Goal: Task Accomplishment & Management: Use online tool/utility

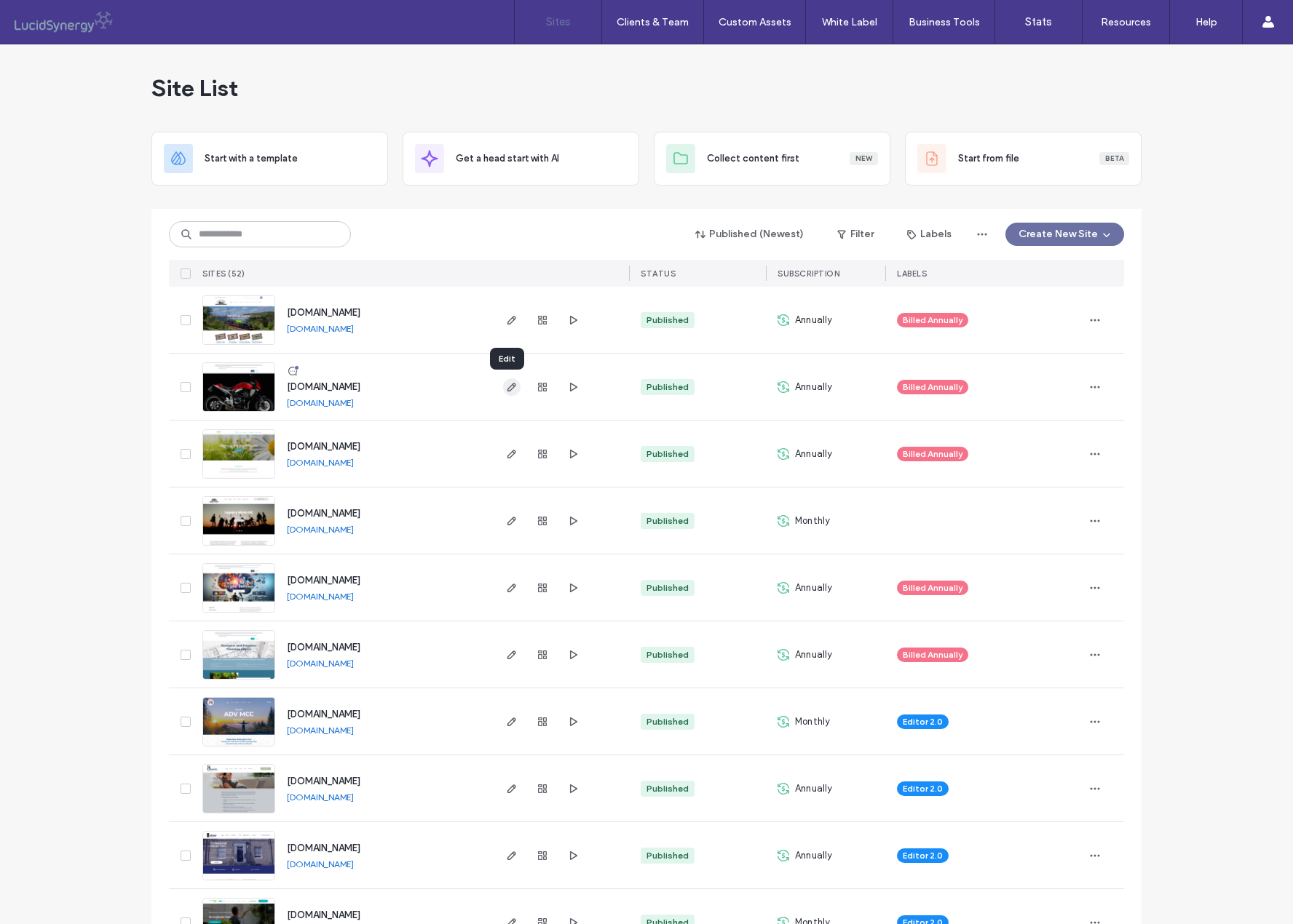
click at [506, 384] on icon "button" at bounding box center [511, 387] width 11 height 11
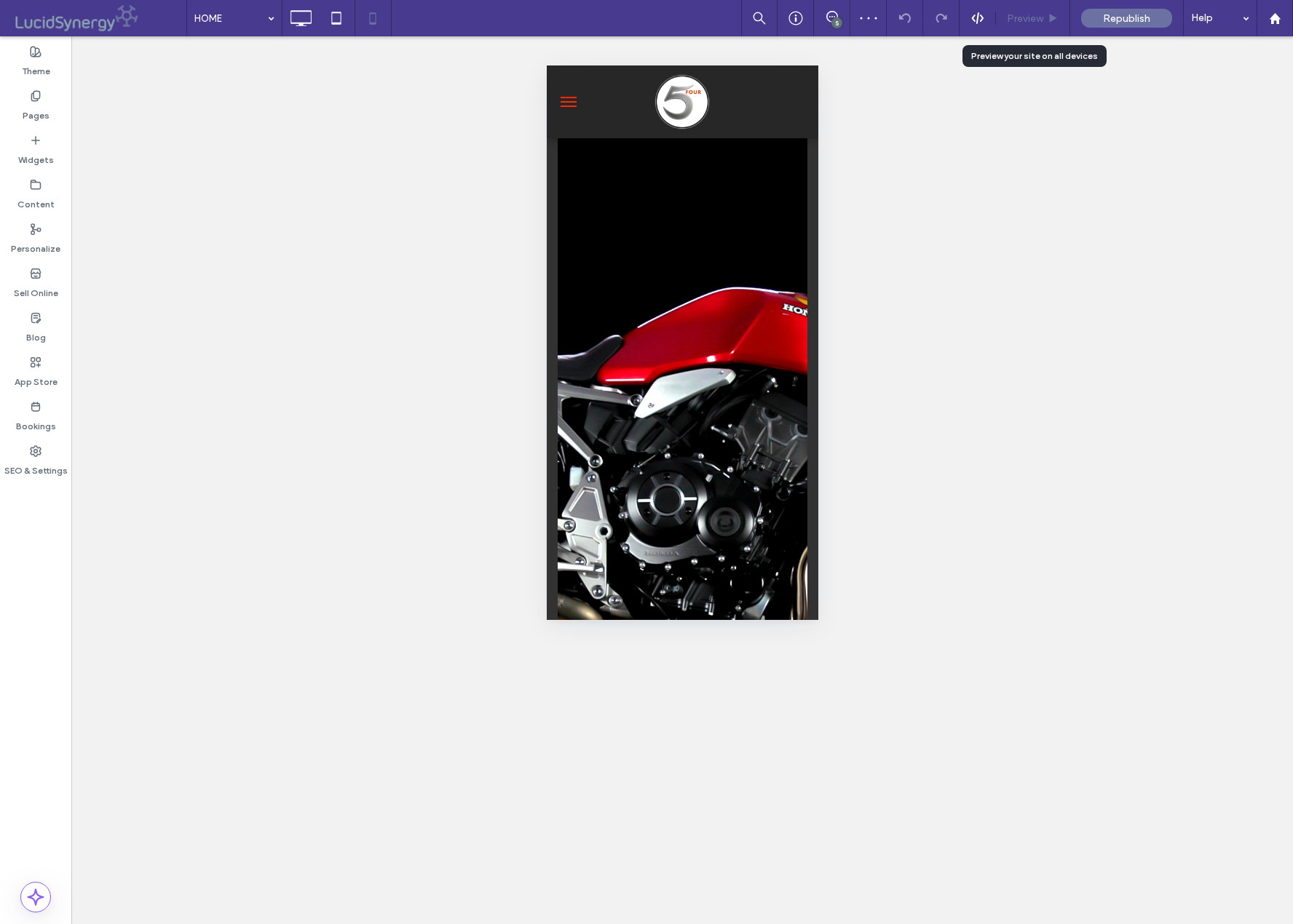
click at [1028, 16] on span "Preview" at bounding box center [1025, 19] width 36 height 12
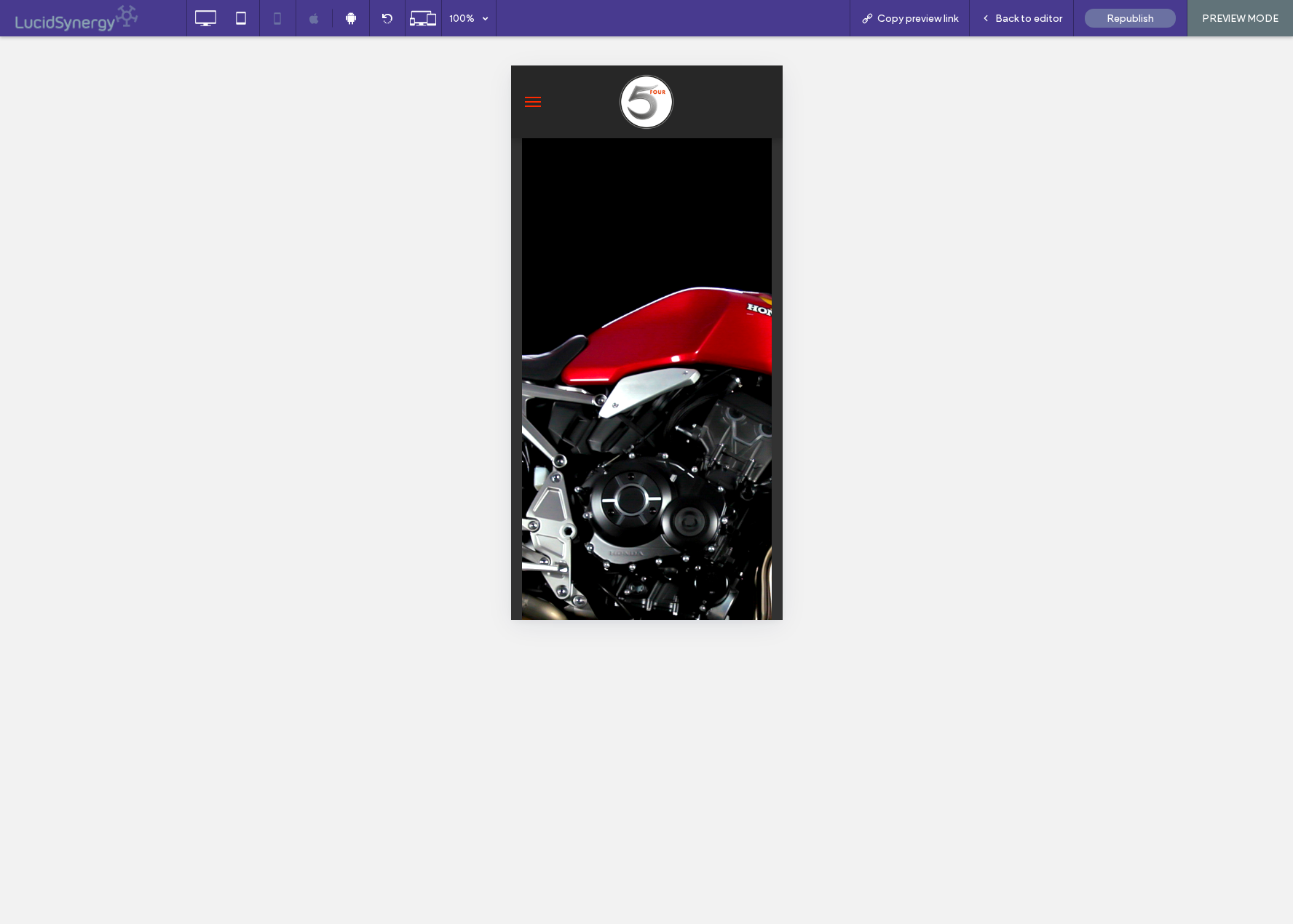
click at [530, 103] on button "menu" at bounding box center [531, 101] width 29 height 29
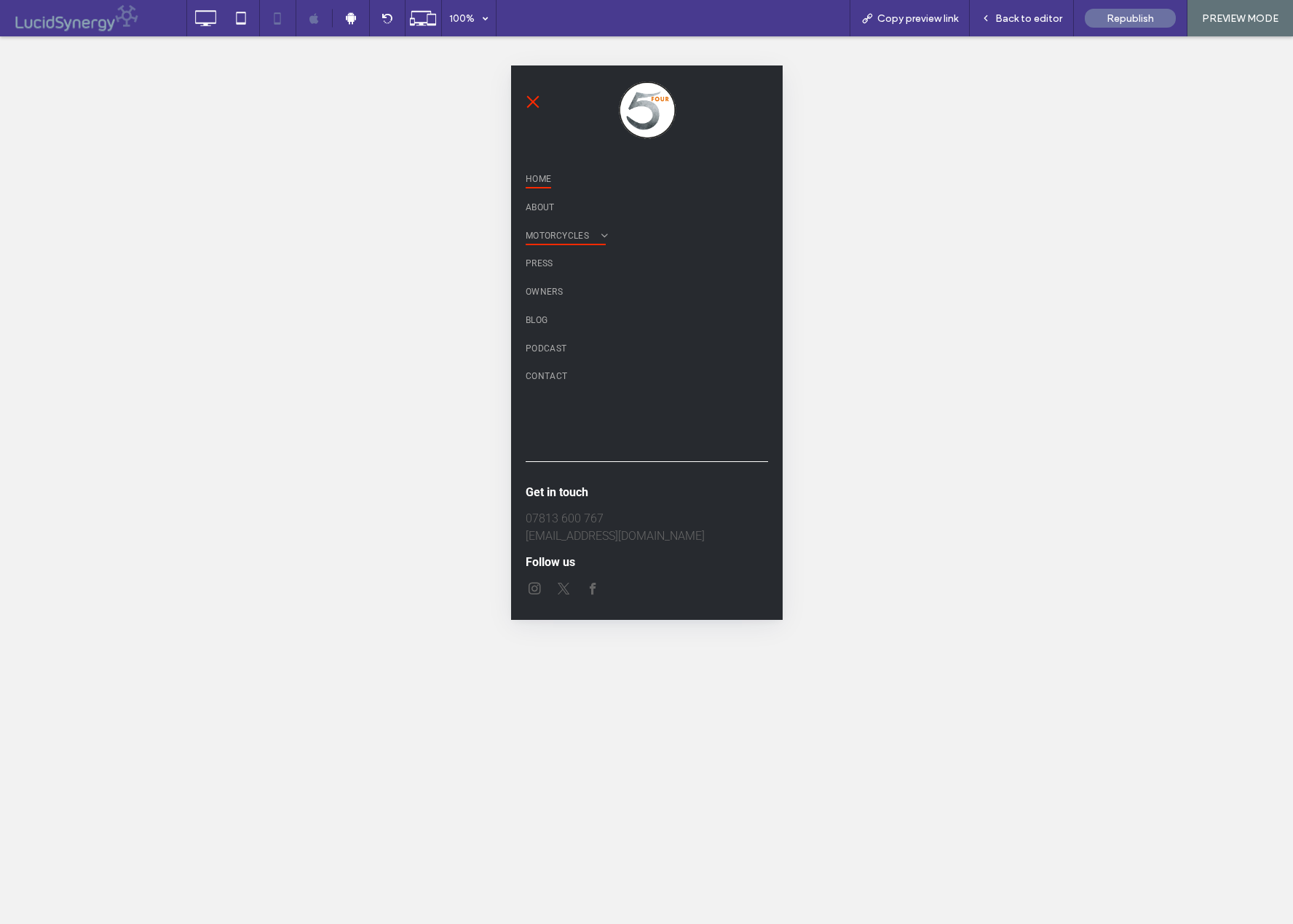
click at [576, 237] on span "MOTORCYCLES" at bounding box center [565, 236] width 80 height 19
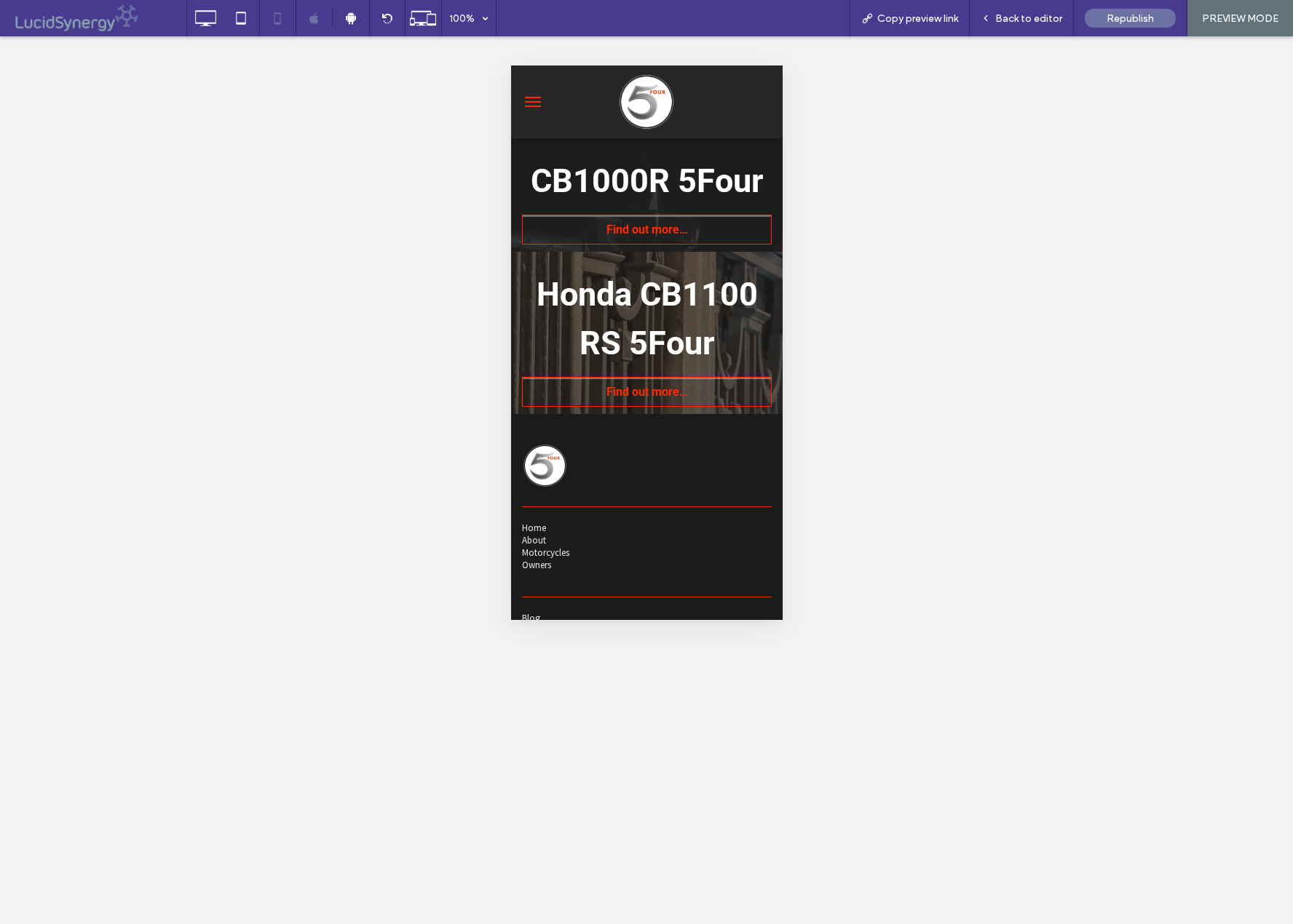
click at [535, 102] on button "menu" at bounding box center [531, 101] width 29 height 29
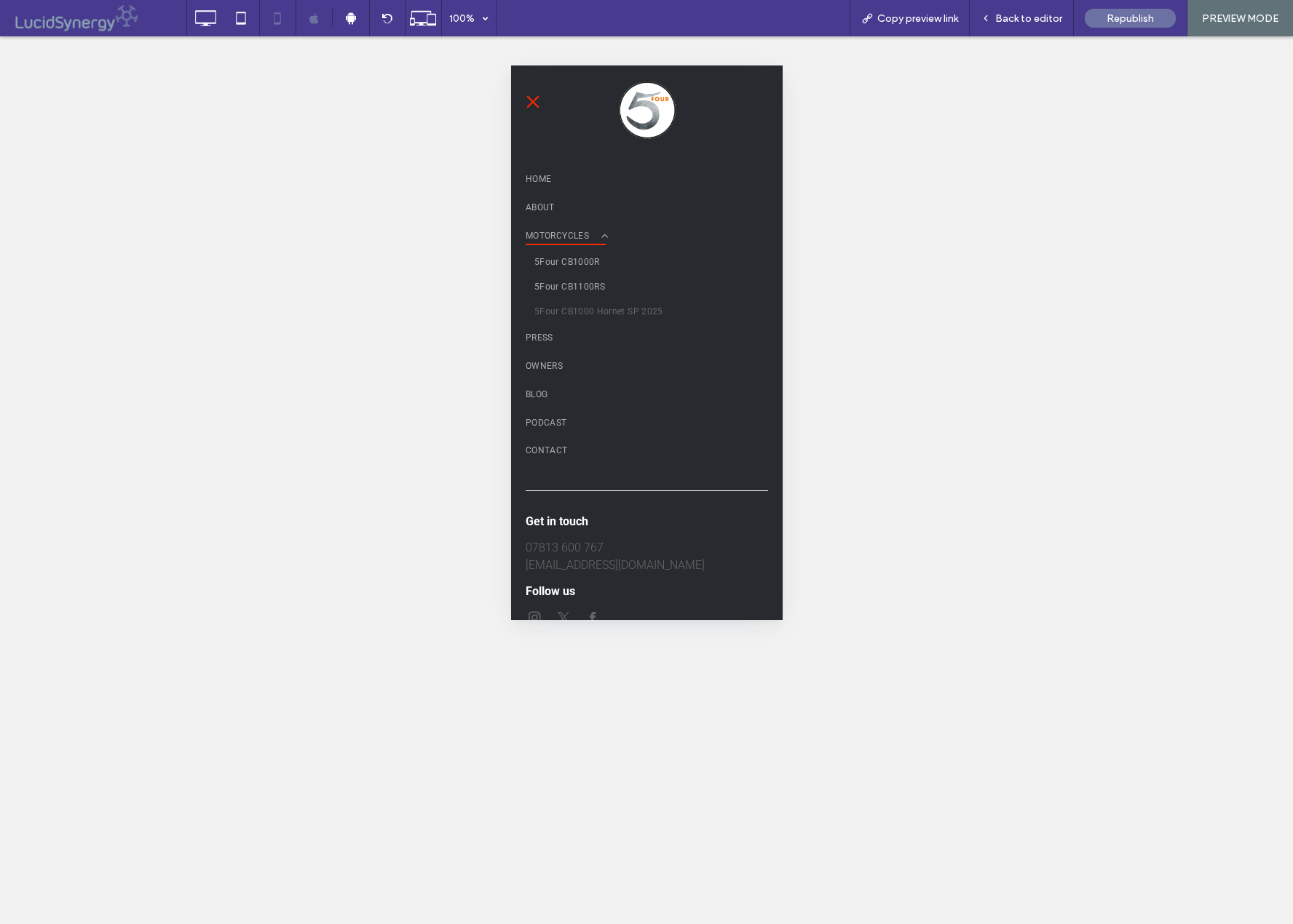
click at [572, 309] on span "5Four CB1000 Hornet SP 2025" at bounding box center [598, 312] width 129 height 13
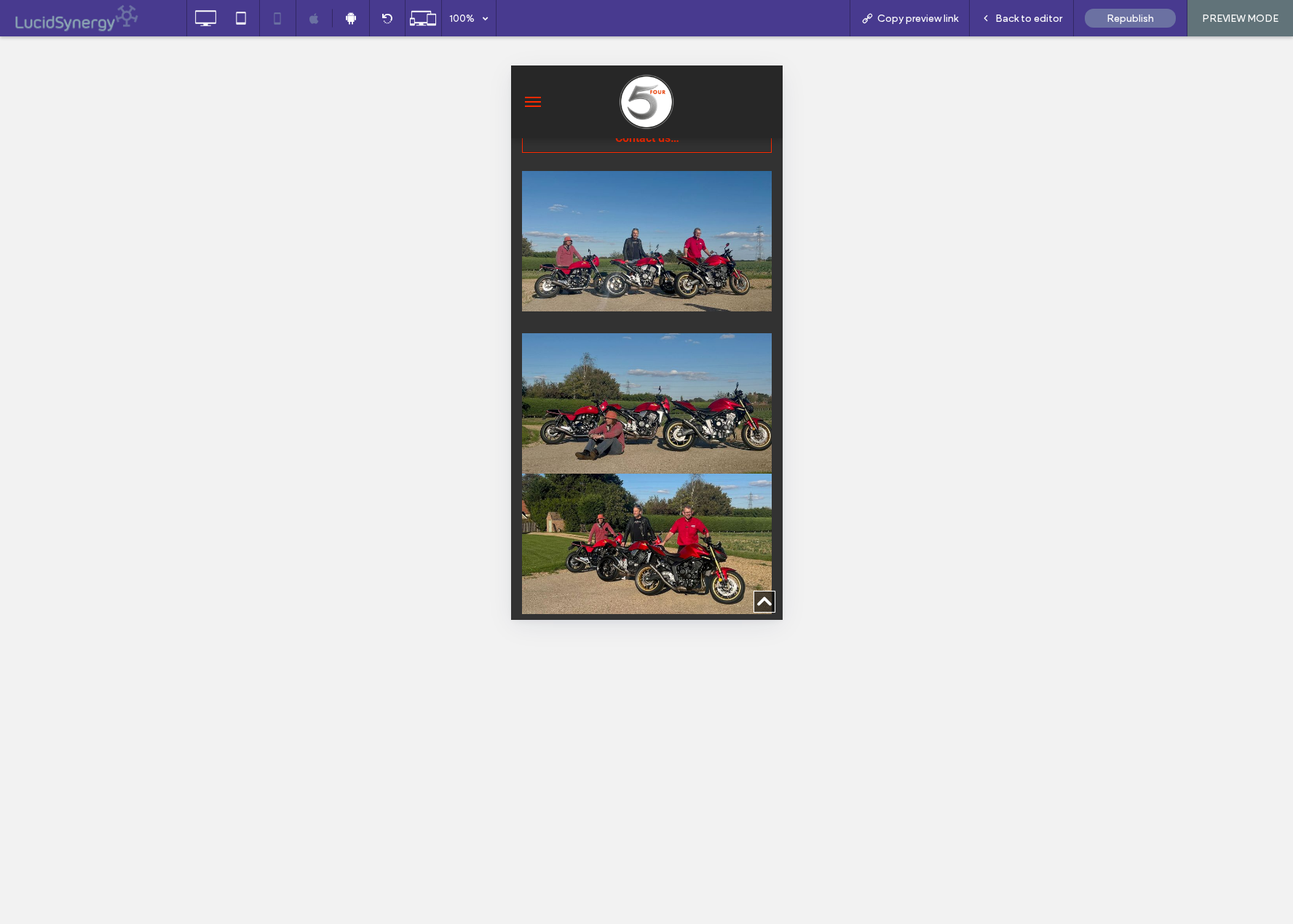
scroll to position [935, 0]
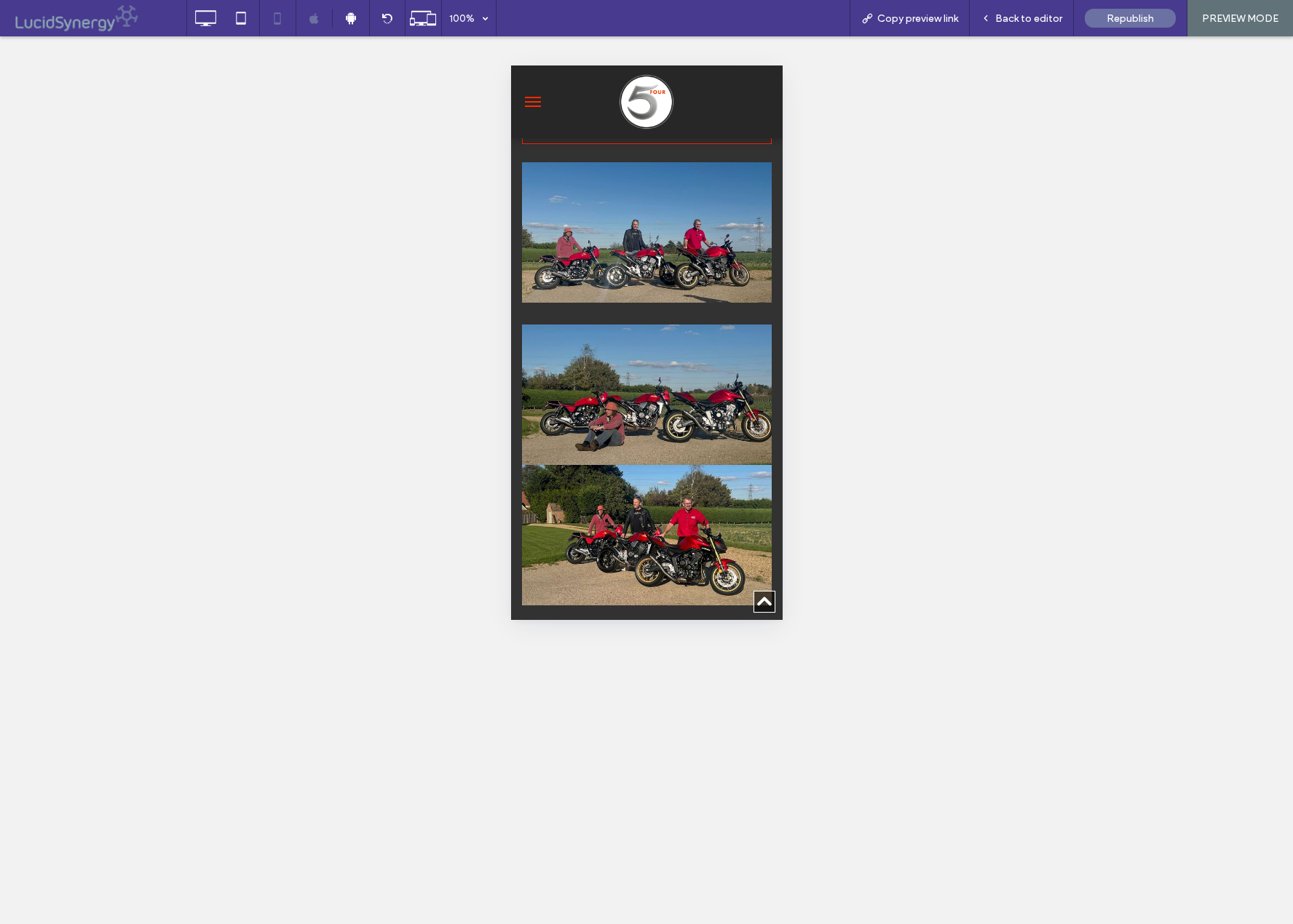
click at [623, 245] on img at bounding box center [645, 232] width 250 height 140
click at [1023, 12] on span "Back to editor" at bounding box center [1028, 19] width 67 height 12
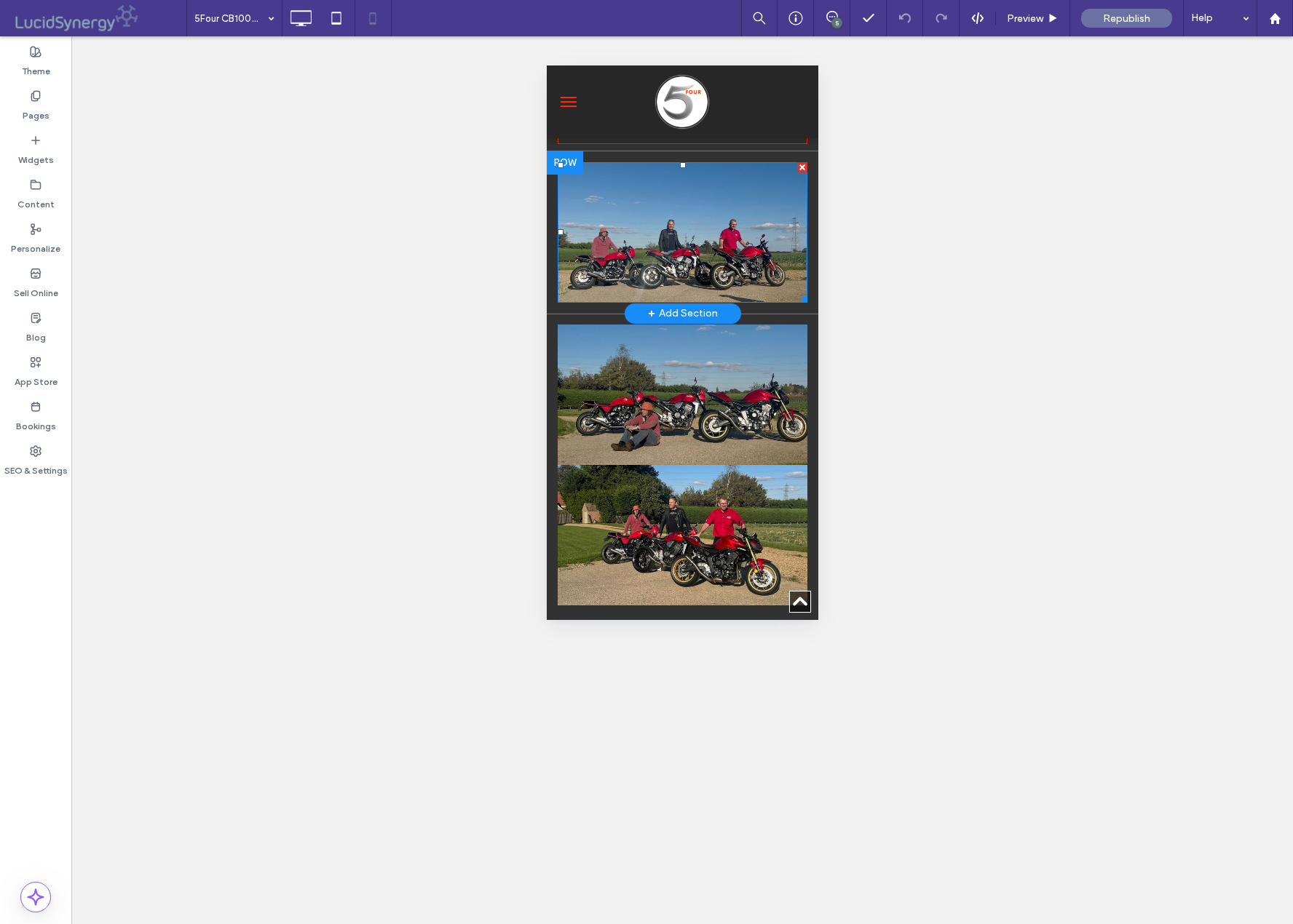
click at [668, 228] on img at bounding box center [681, 232] width 250 height 140
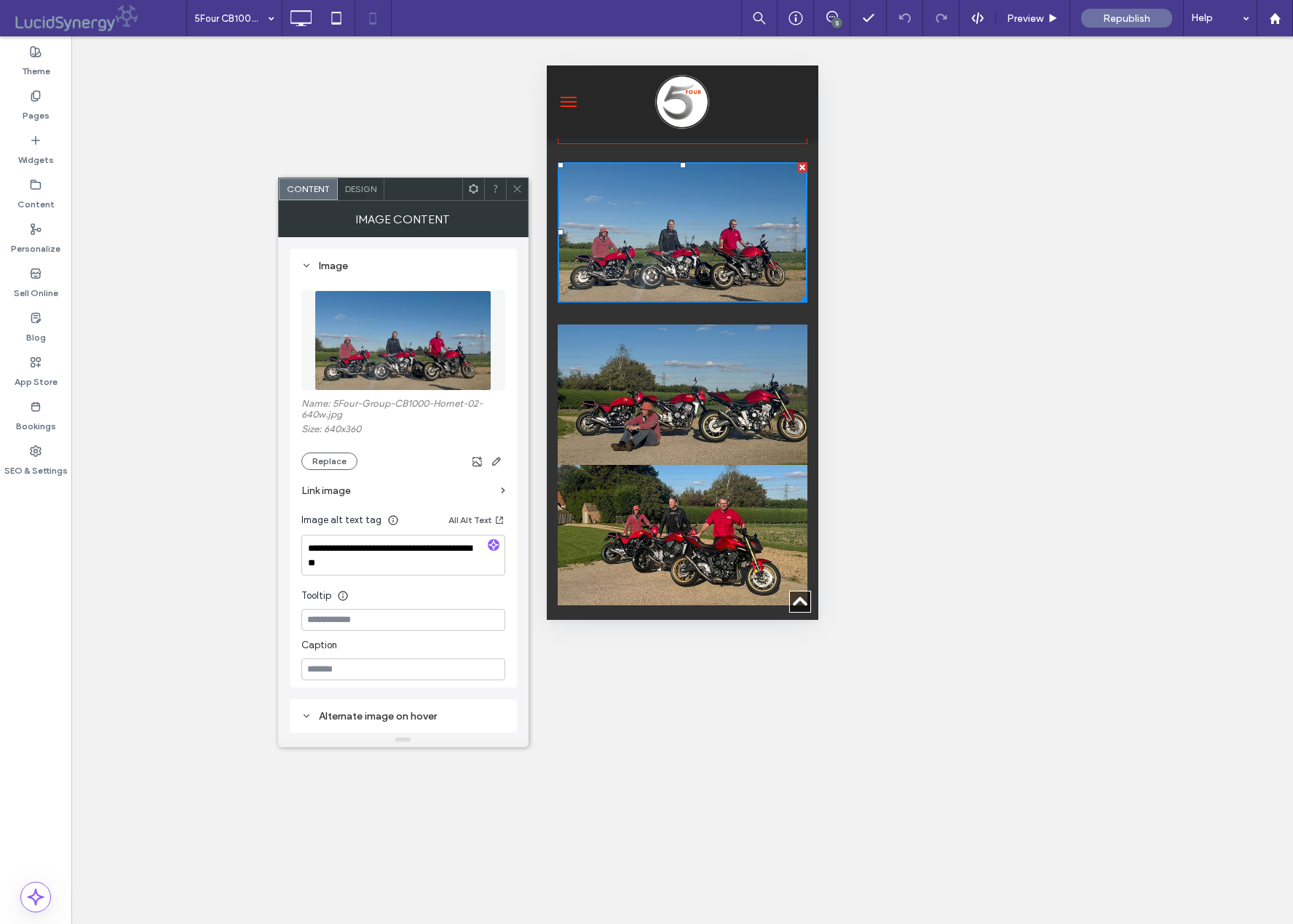
click at [513, 186] on icon at bounding box center [517, 189] width 11 height 11
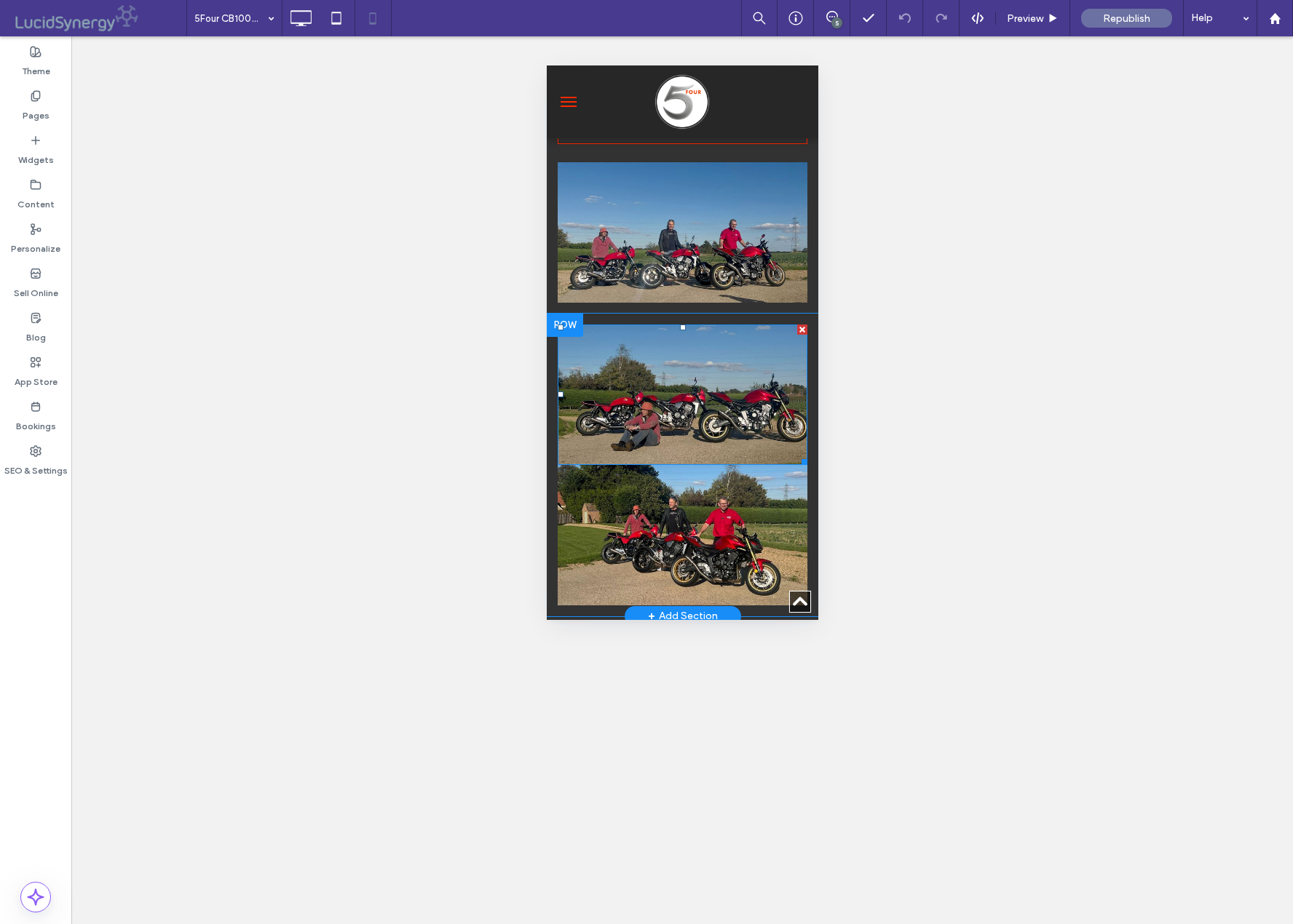
click at [642, 359] on img at bounding box center [681, 394] width 250 height 140
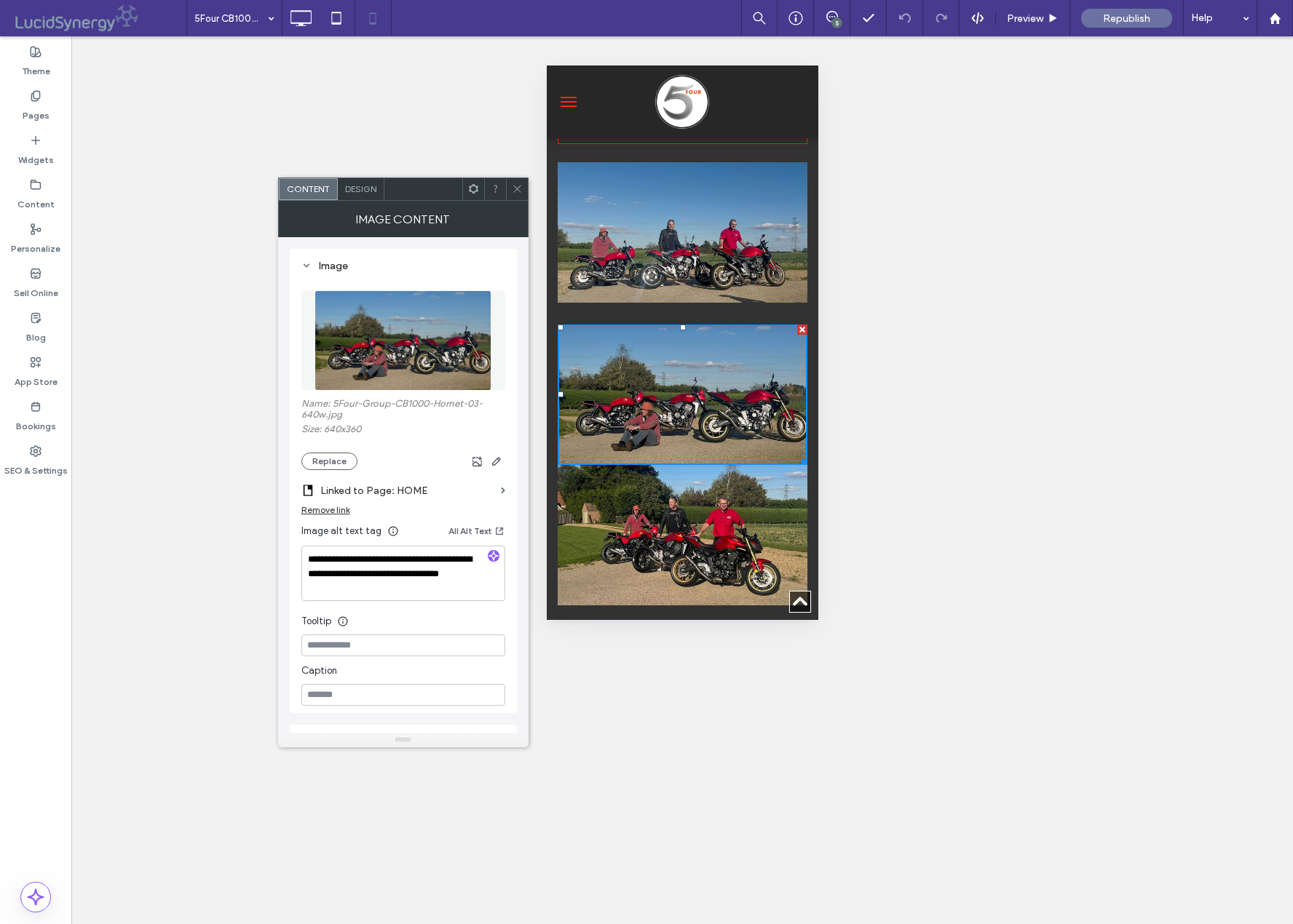
click at [661, 488] on img at bounding box center [681, 535] width 250 height 140
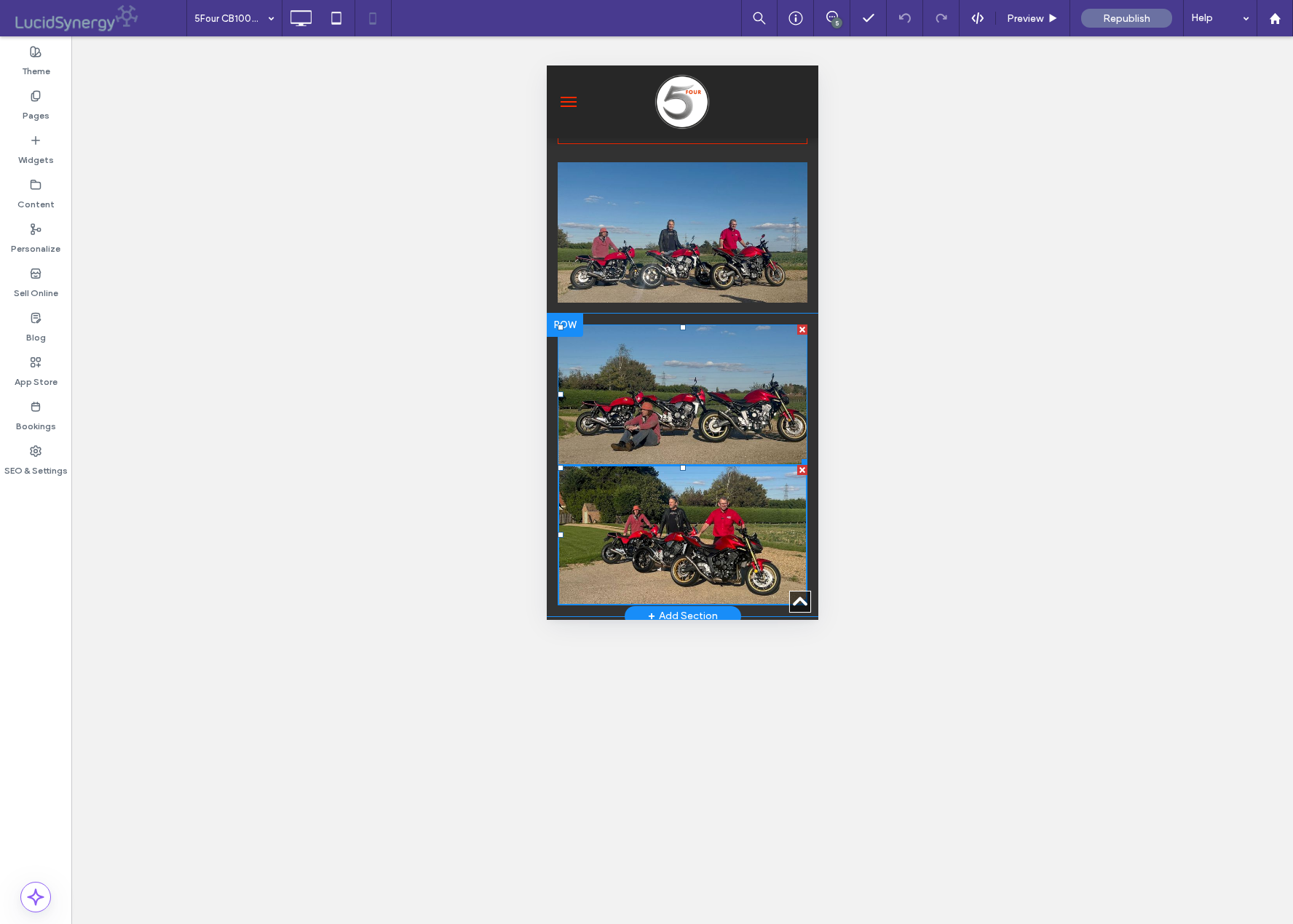
click at [658, 389] on img at bounding box center [681, 394] width 250 height 140
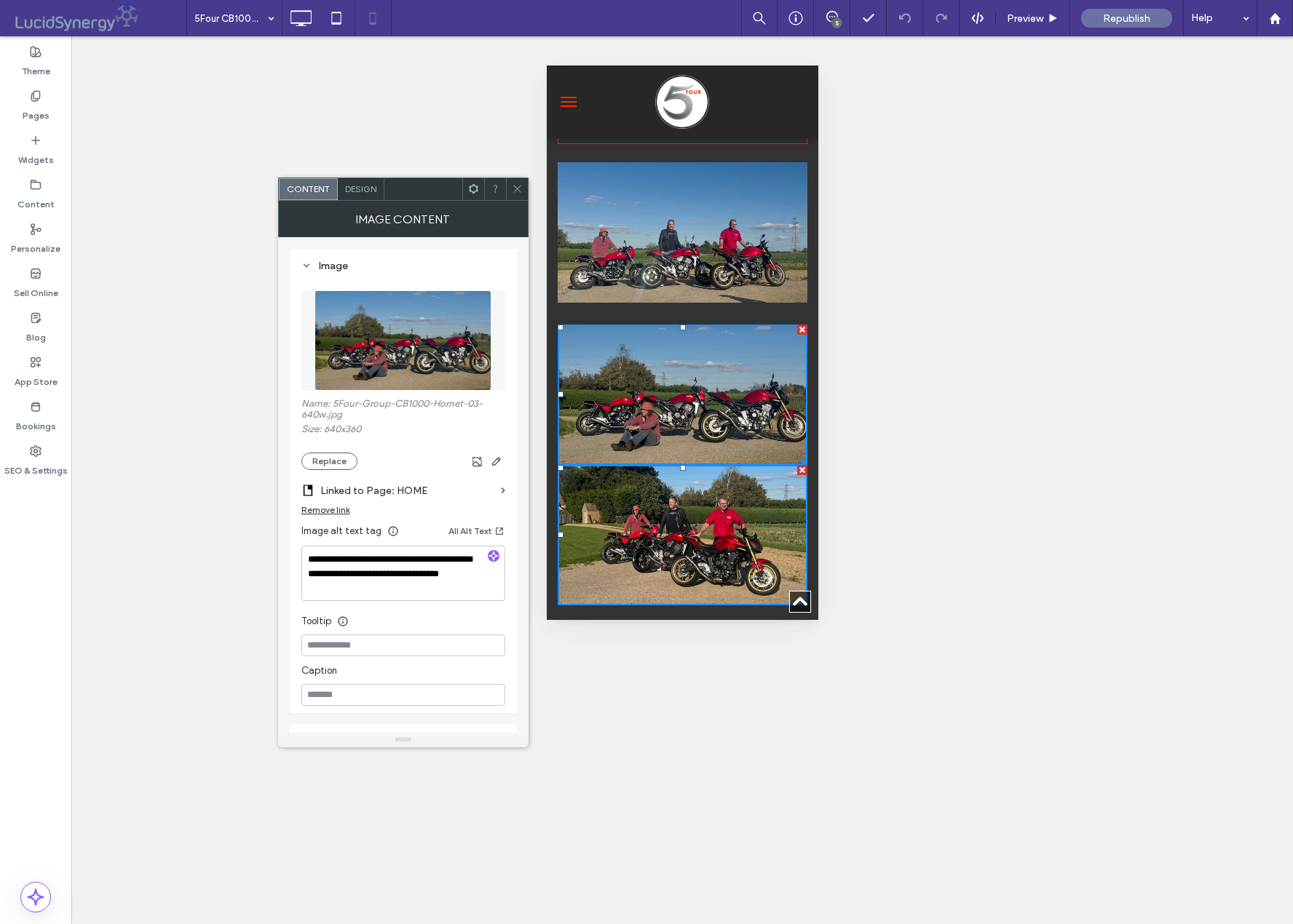
click at [662, 227] on img at bounding box center [681, 232] width 250 height 140
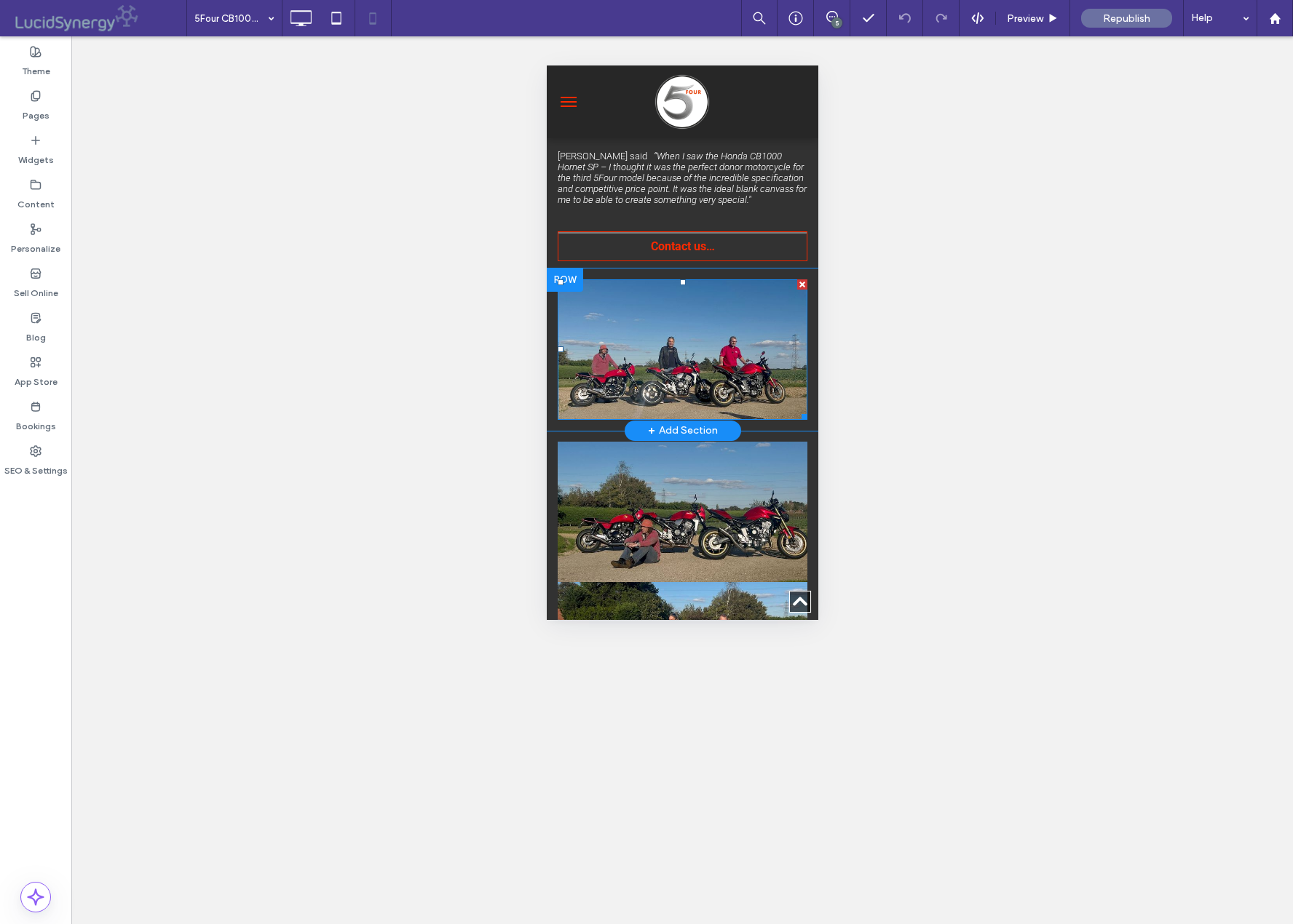
scroll to position [847, 0]
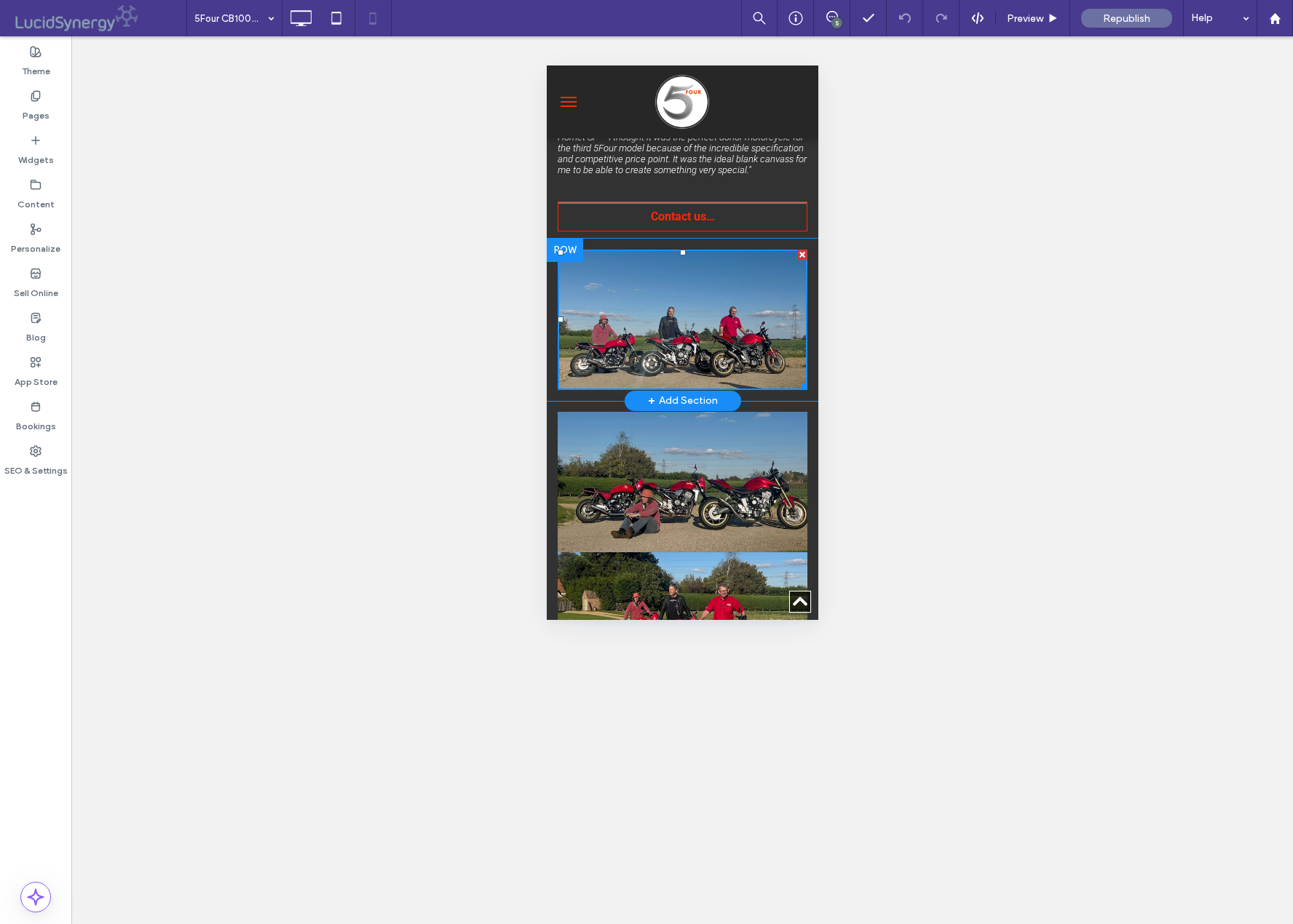
click at [566, 239] on div at bounding box center [564, 251] width 36 height 23
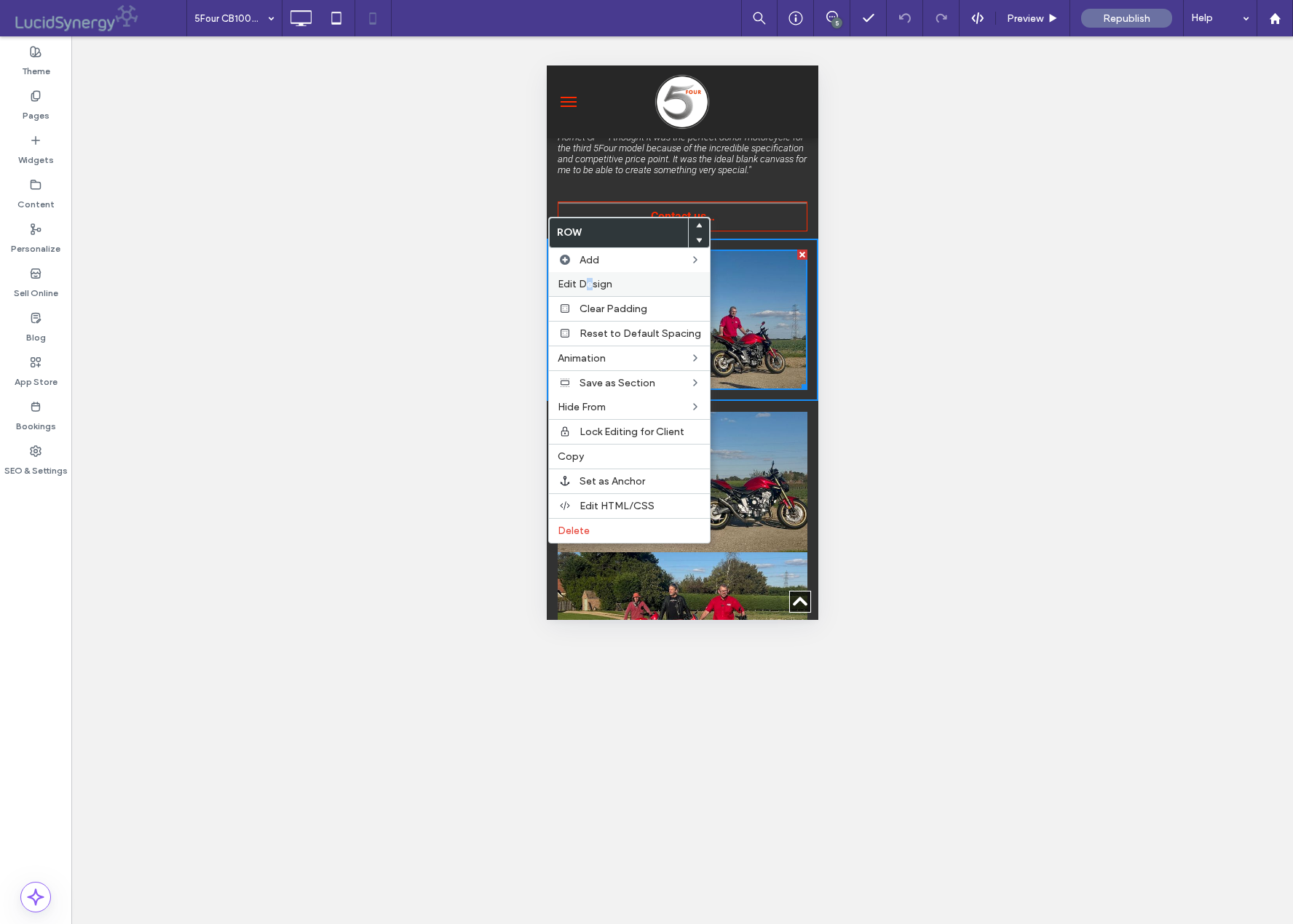
click at [588, 282] on span "Edit Design" at bounding box center [585, 284] width 55 height 12
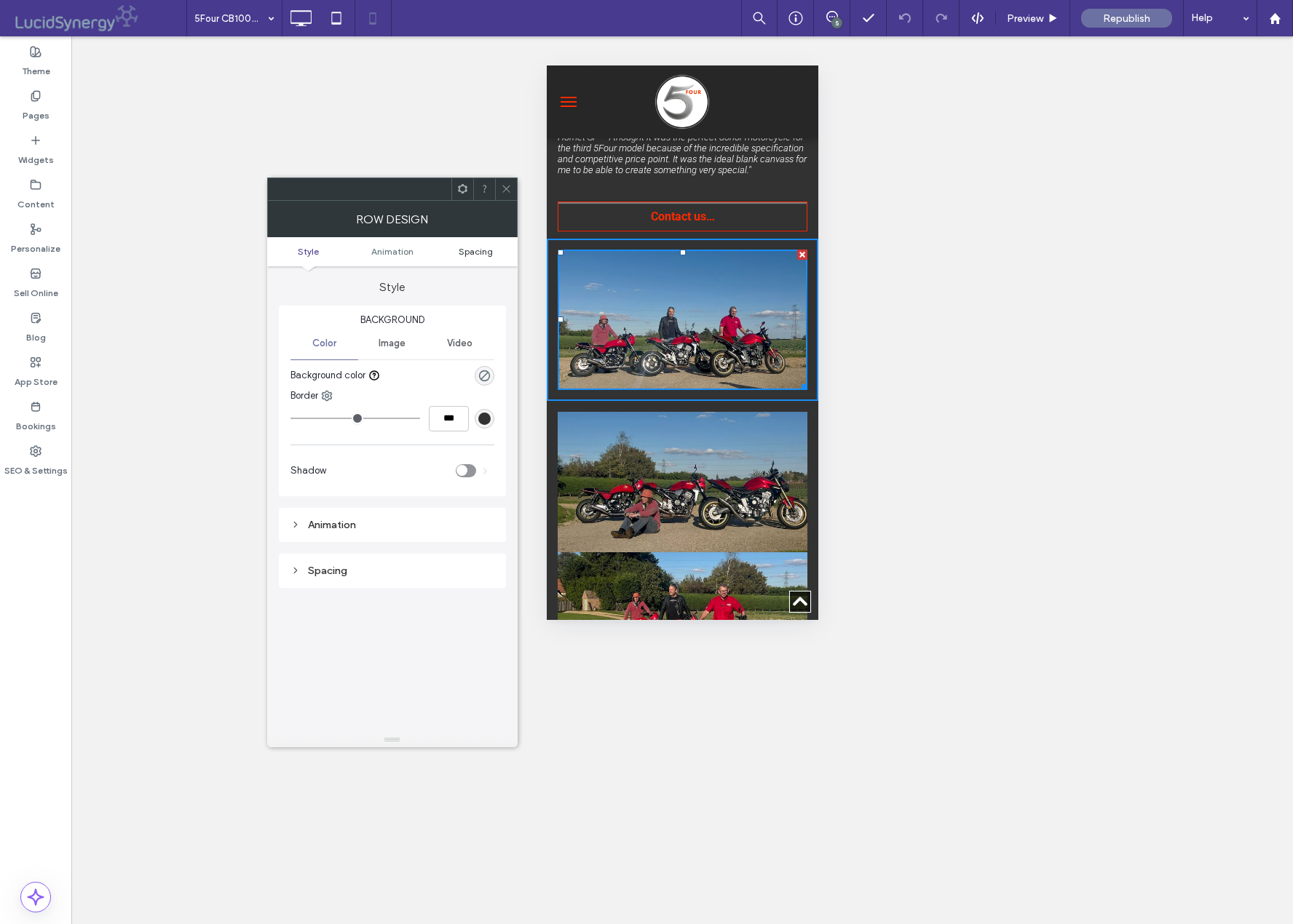
drag, startPoint x: 484, startPoint y: 252, endPoint x: 471, endPoint y: 246, distance: 14.3
click at [481, 252] on span "Spacing" at bounding box center [476, 252] width 34 height 11
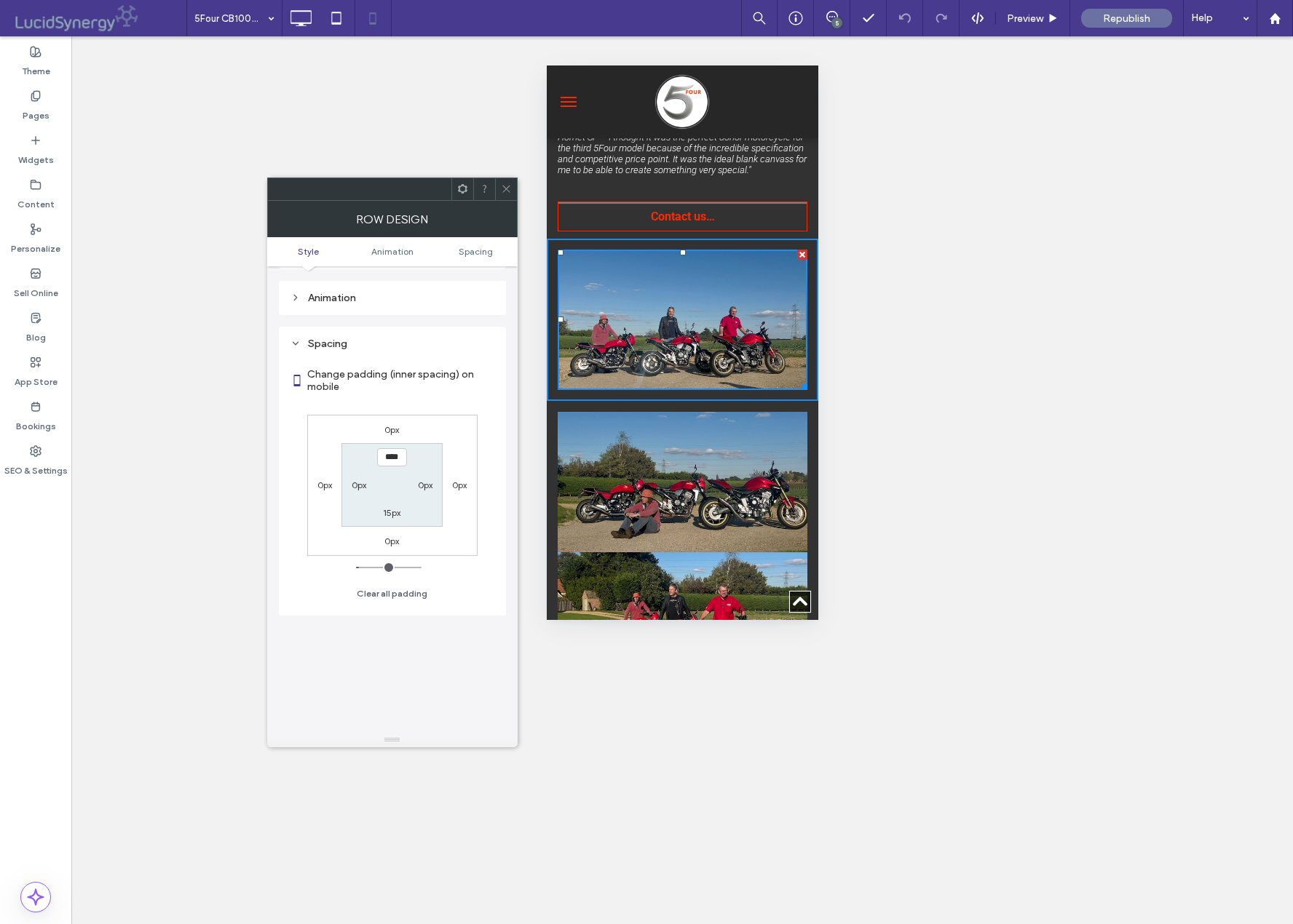
scroll to position [276, 0]
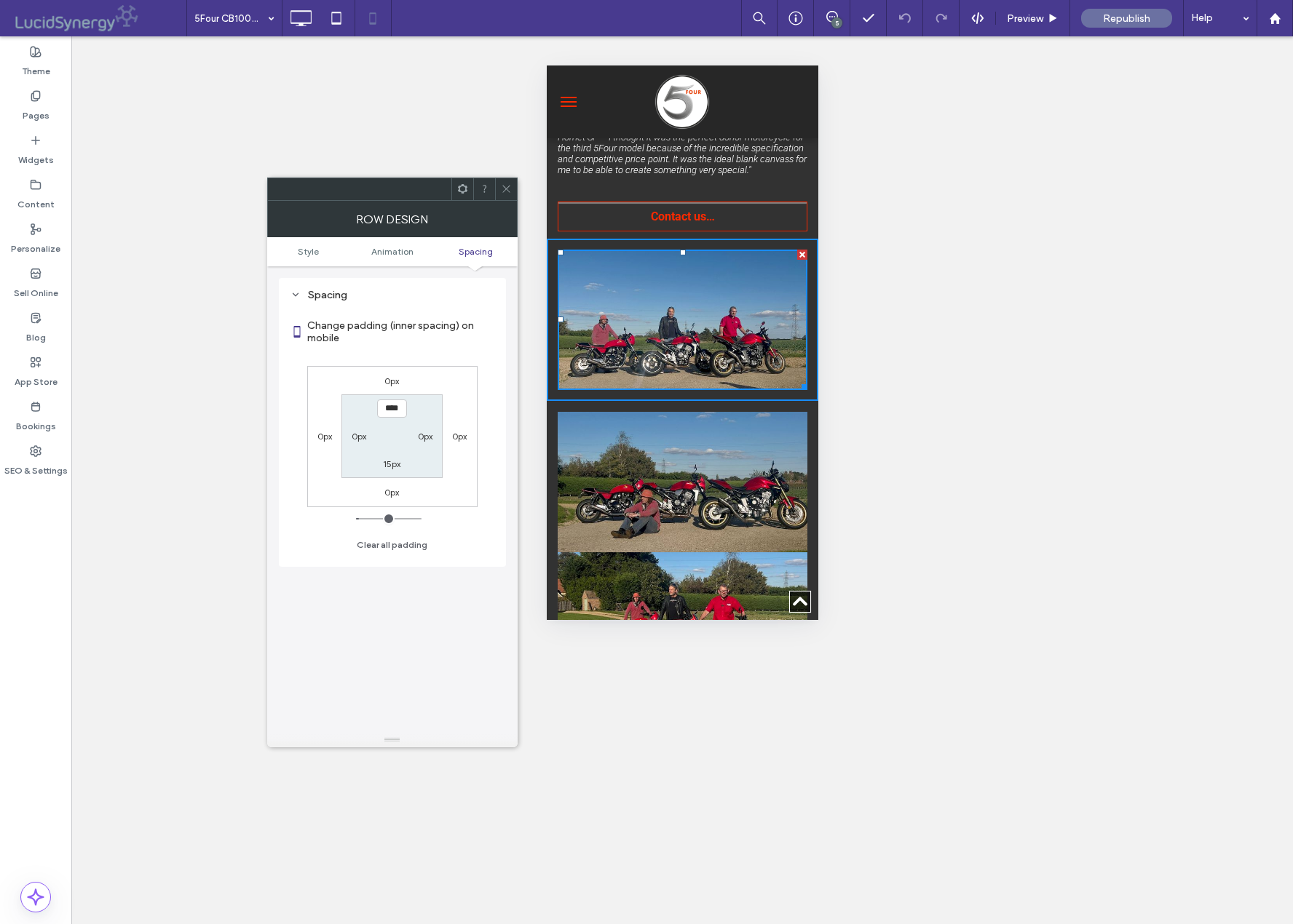
click at [505, 186] on icon at bounding box center [506, 189] width 11 height 11
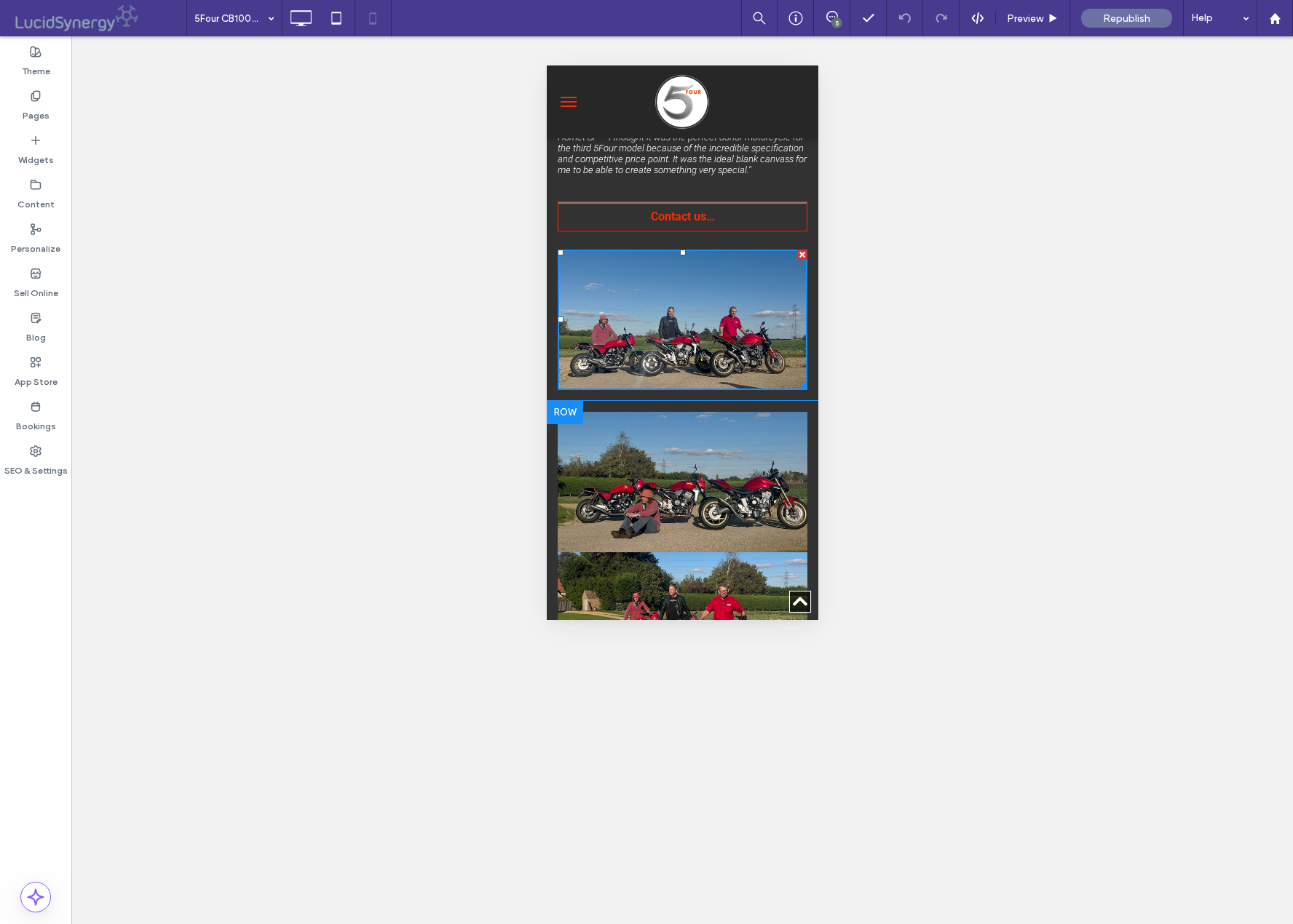
click at [569, 401] on div at bounding box center [564, 412] width 36 height 23
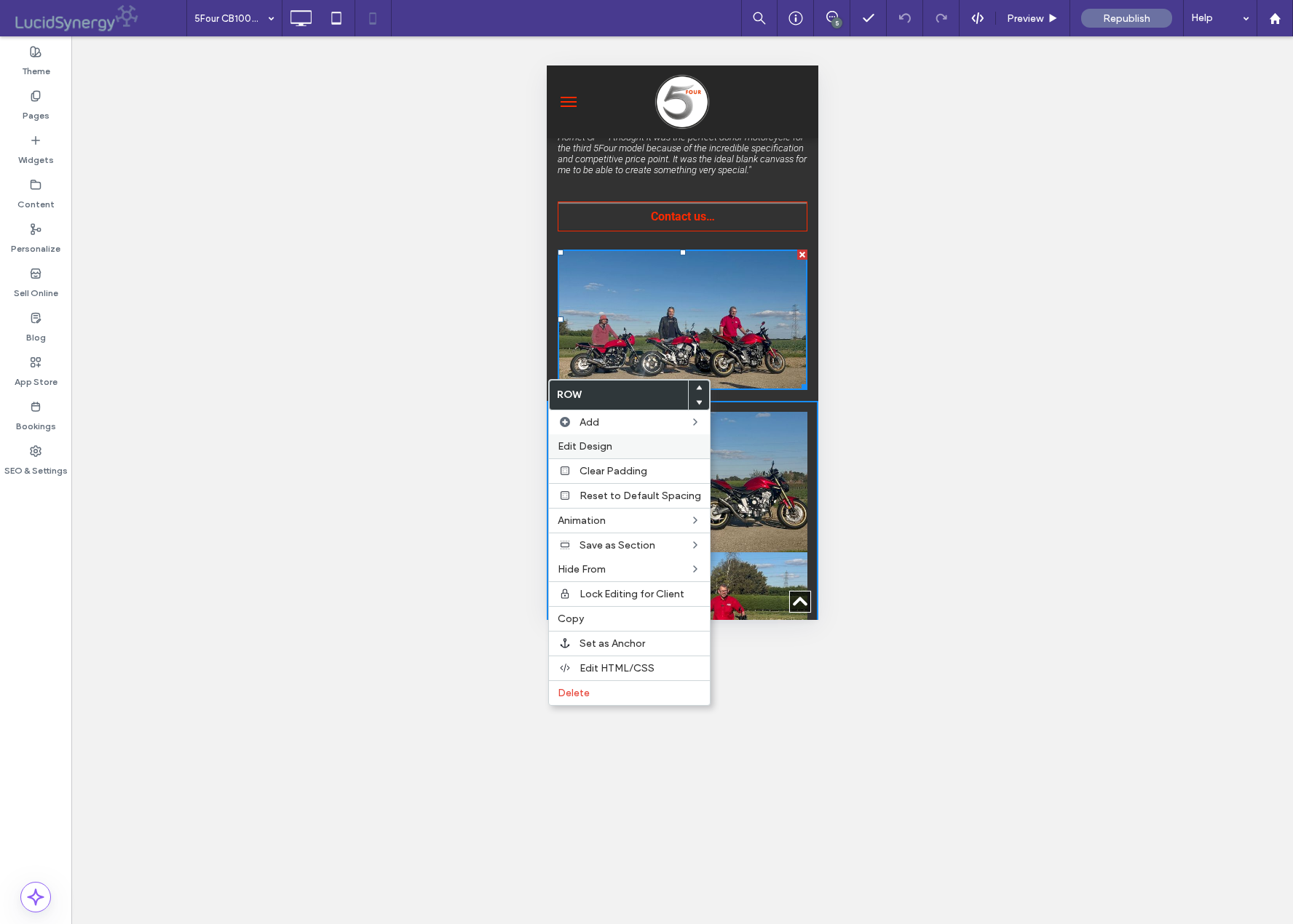
click at [600, 445] on span "Edit Design" at bounding box center [585, 447] width 55 height 12
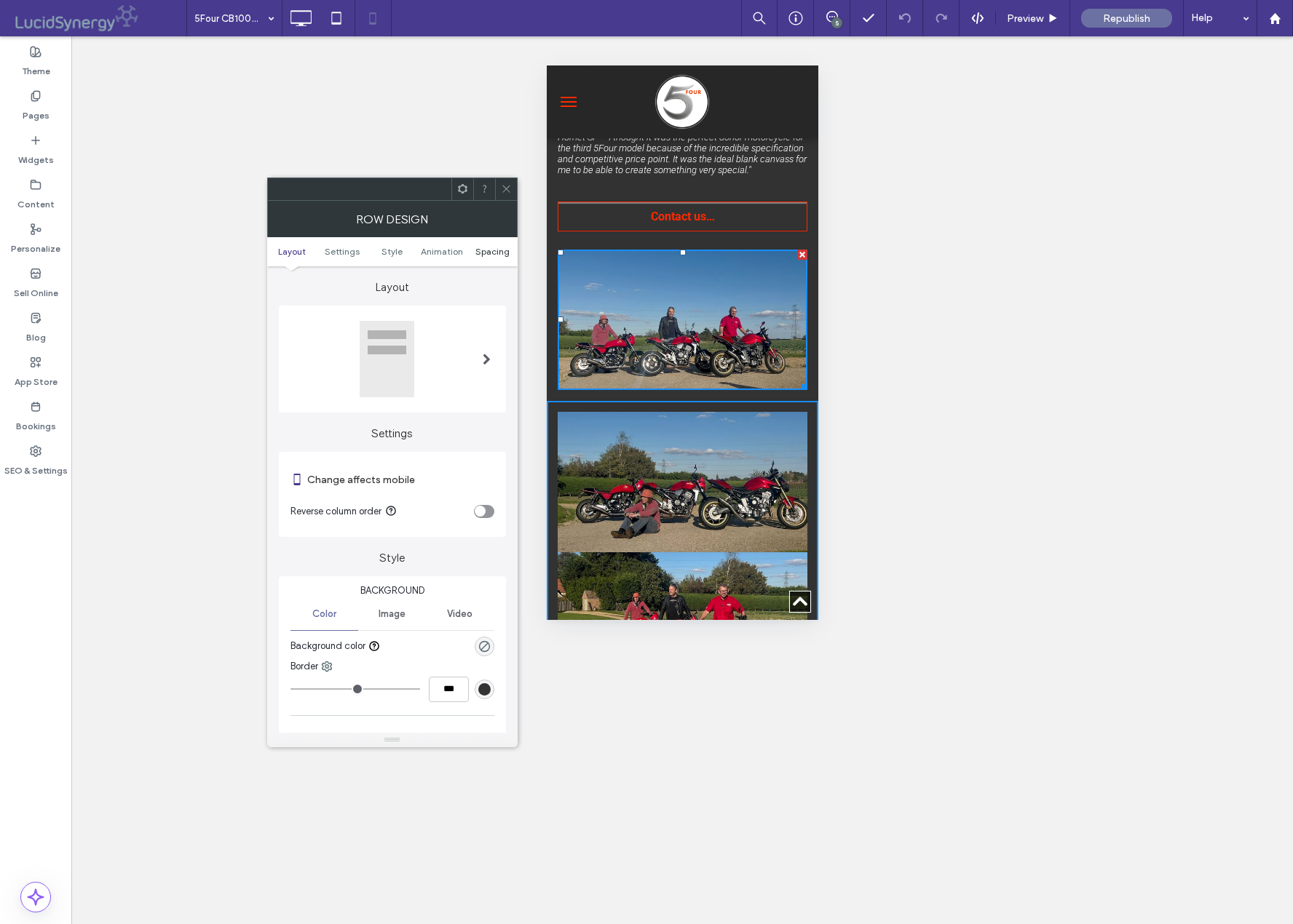
click at [486, 252] on span "Spacing" at bounding box center [492, 252] width 34 height 11
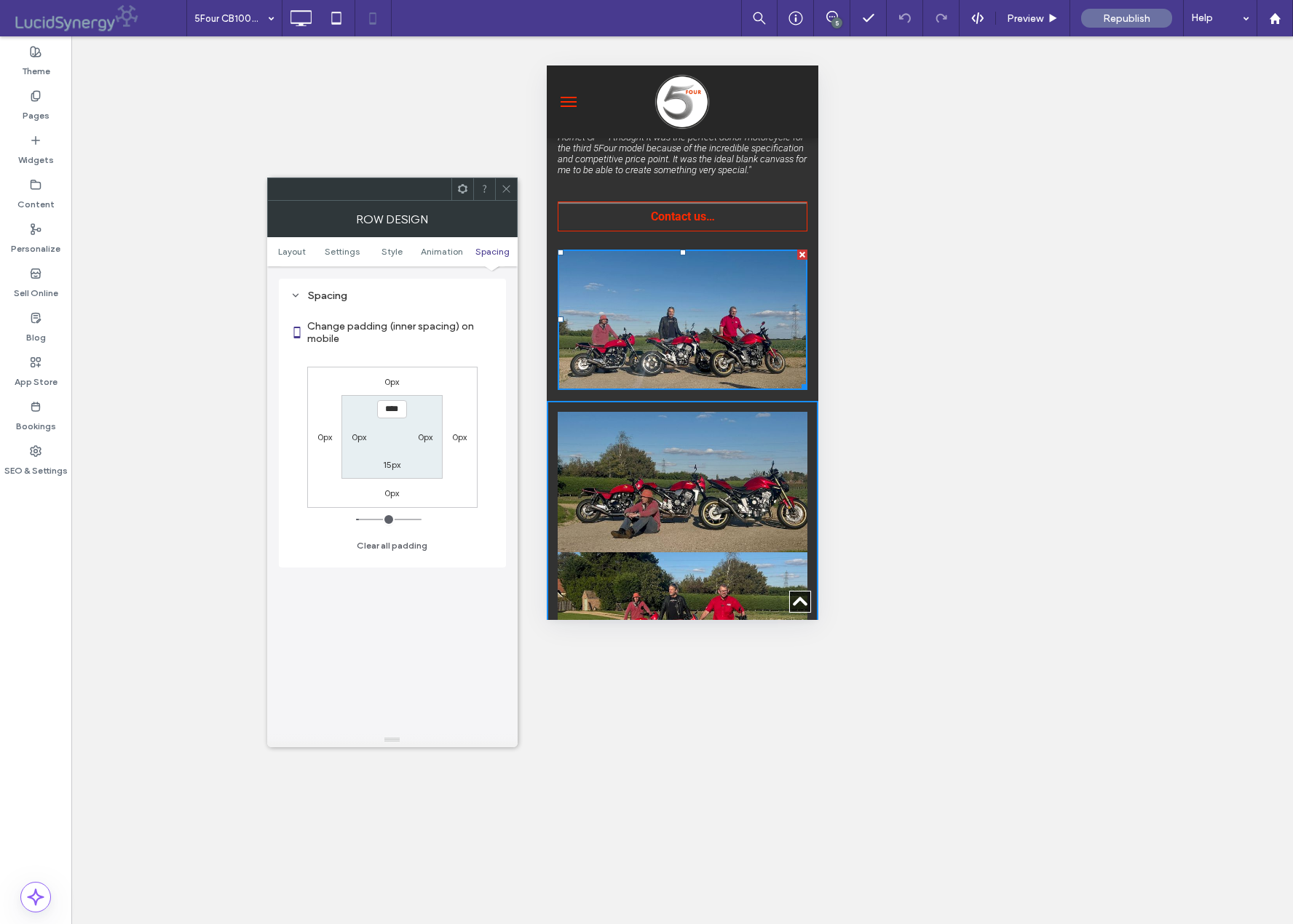
scroll to position [546, 0]
click at [394, 467] on label "15px" at bounding box center [392, 464] width 18 height 11
click at [637, 505] on img at bounding box center [681, 482] width 250 height 140
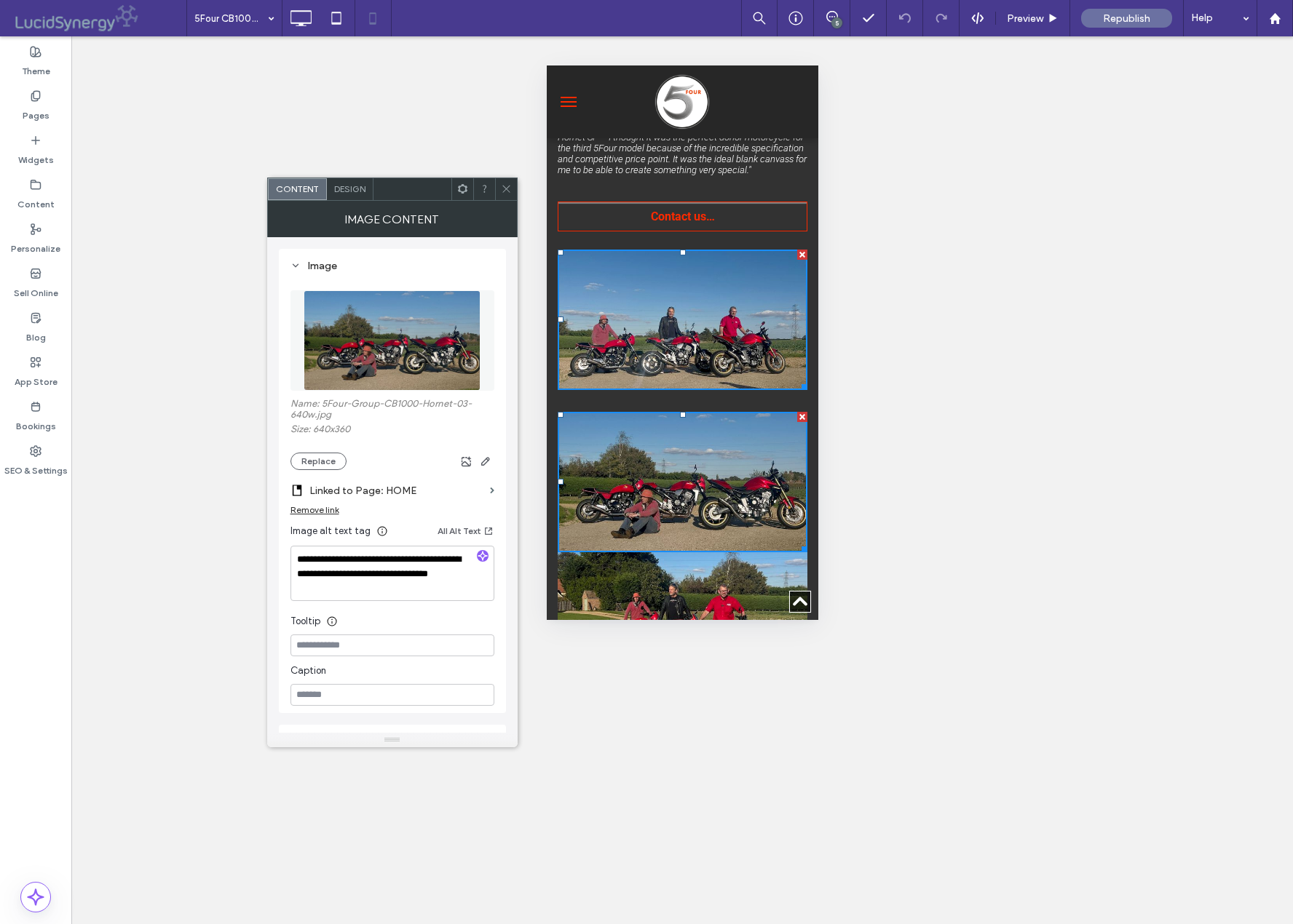
click at [354, 189] on span "Design" at bounding box center [350, 189] width 31 height 11
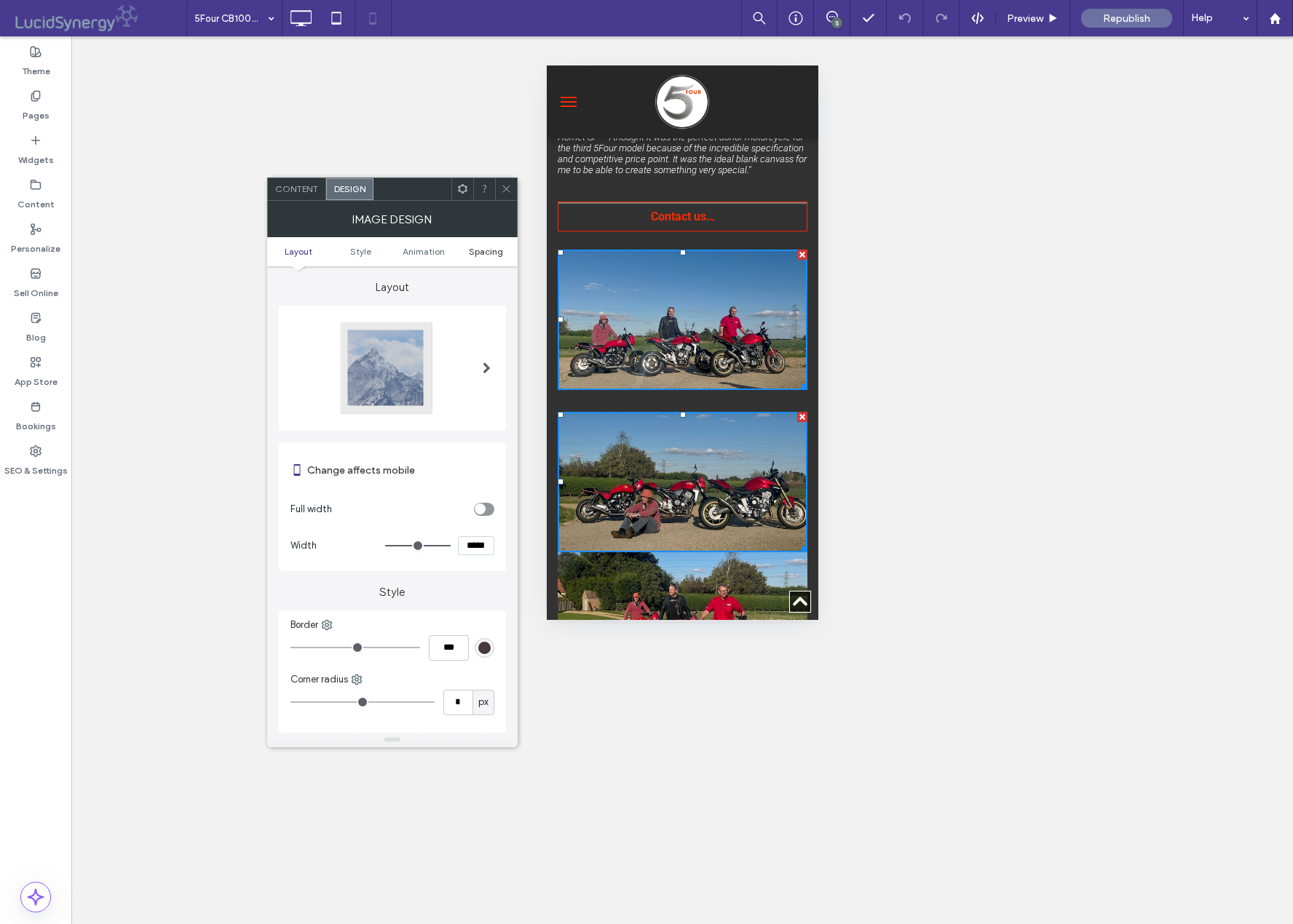
click at [483, 252] on span "Spacing" at bounding box center [485, 252] width 34 height 11
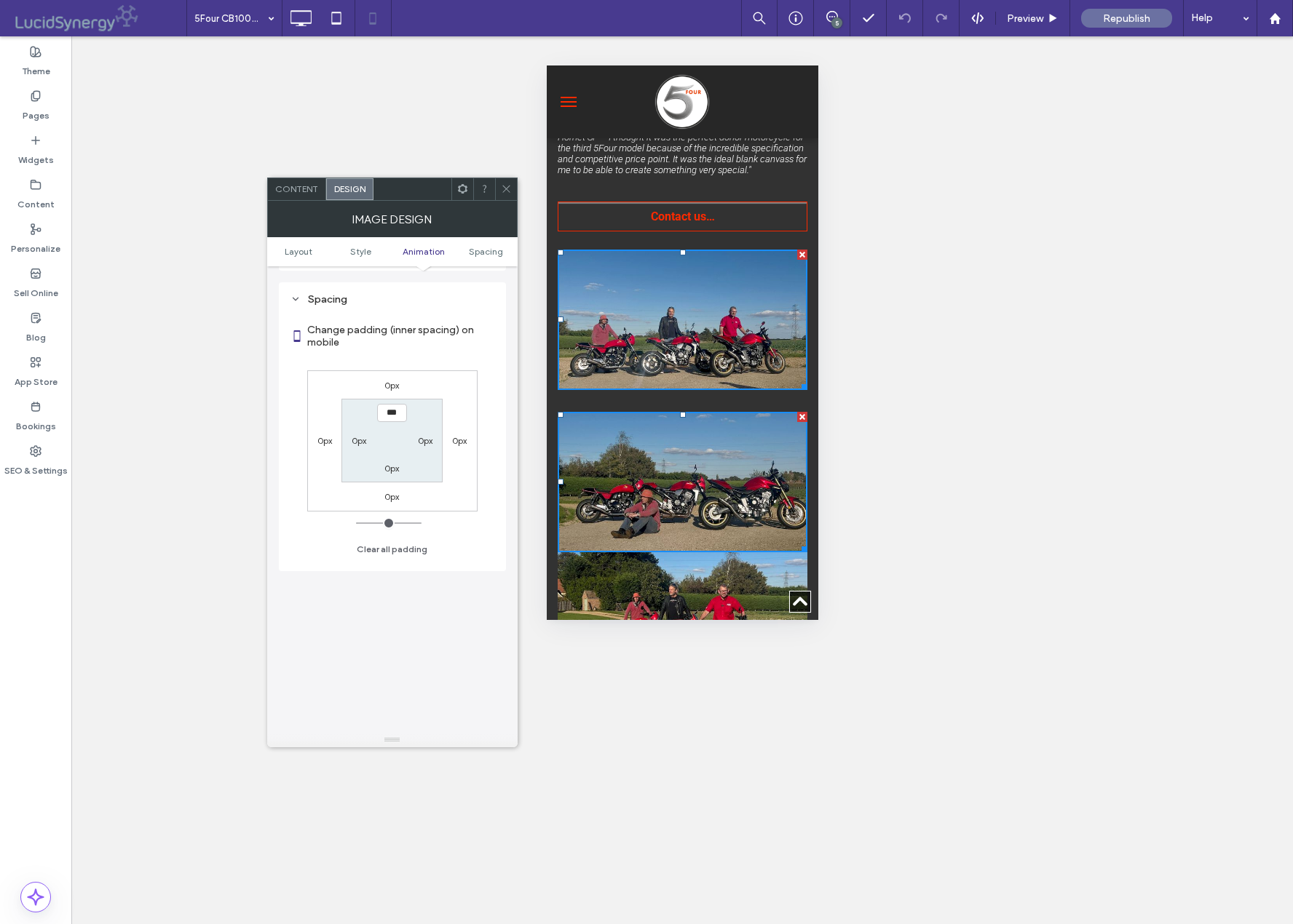
scroll to position [581, 0]
click at [505, 189] on icon at bounding box center [506, 189] width 11 height 11
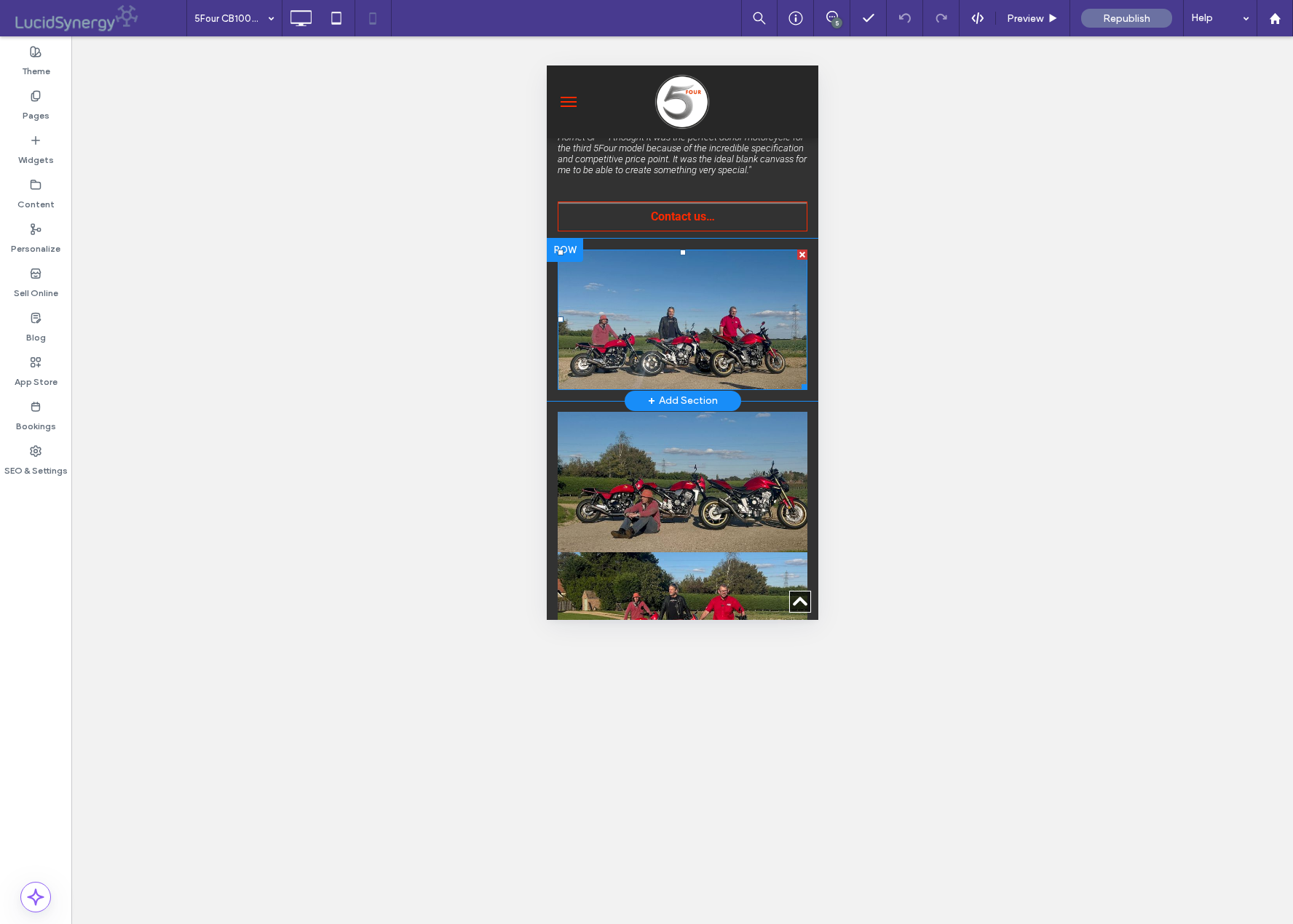
click at [637, 335] on img at bounding box center [681, 319] width 250 height 140
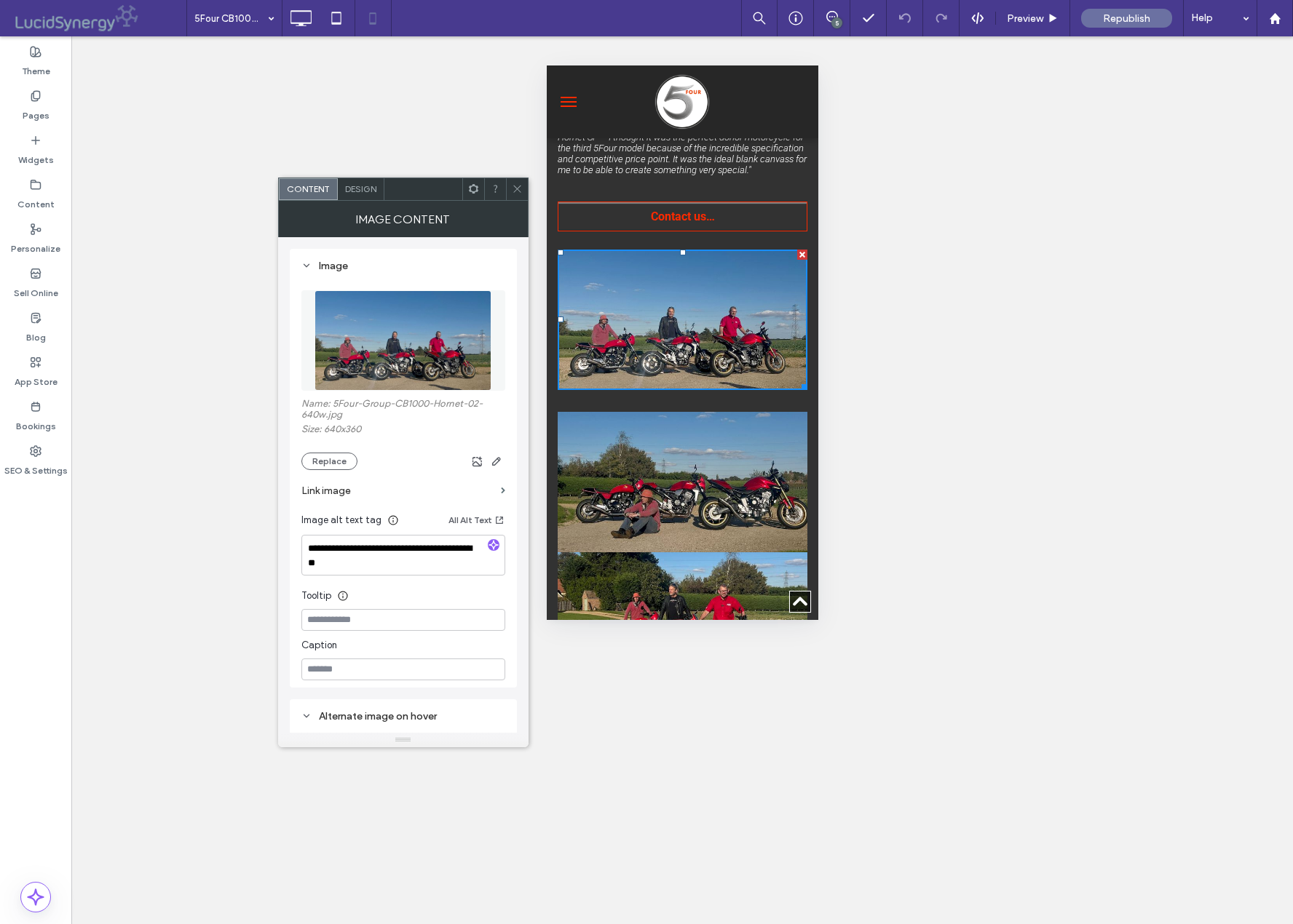
click at [365, 186] on span "Design" at bounding box center [360, 189] width 31 height 11
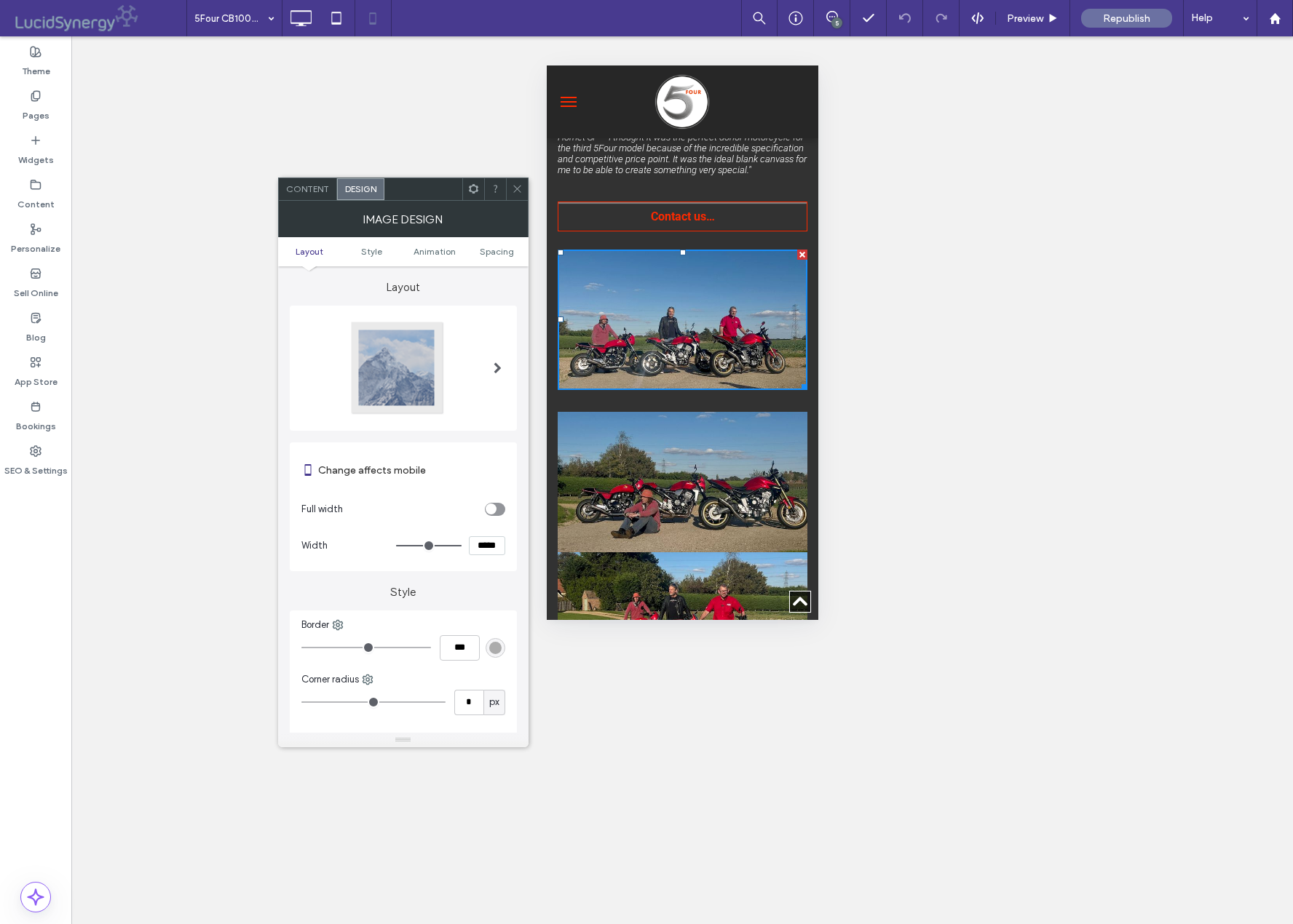
click at [493, 242] on ul "Layout Style Animation Spacing" at bounding box center [403, 252] width 251 height 29
click at [497, 251] on span "Spacing" at bounding box center [496, 252] width 34 height 11
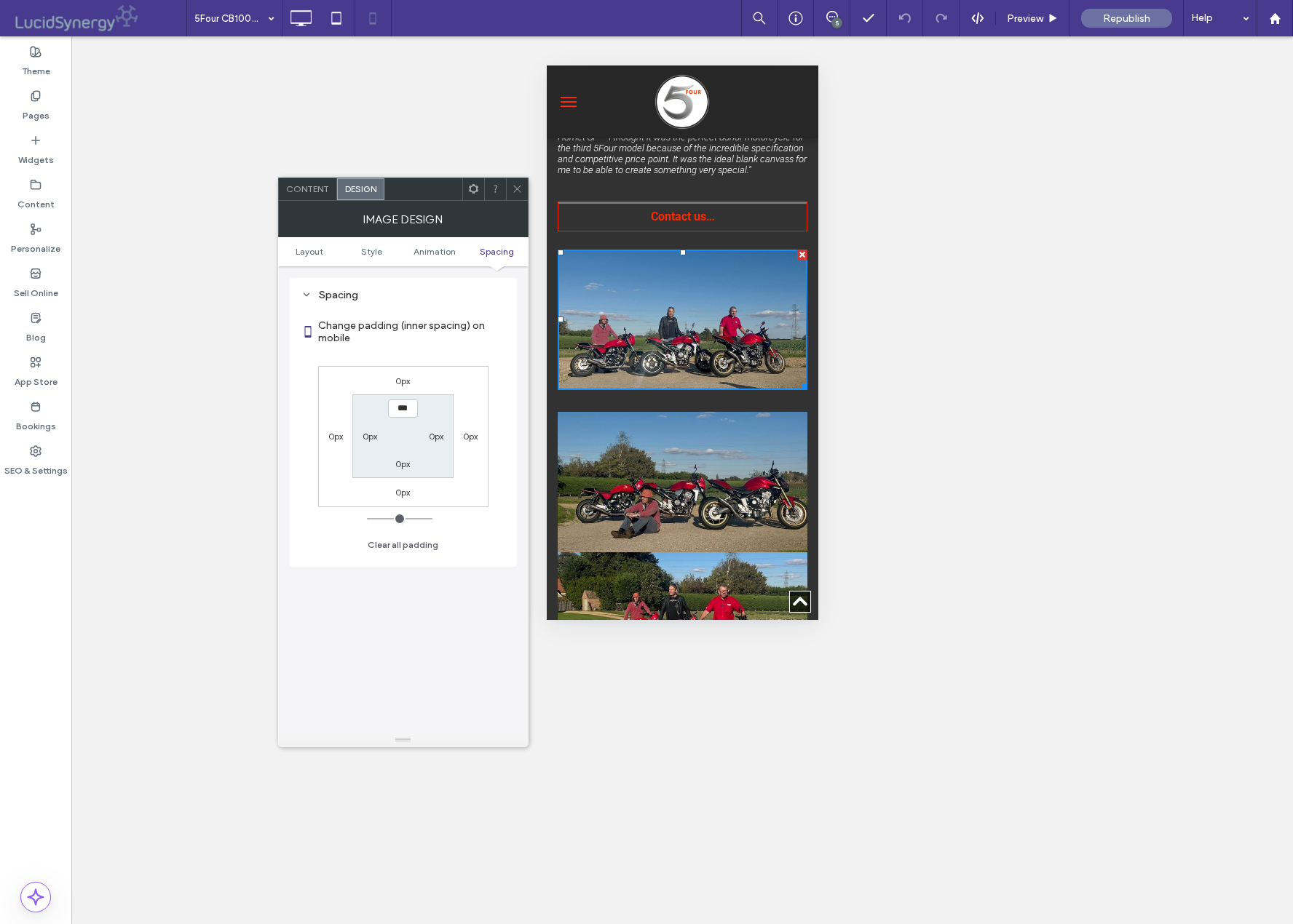
click at [513, 185] on use at bounding box center [516, 189] width 7 height 7
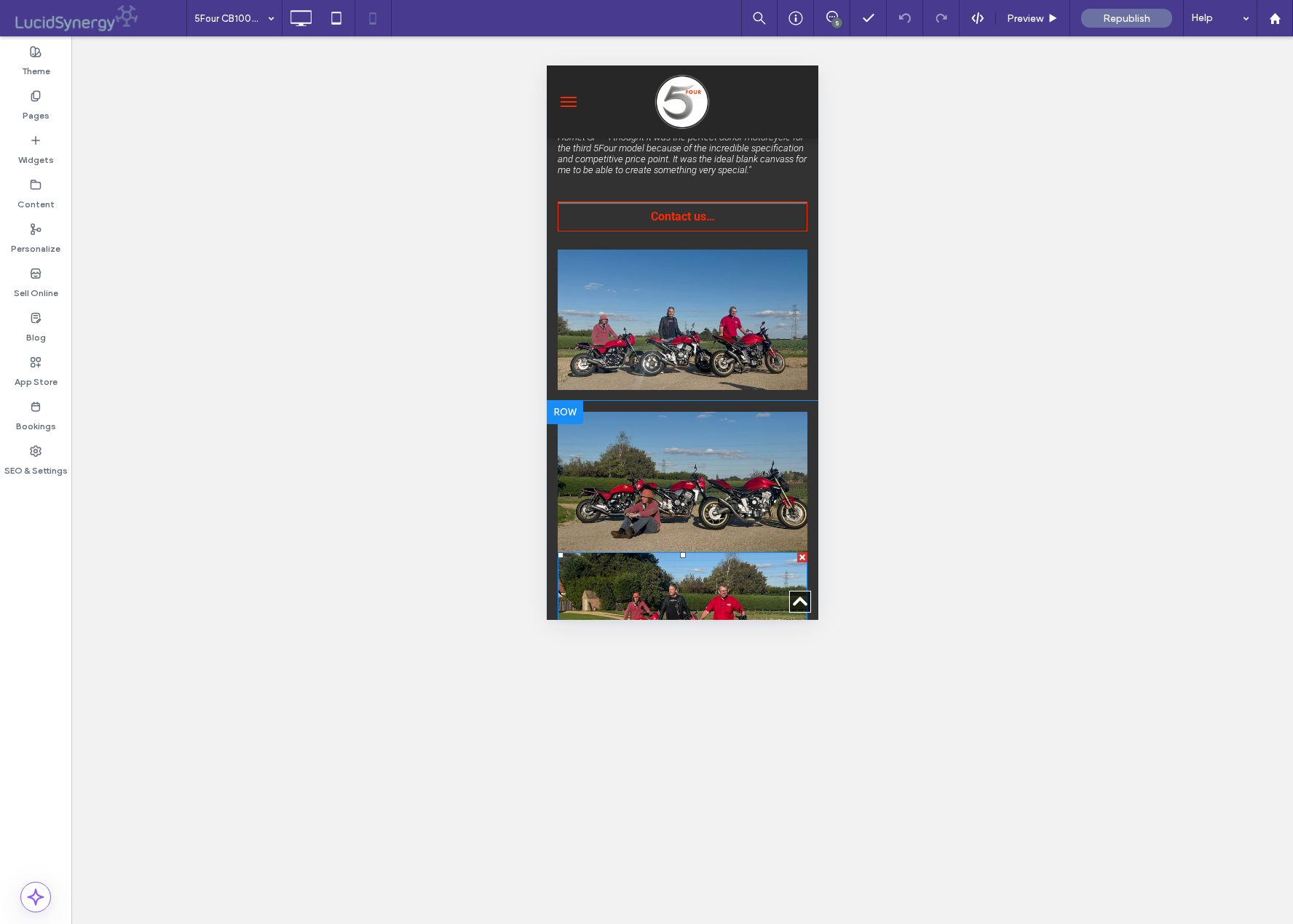
click at [676, 570] on img at bounding box center [681, 622] width 250 height 140
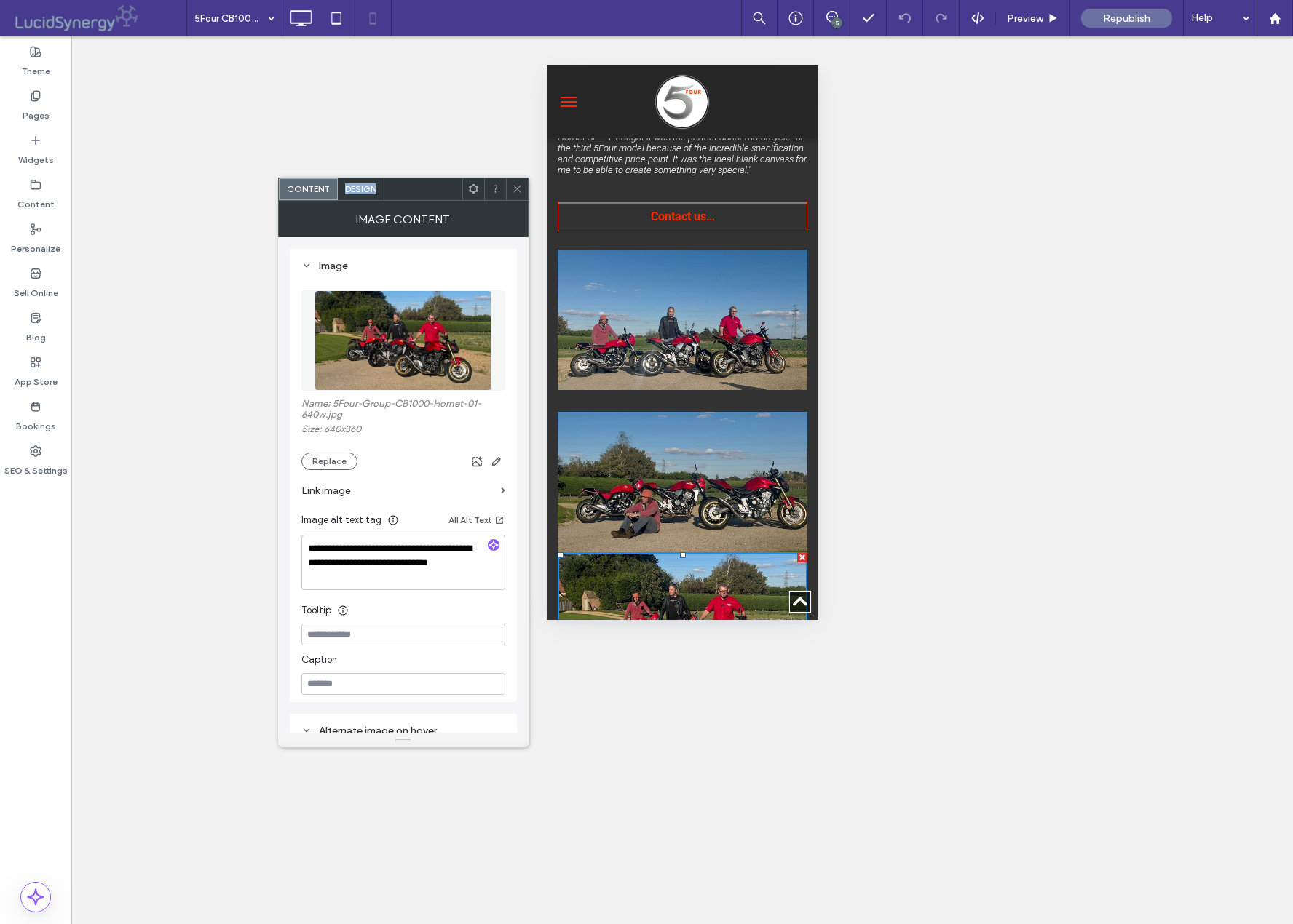
drag, startPoint x: 358, startPoint y: 178, endPoint x: 355, endPoint y: 194, distance: 16.3
click at [355, 194] on div "Design" at bounding box center [361, 189] width 47 height 22
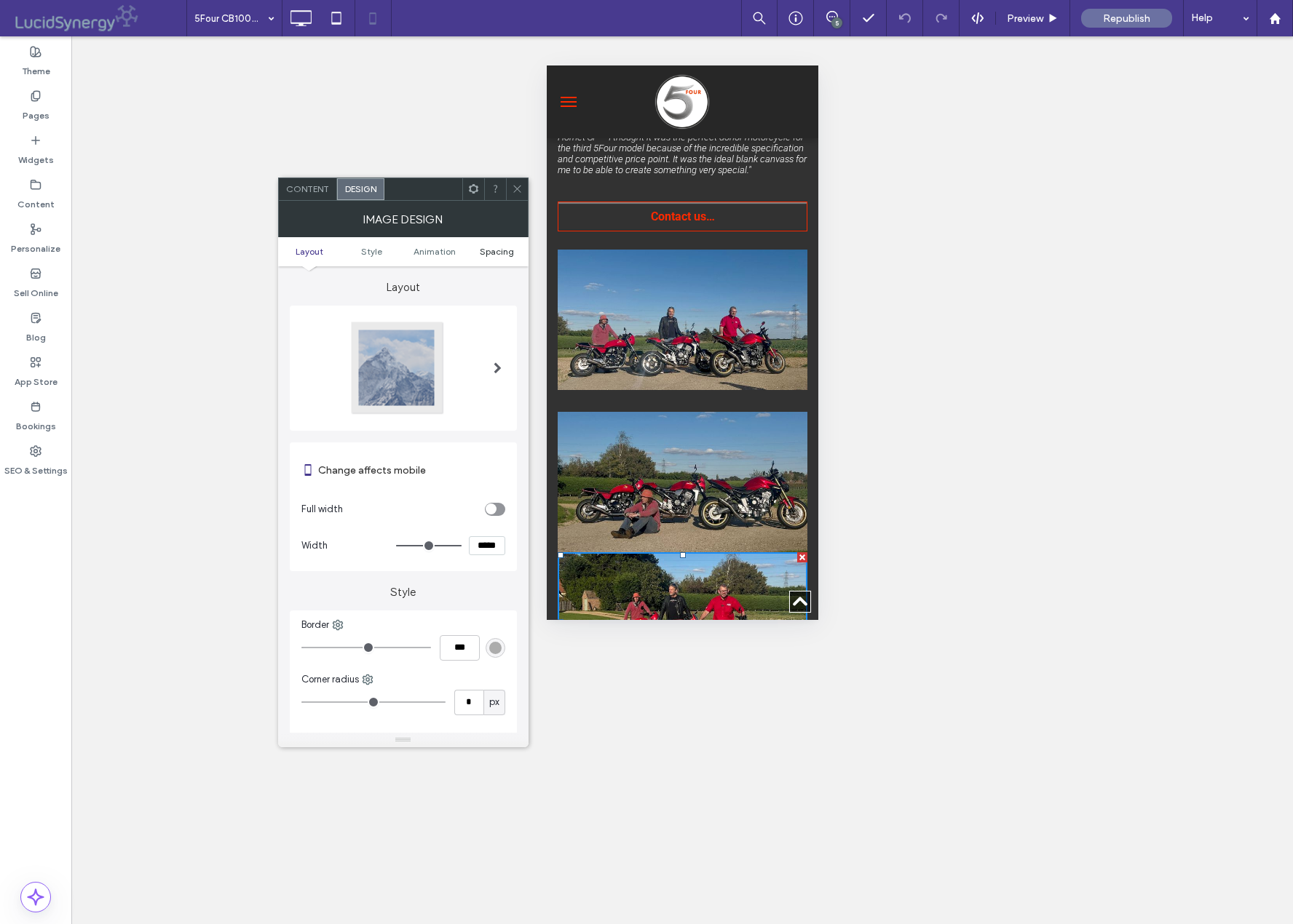
click at [499, 251] on span "Spacing" at bounding box center [496, 252] width 34 height 11
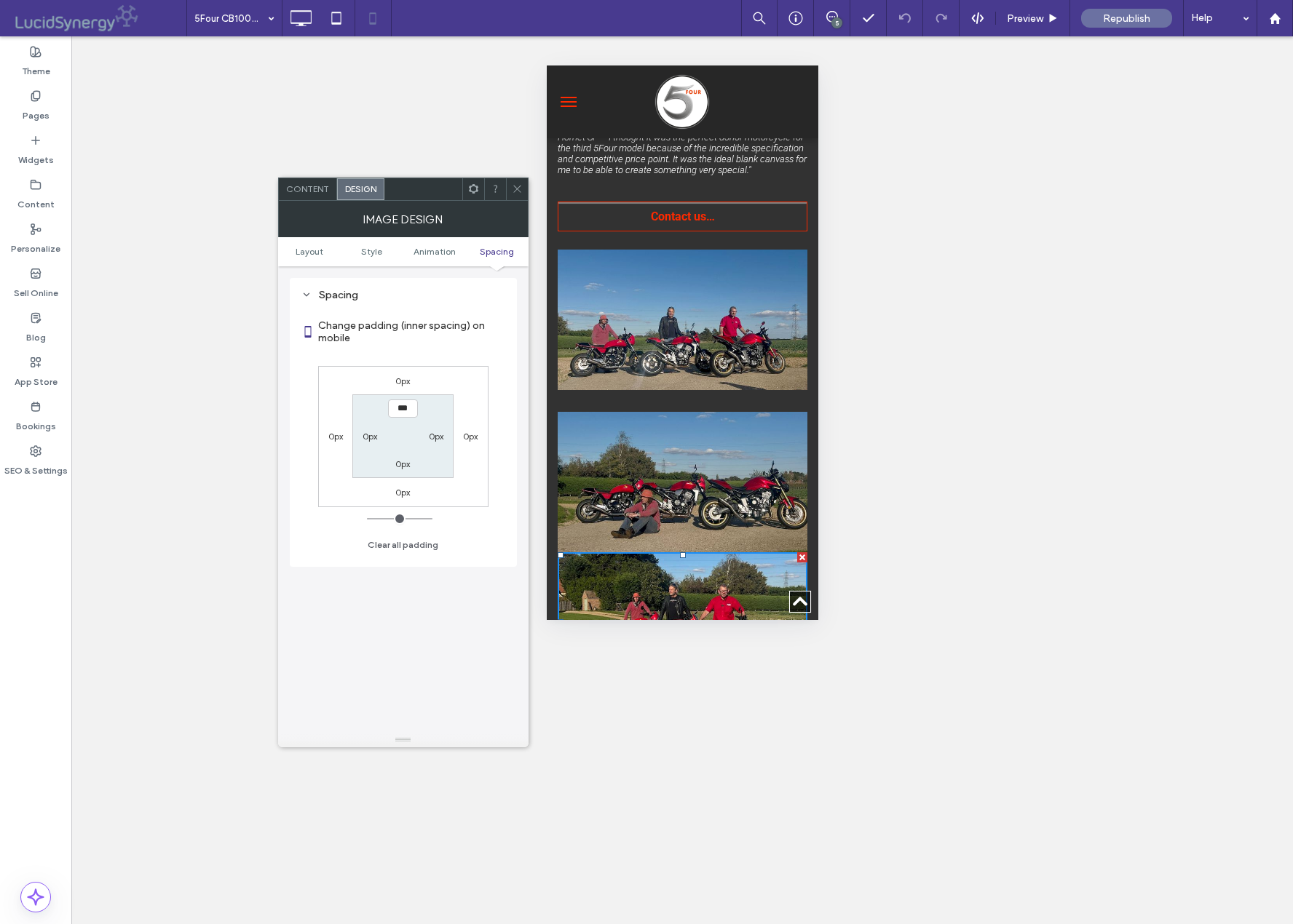
click at [514, 189] on icon at bounding box center [517, 189] width 11 height 11
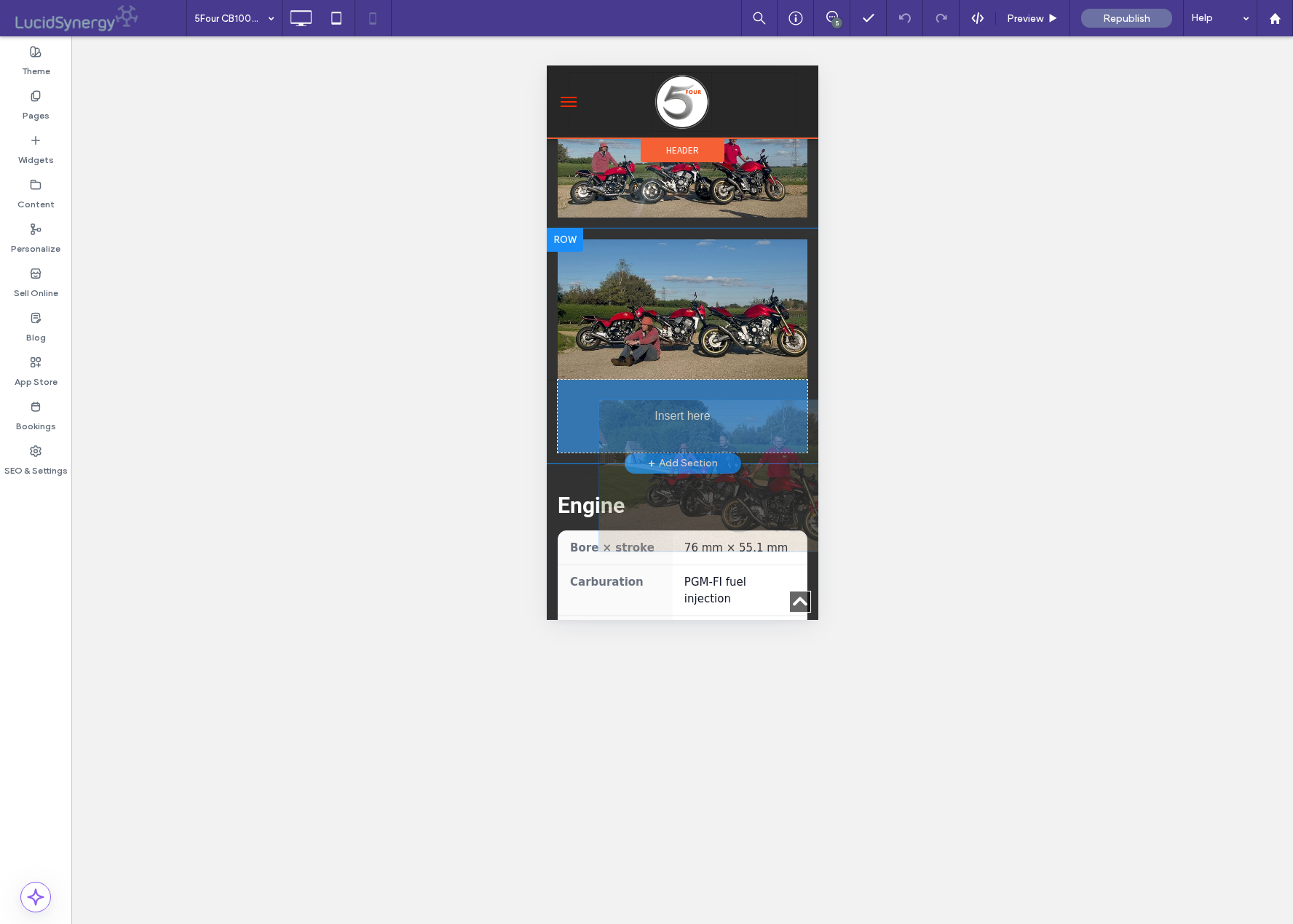
scroll to position [1022, 0]
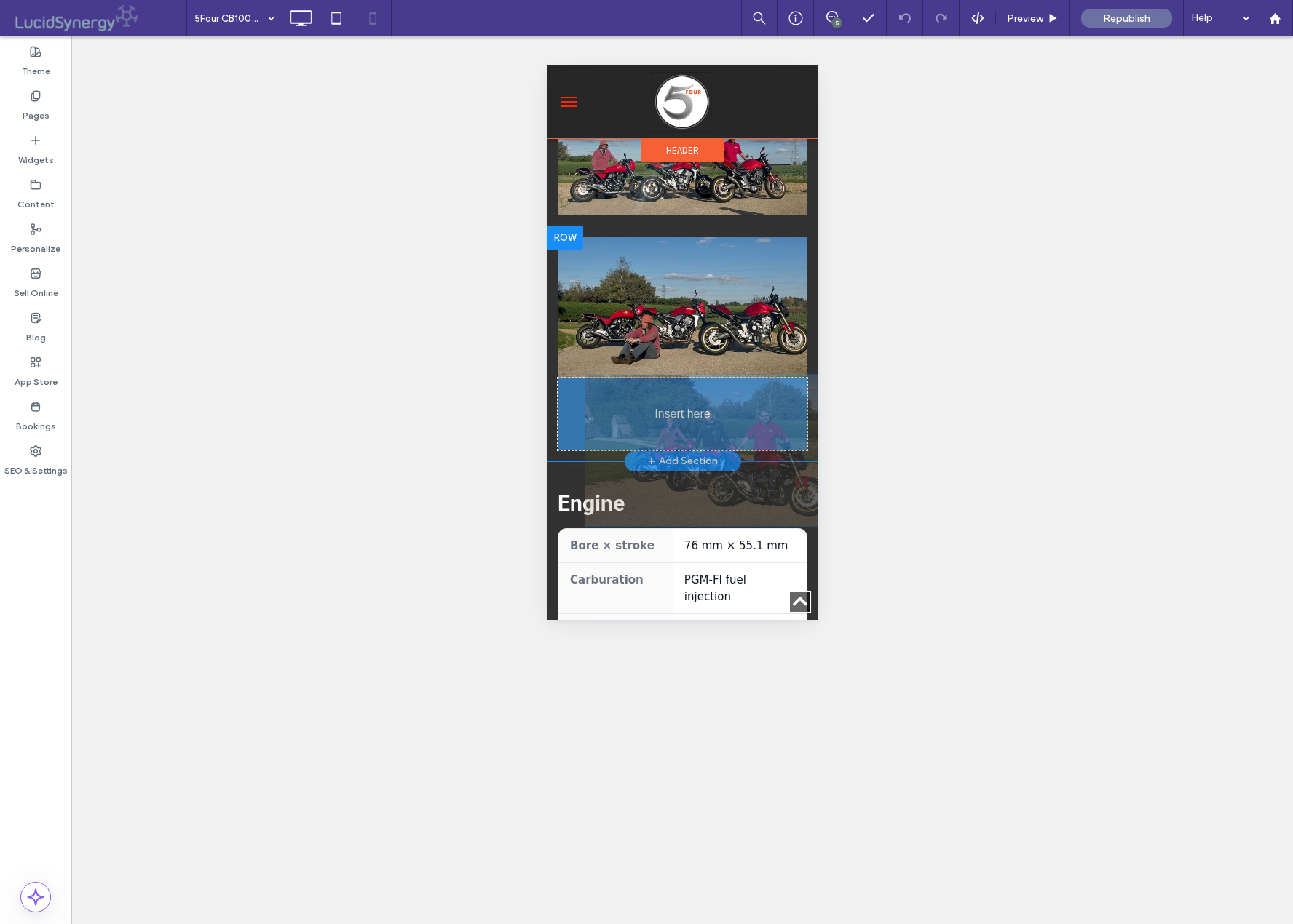
drag, startPoint x: 635, startPoint y: 417, endPoint x: 622, endPoint y: 404, distance: 18.4
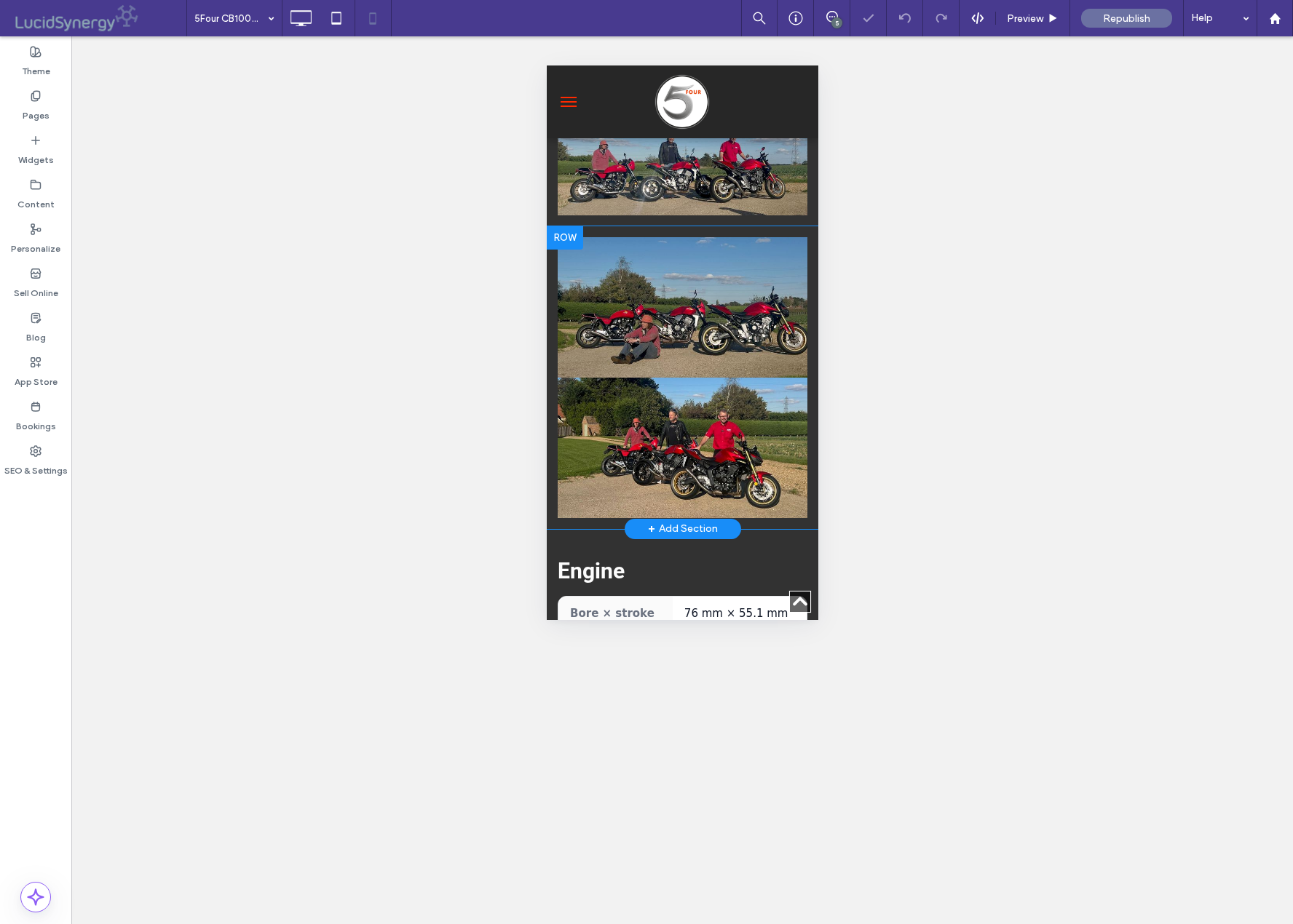
click at [564, 226] on div at bounding box center [564, 237] width 36 height 23
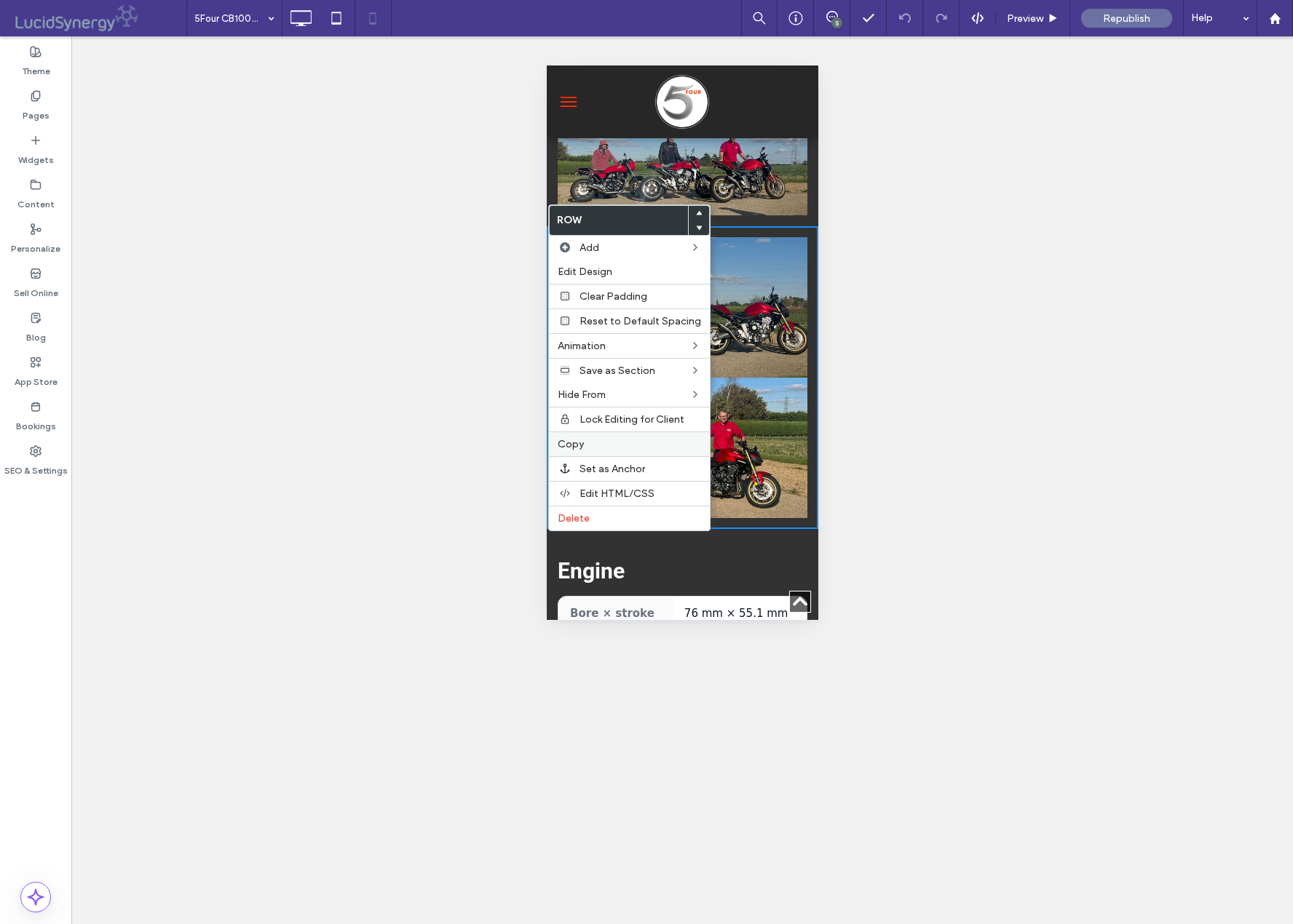
click at [569, 447] on span "Copy" at bounding box center [571, 444] width 26 height 12
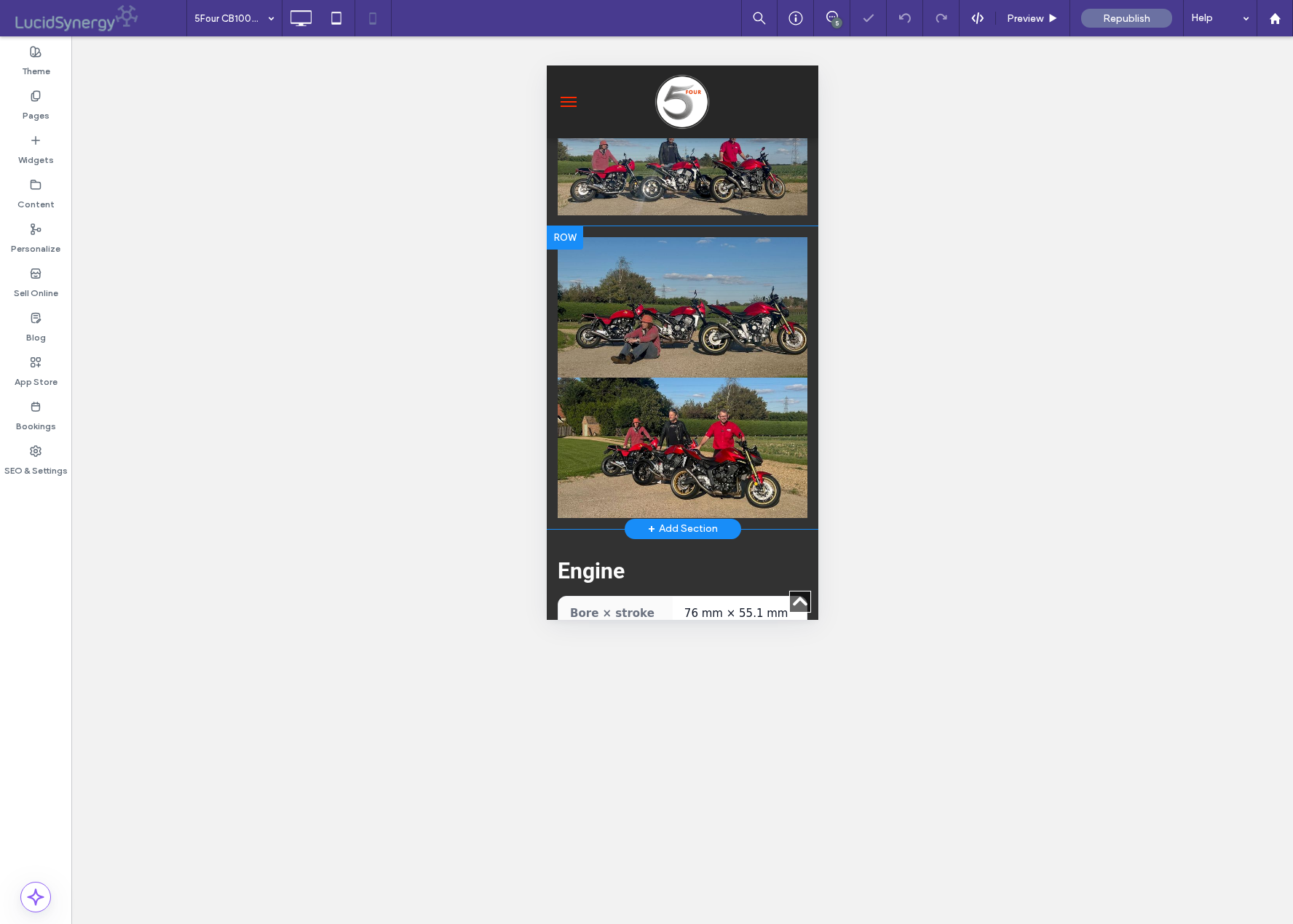
click at [563, 226] on div at bounding box center [564, 237] width 36 height 23
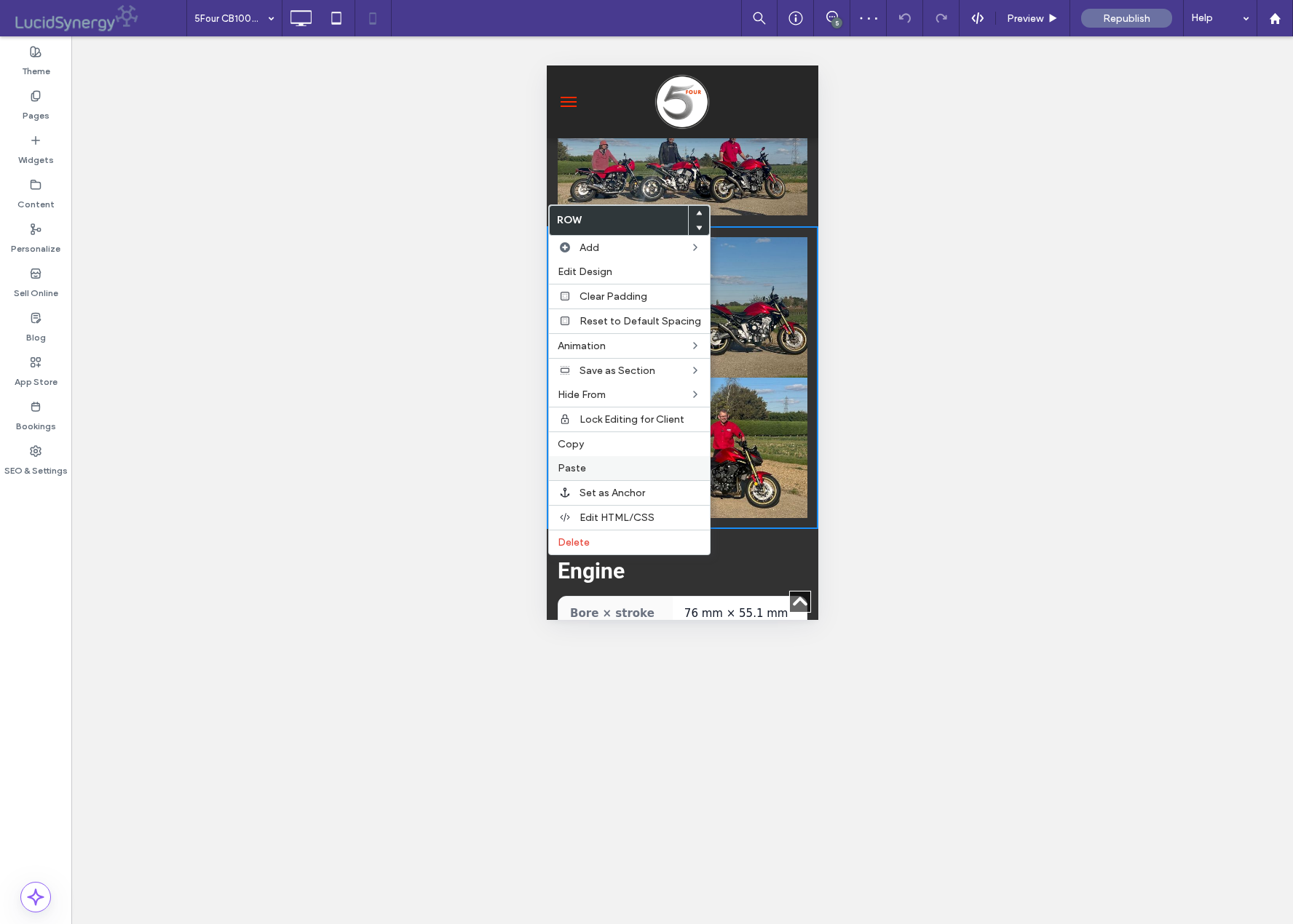
click at [571, 470] on span "Paste" at bounding box center [572, 469] width 28 height 12
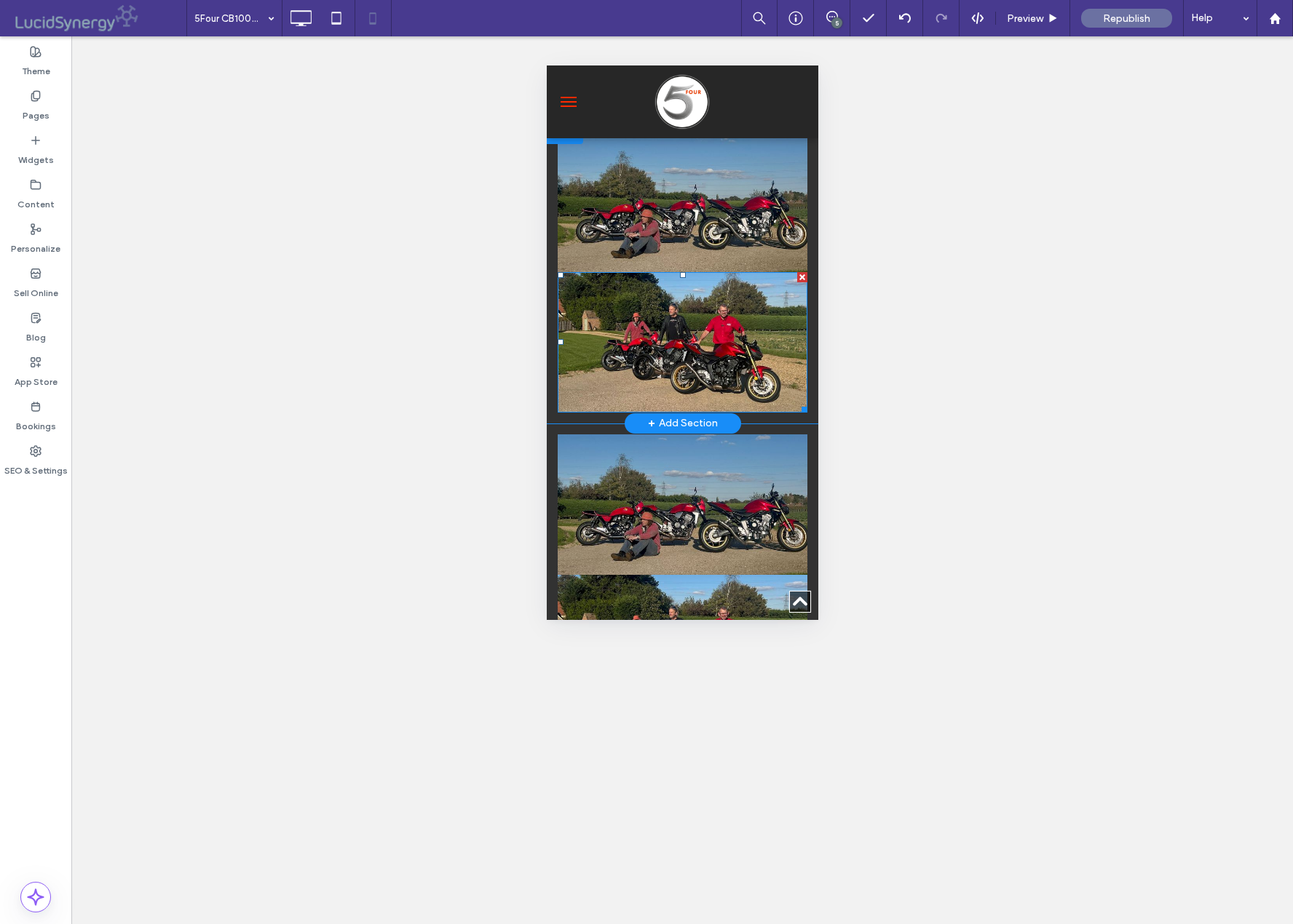
scroll to position [1127, 0]
click at [800, 273] on div at bounding box center [801, 278] width 11 height 11
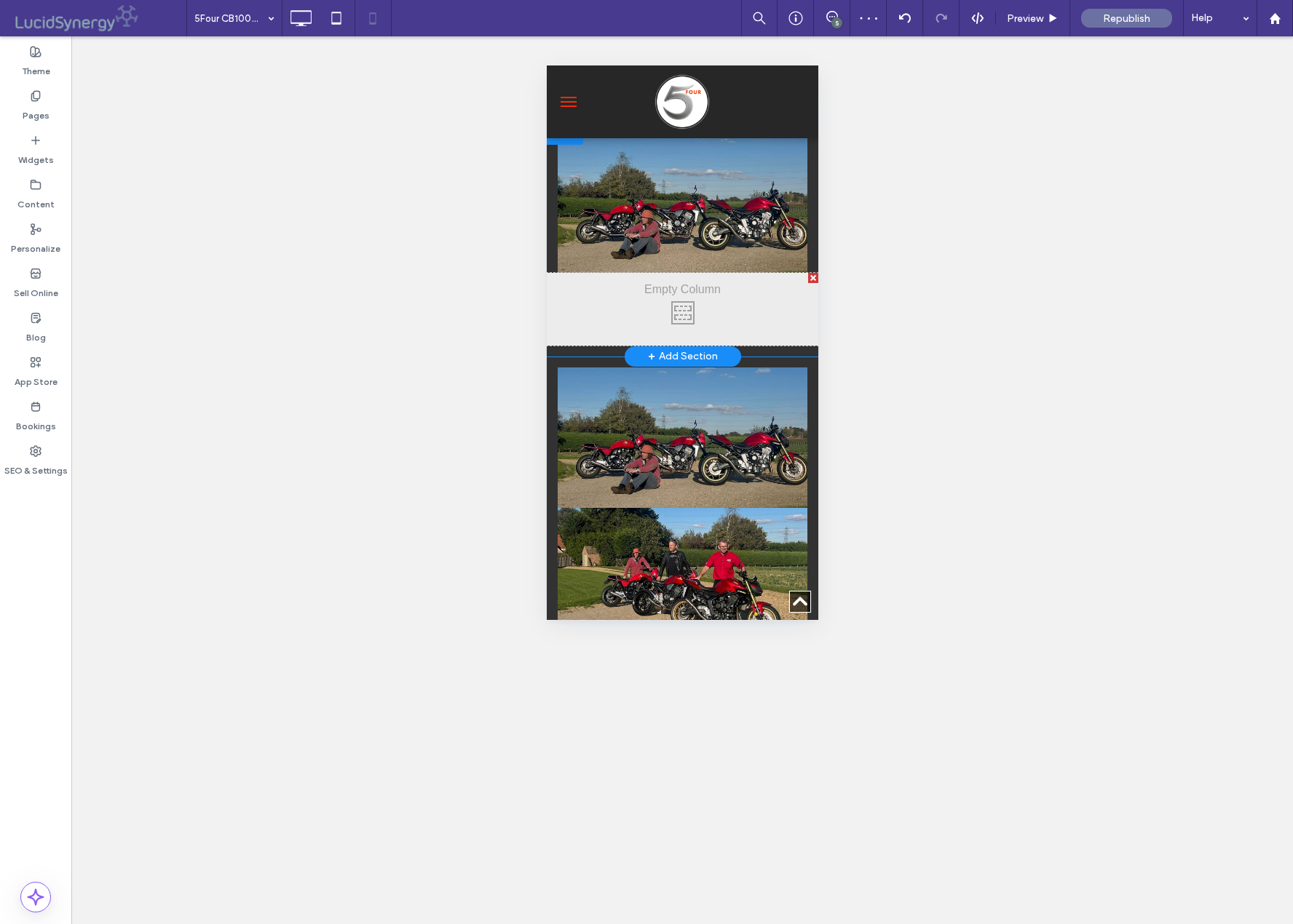
click at [809, 273] on div at bounding box center [813, 278] width 11 height 11
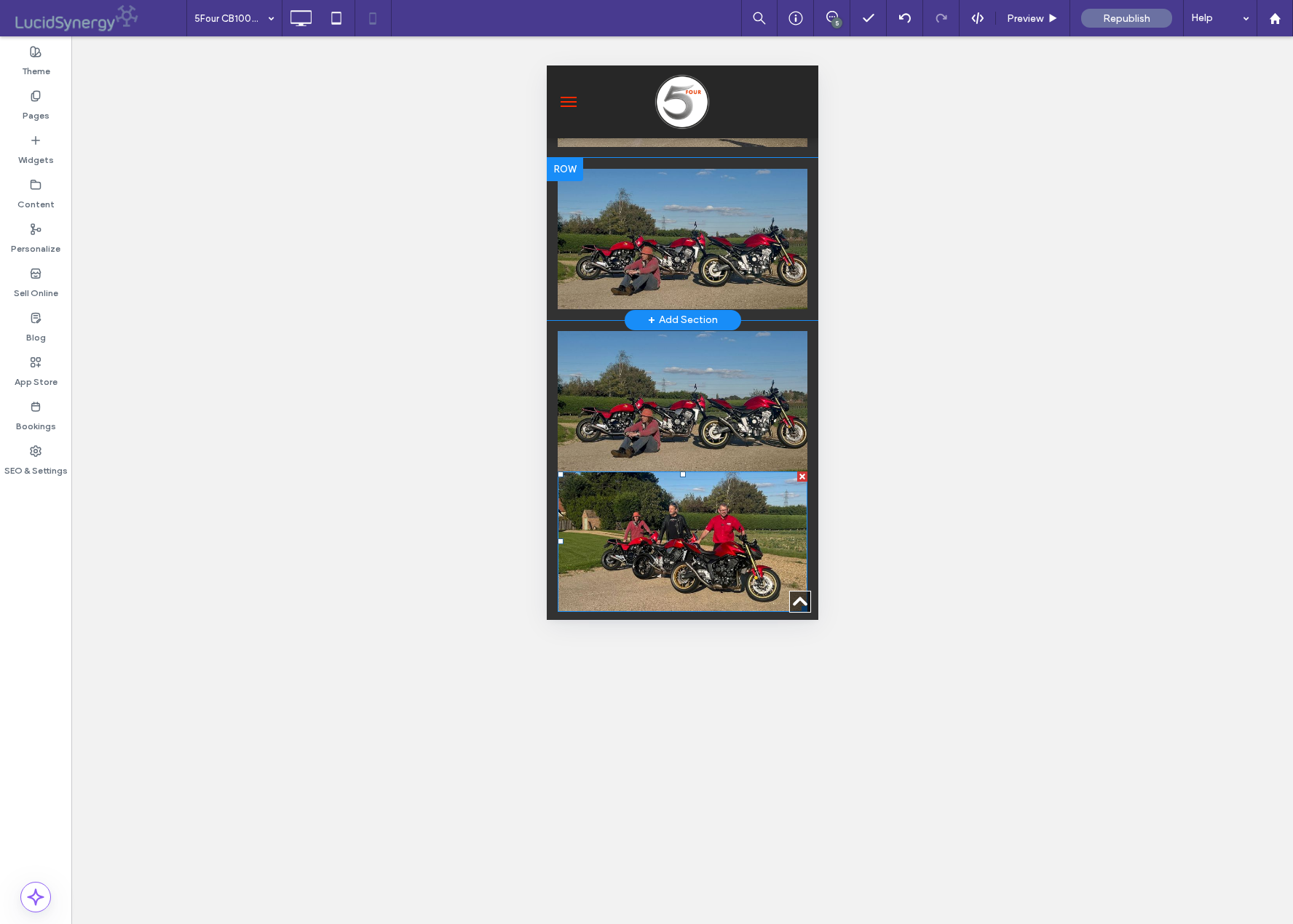
scroll to position [1092, 0]
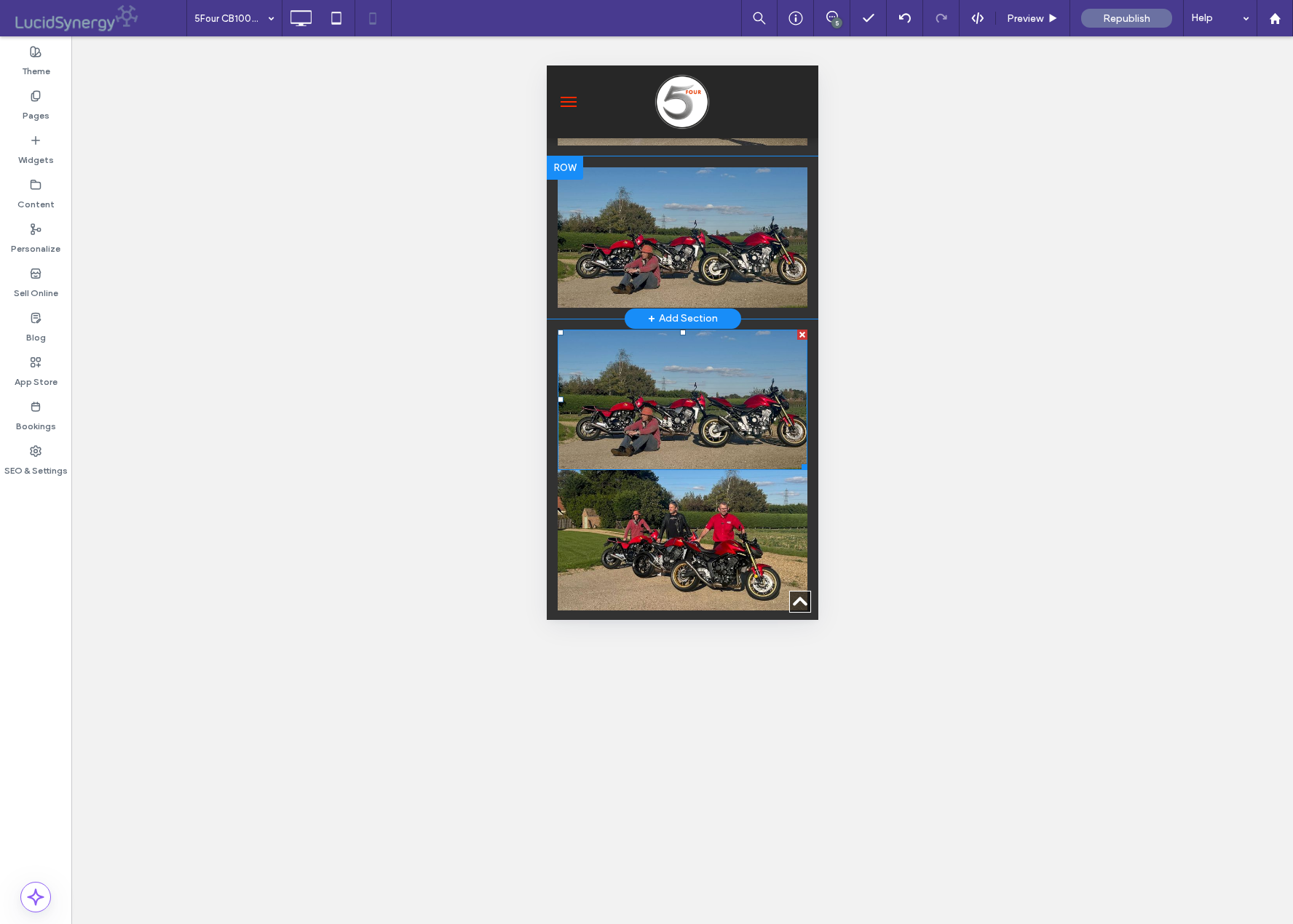
click at [801, 330] on div at bounding box center [801, 335] width 11 height 11
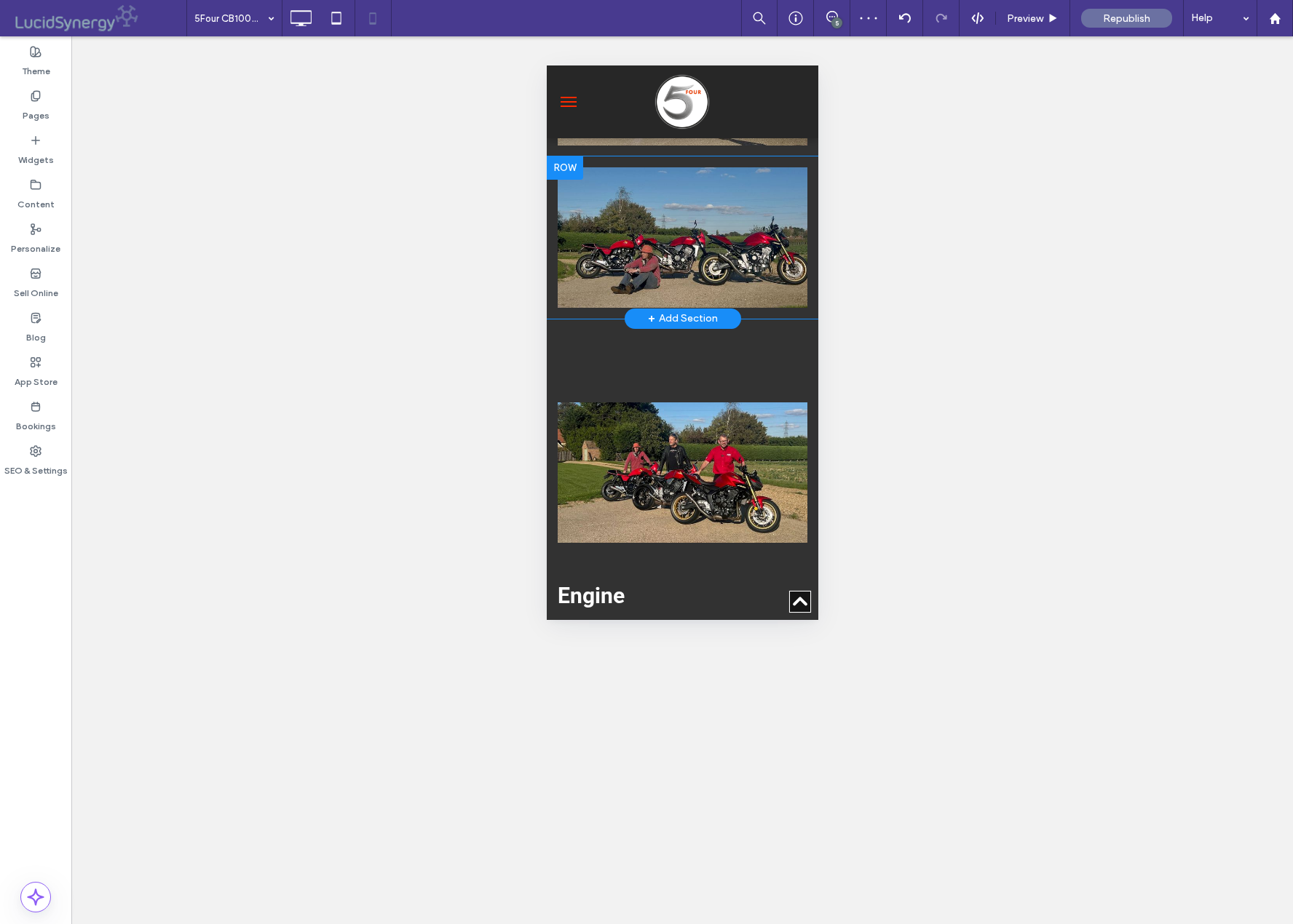
click at [811, 330] on div at bounding box center [813, 335] width 11 height 11
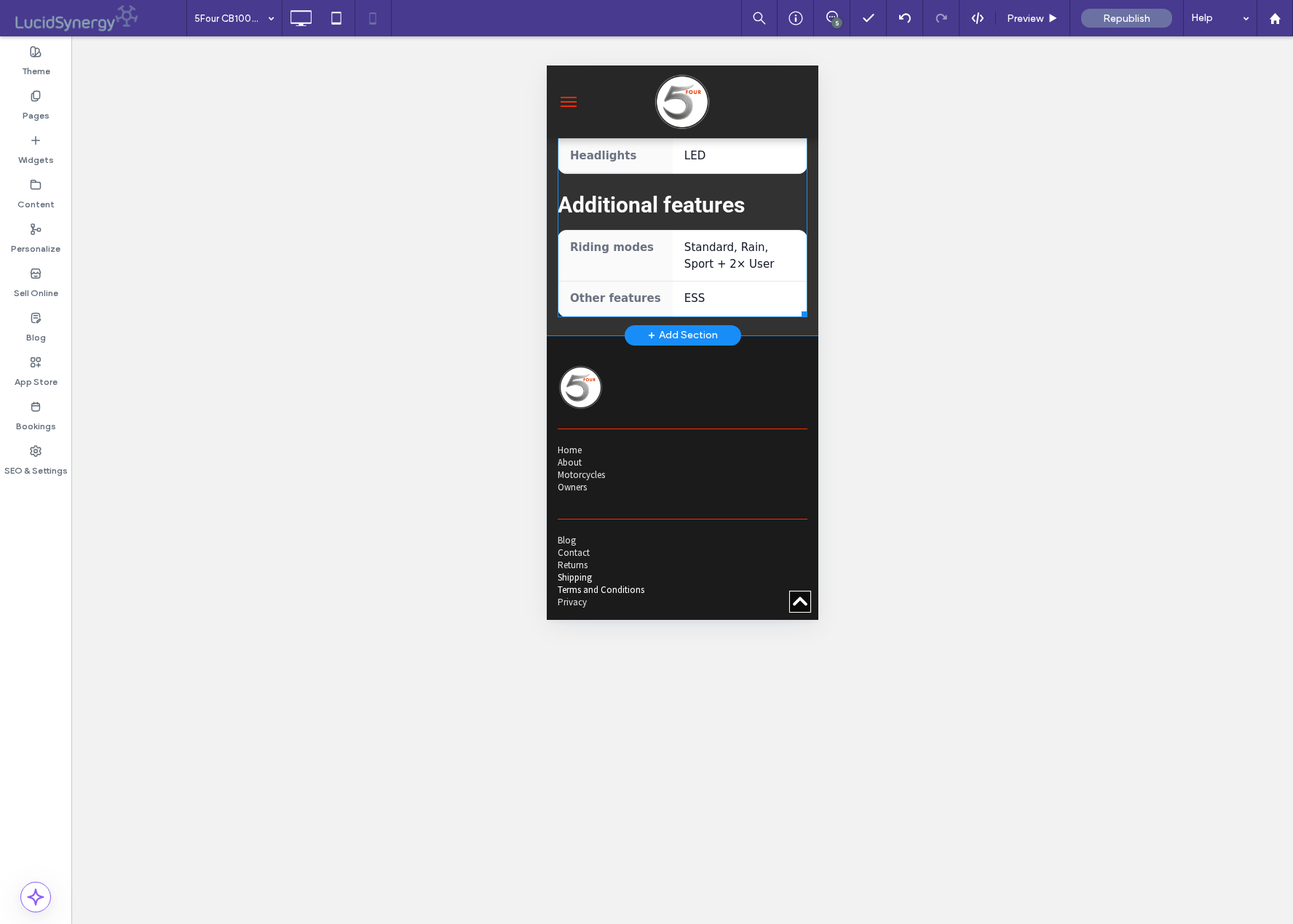
scroll to position [3898, 0]
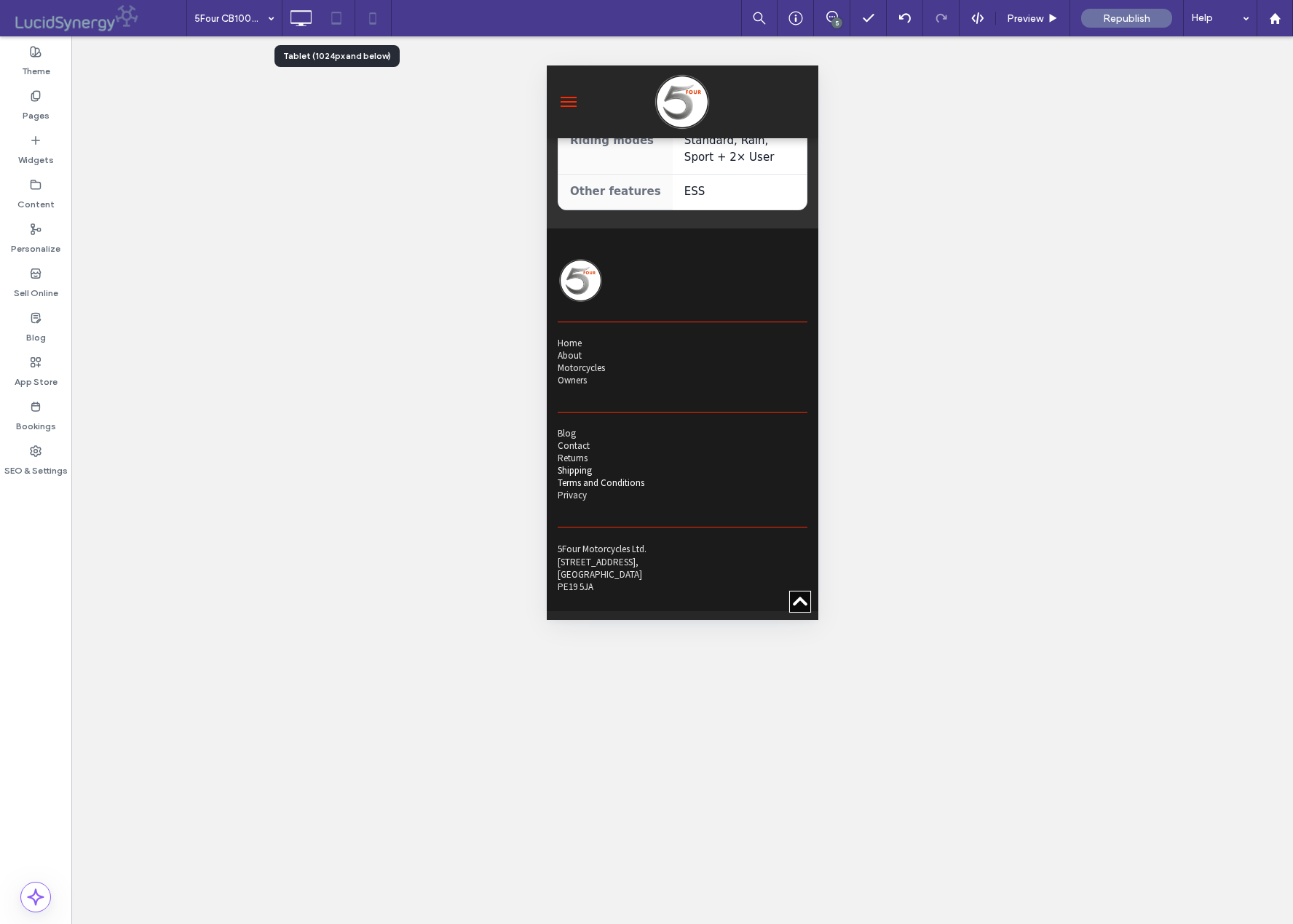
click at [336, 20] on icon at bounding box center [336, 18] width 29 height 29
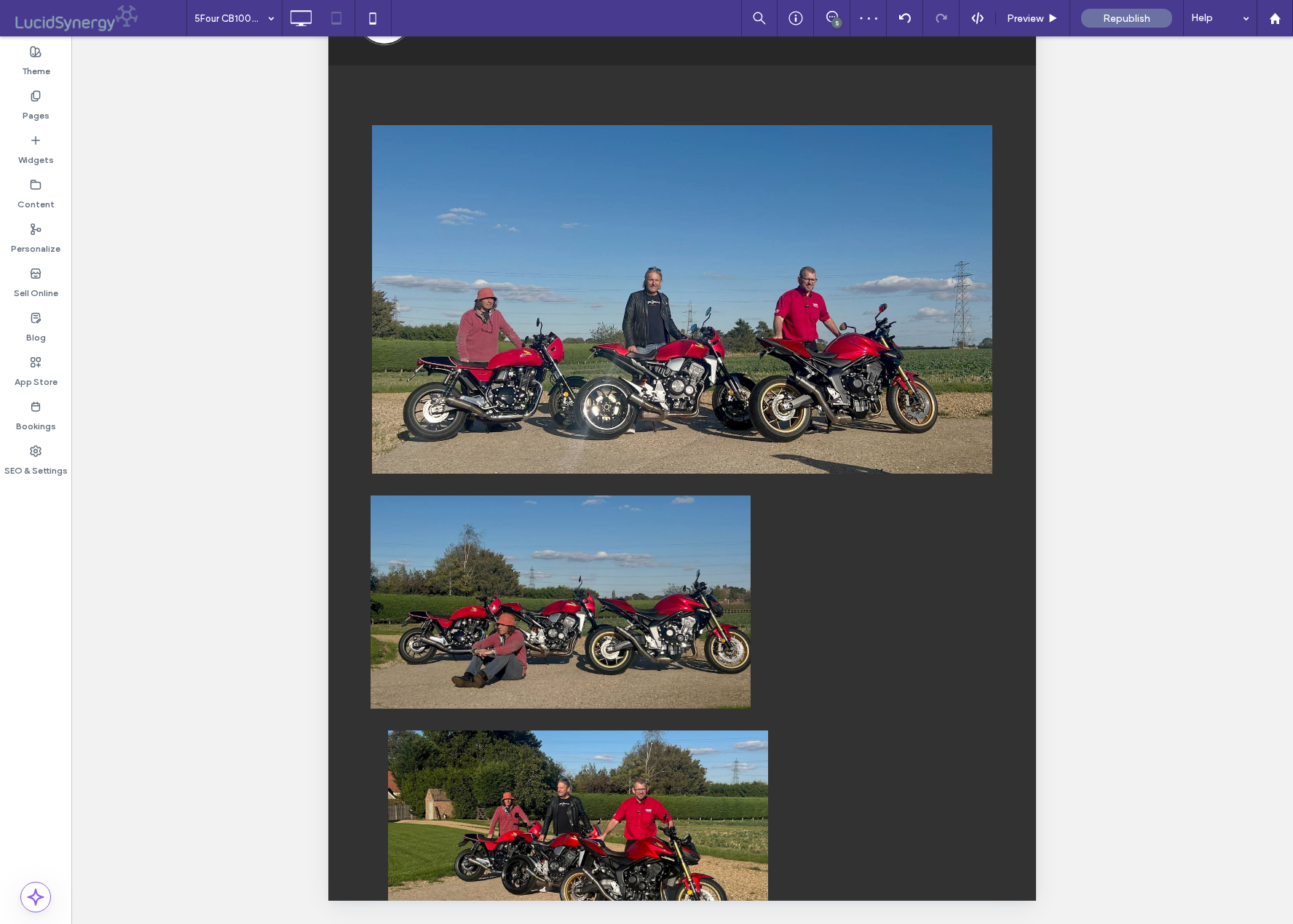
scroll to position [1563, 0]
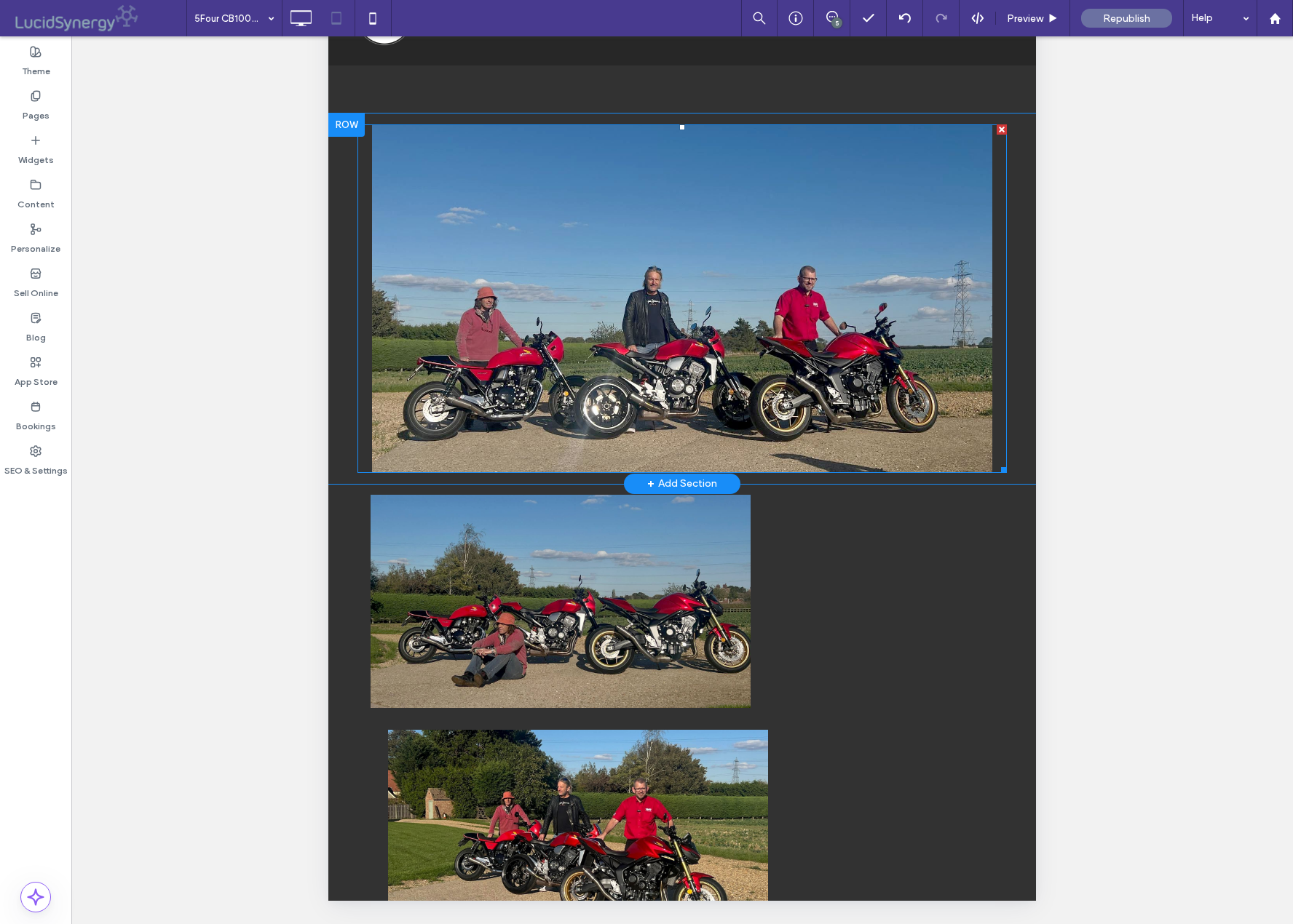
click at [655, 345] on img at bounding box center [681, 298] width 620 height 349
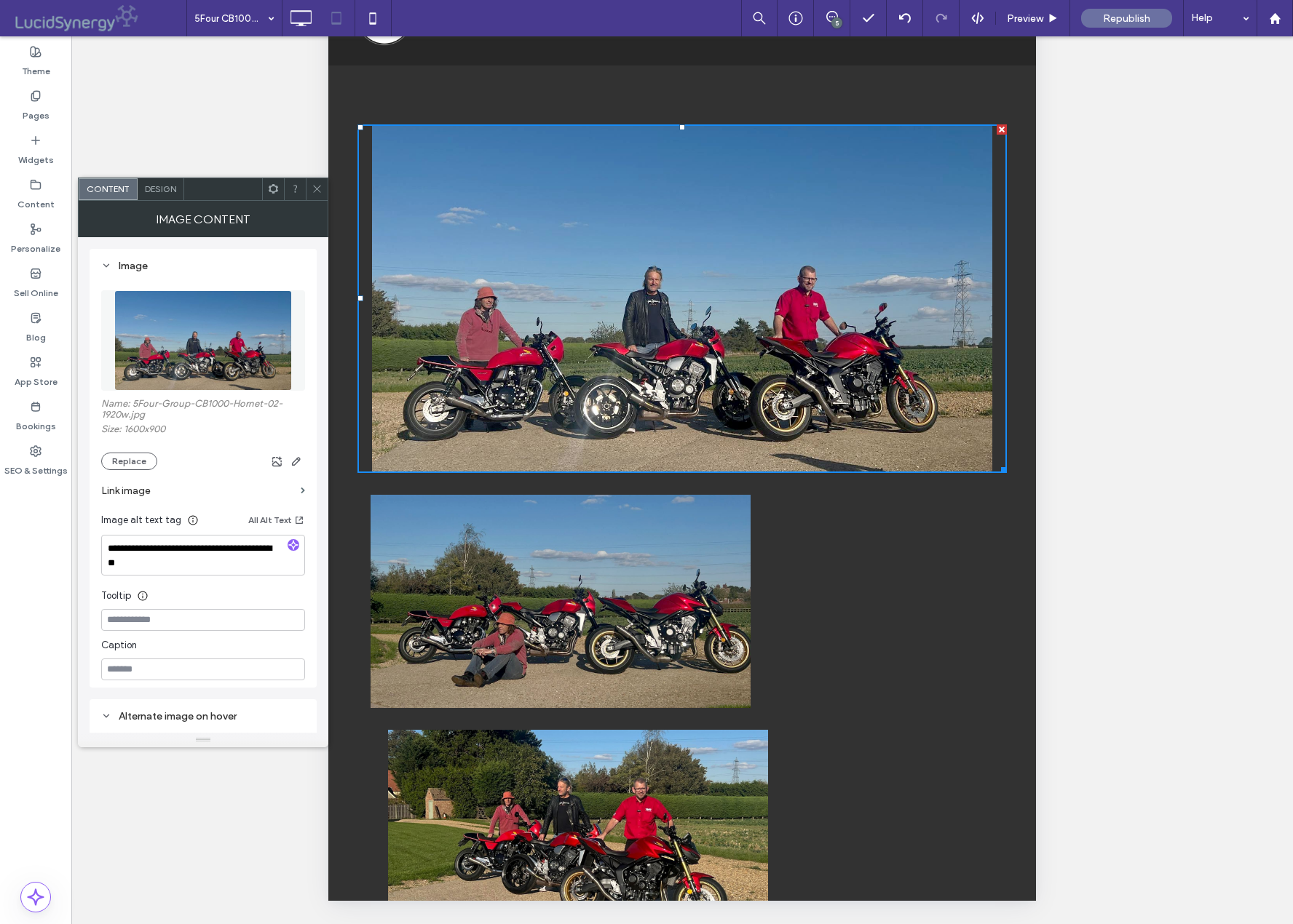
click at [164, 192] on span "Design" at bounding box center [160, 189] width 31 height 11
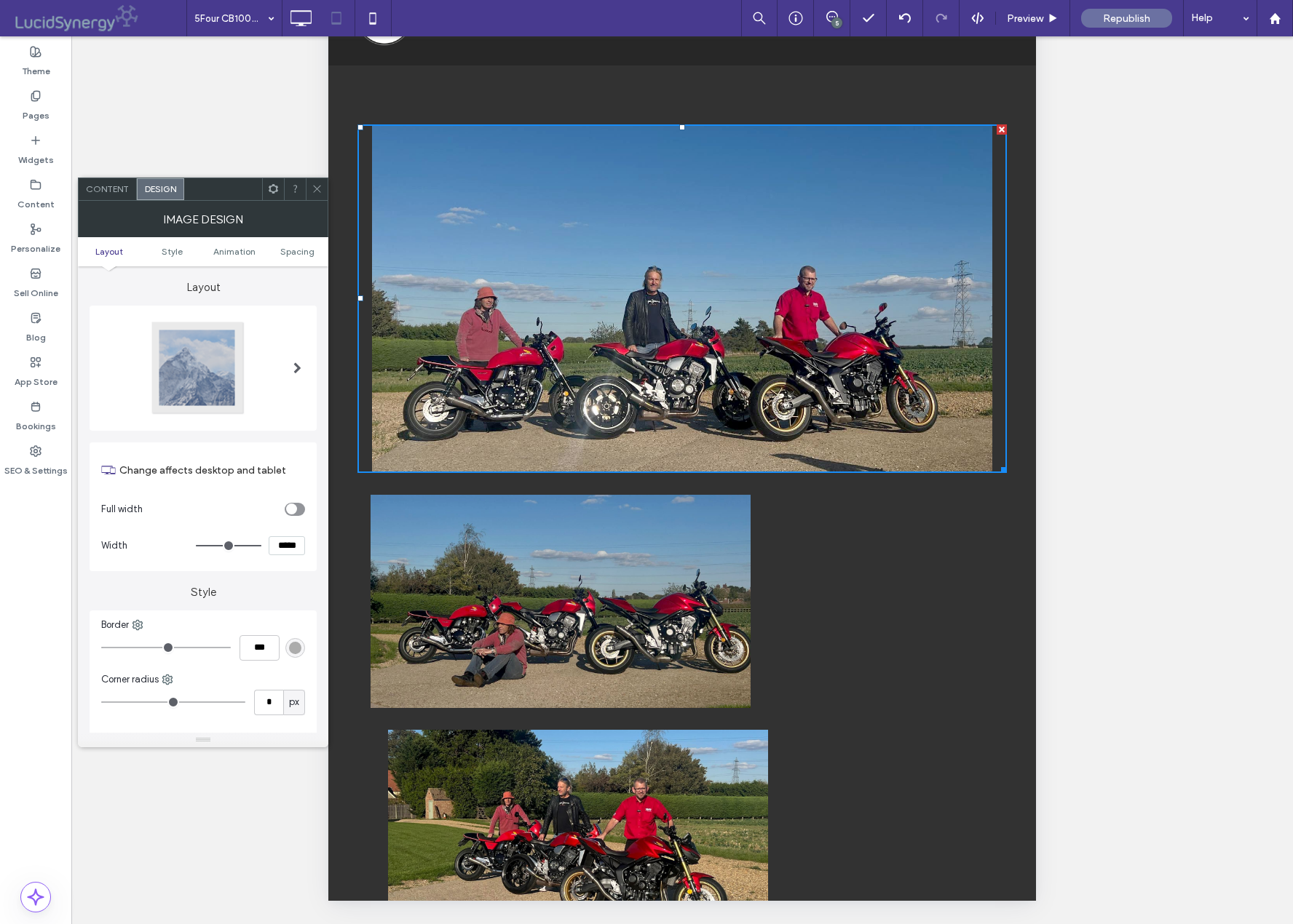
click at [600, 620] on img at bounding box center [560, 602] width 380 height 214
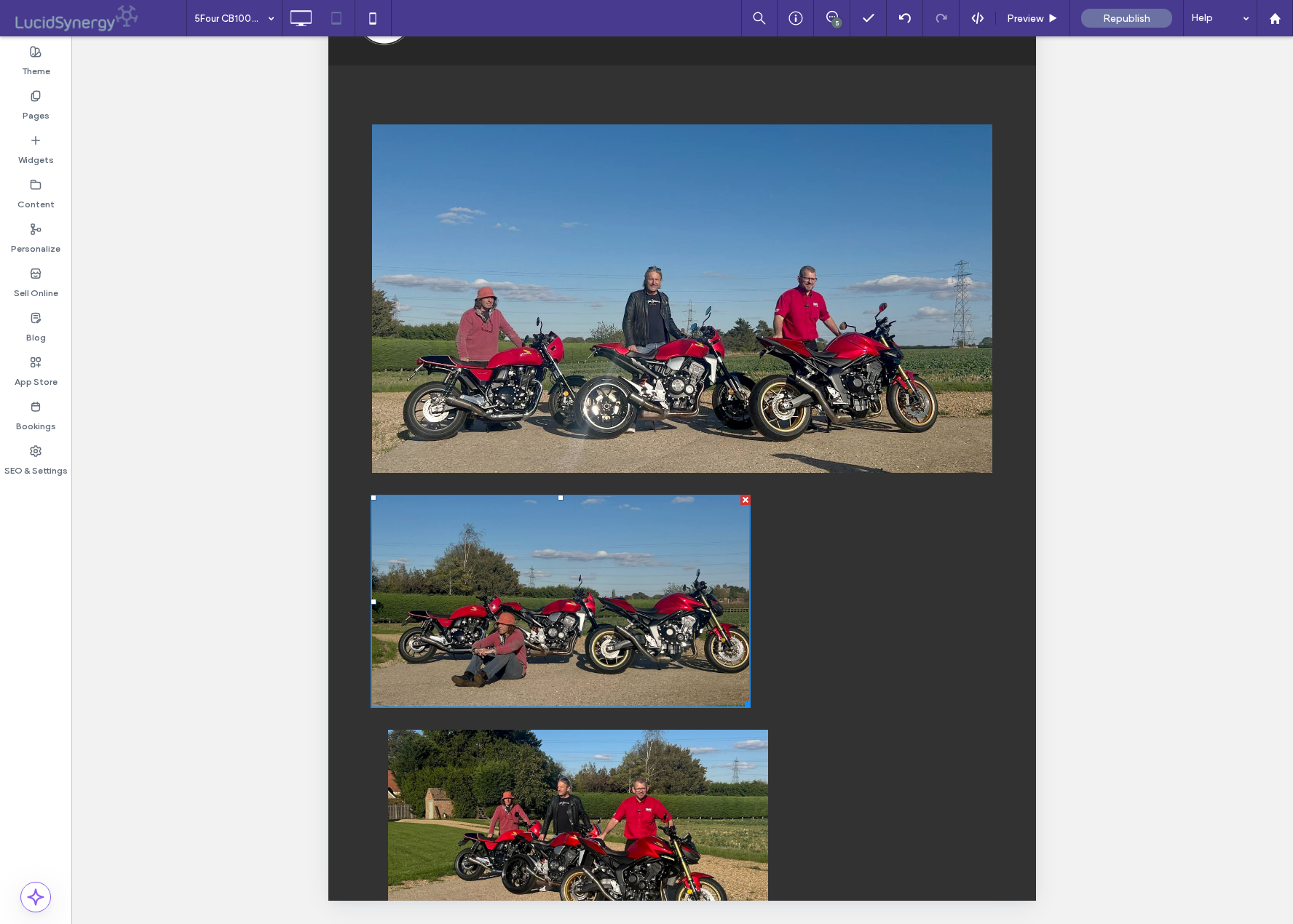
click at [593, 616] on img at bounding box center [560, 602] width 380 height 214
click at [605, 373] on img at bounding box center [681, 298] width 620 height 349
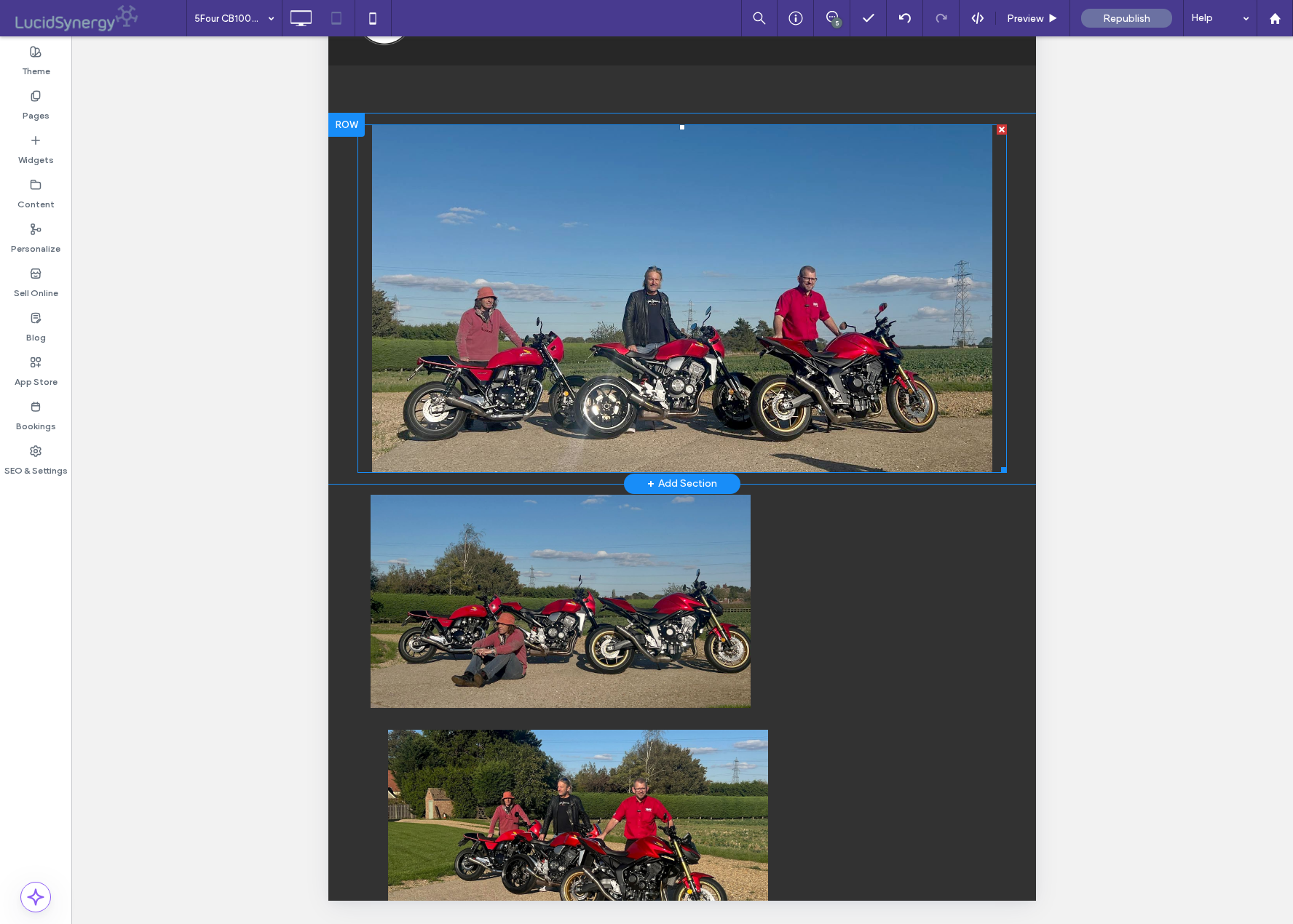
click at [608, 346] on img at bounding box center [681, 298] width 620 height 349
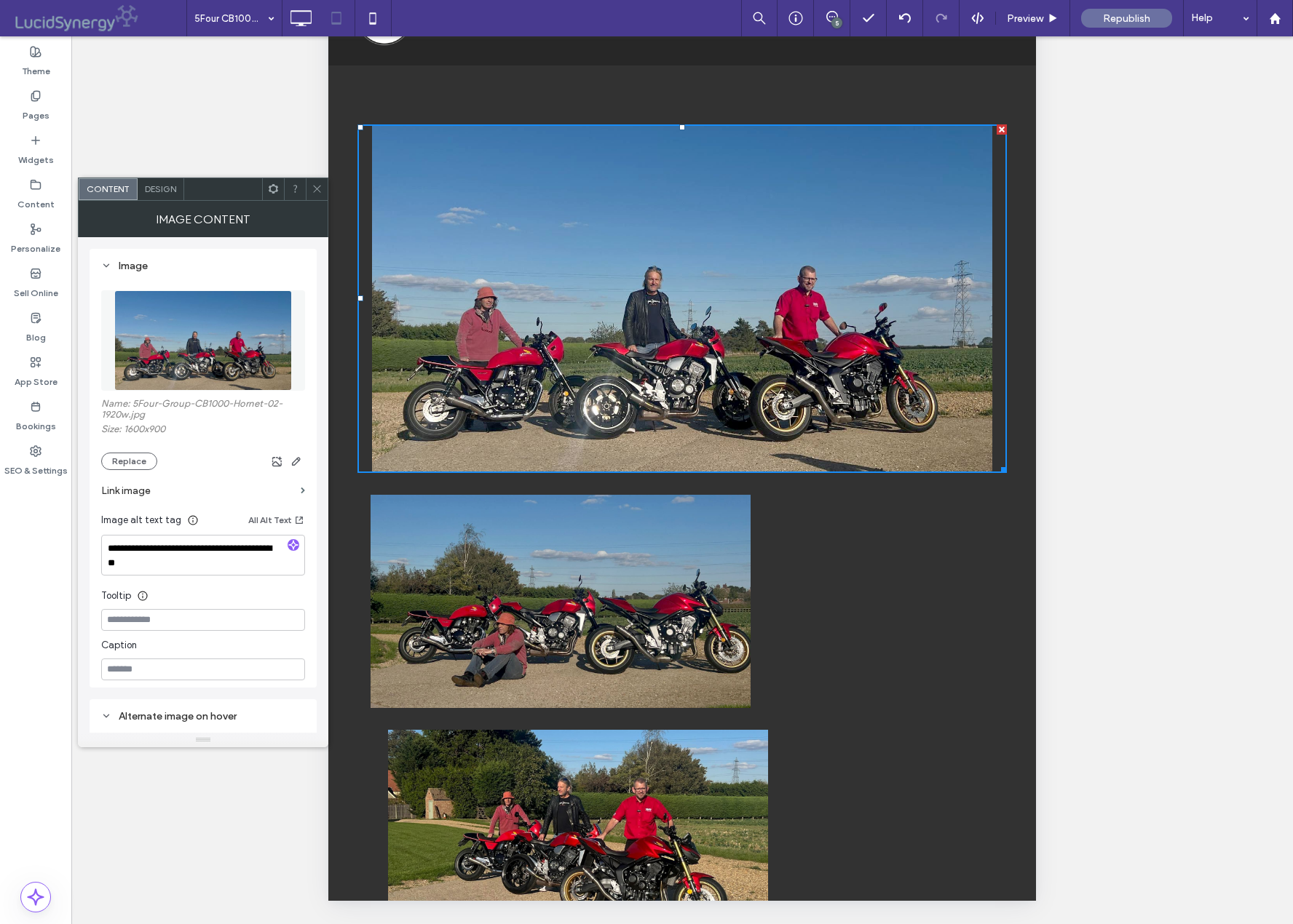
click at [164, 192] on span "Design" at bounding box center [160, 189] width 31 height 11
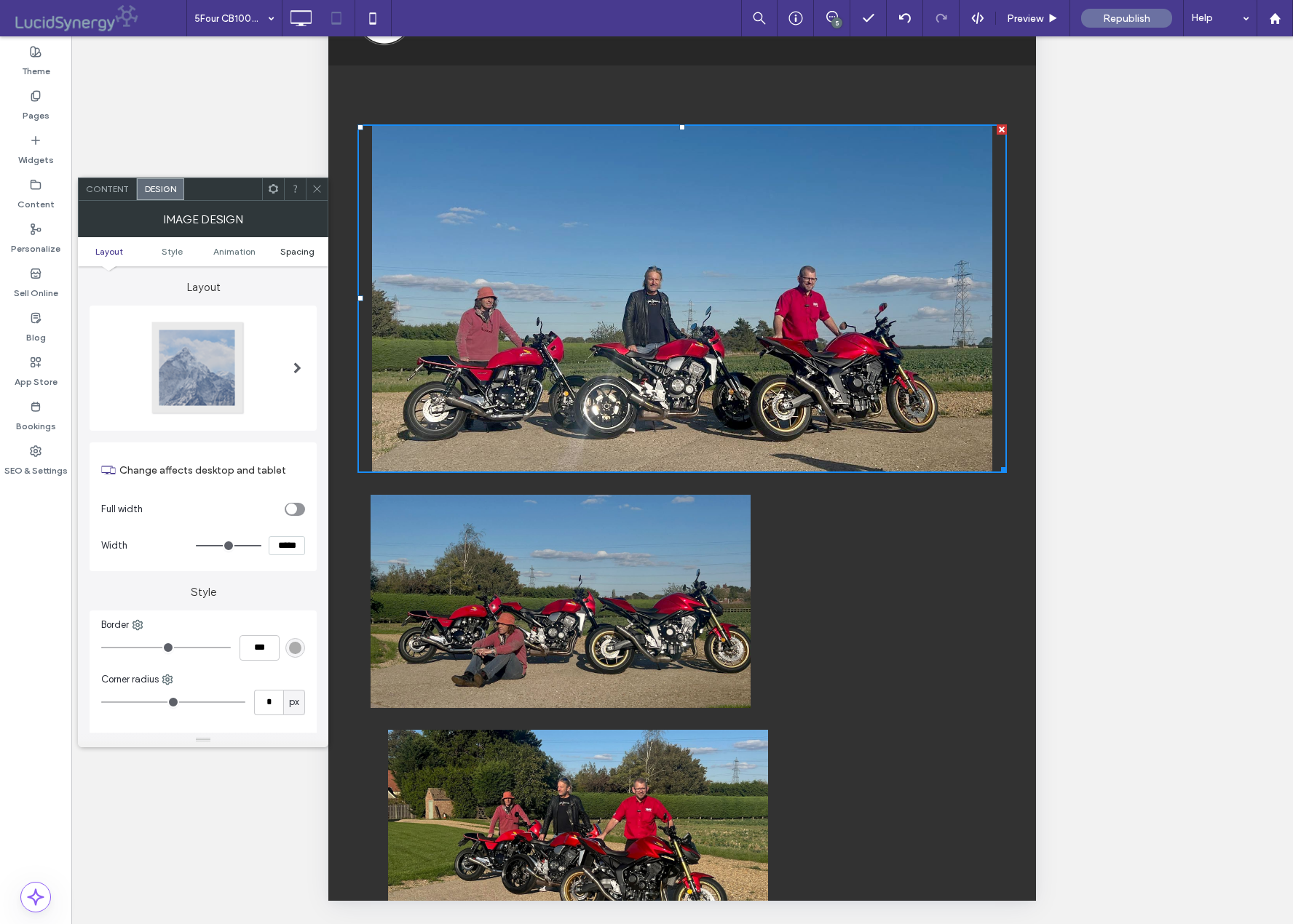
click at [299, 251] on span "Spacing" at bounding box center [297, 252] width 34 height 11
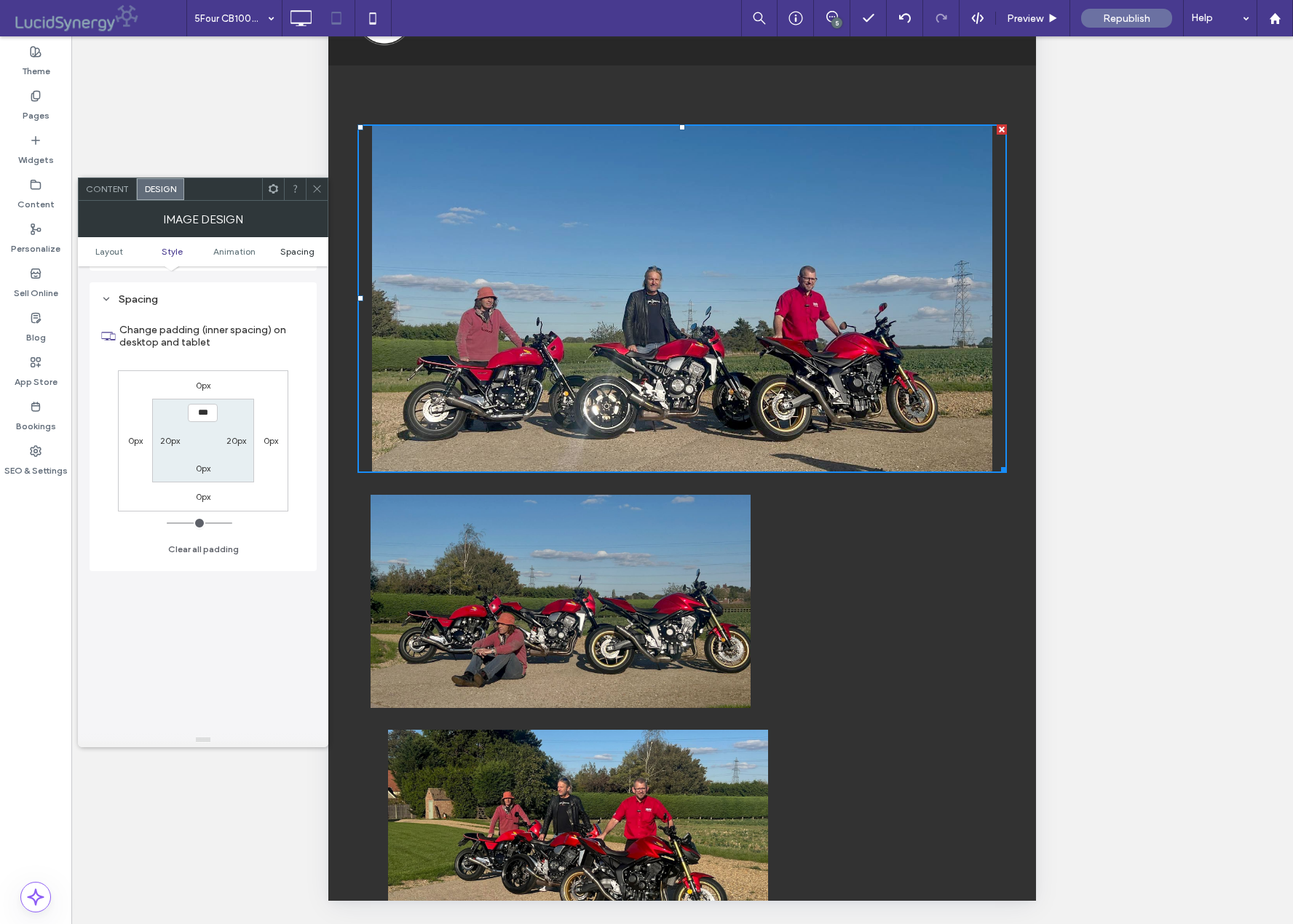
scroll to position [581, 0]
click at [500, 575] on img at bounding box center [560, 602] width 380 height 214
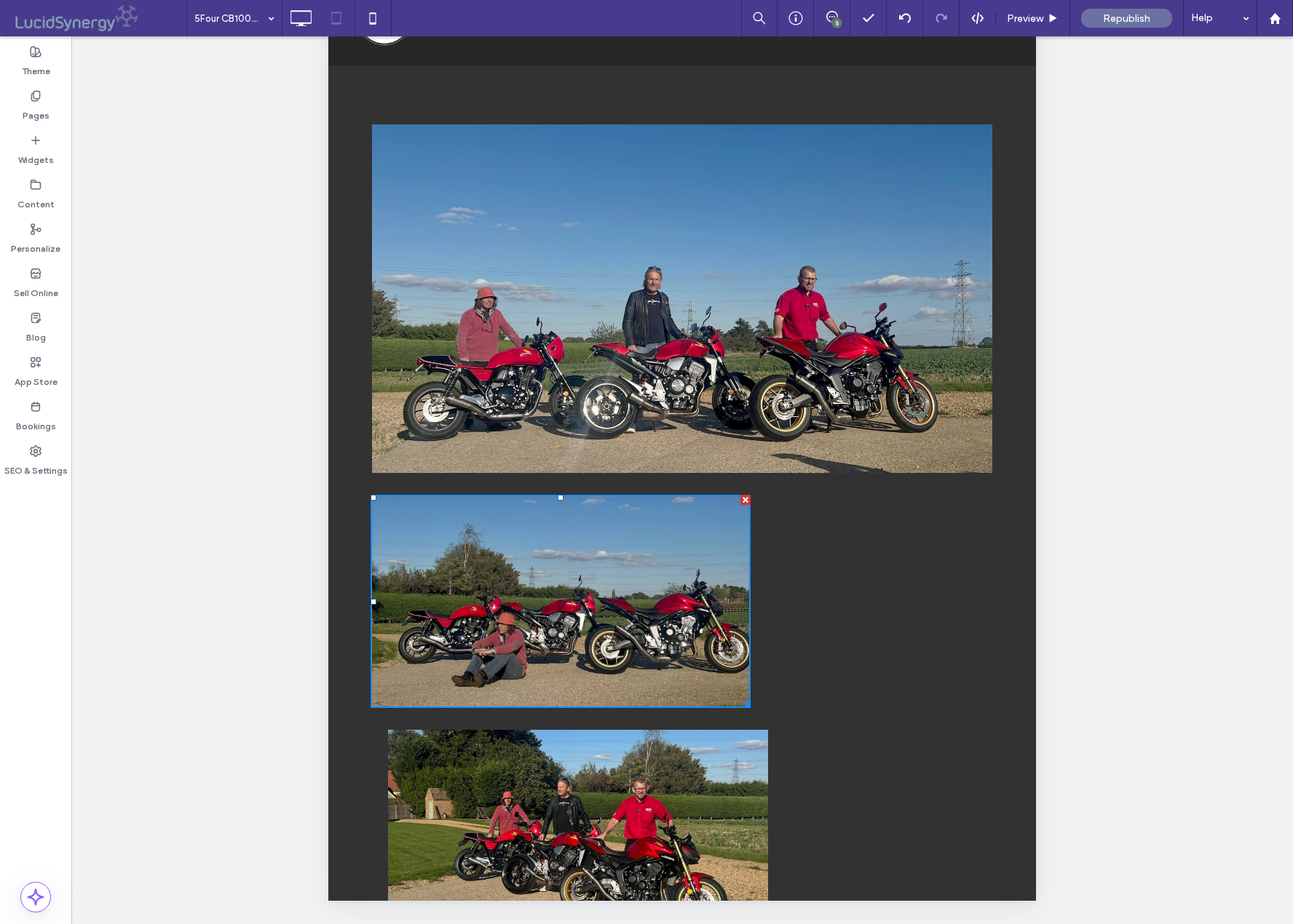
click at [503, 577] on img at bounding box center [560, 602] width 380 height 214
click at [504, 579] on img at bounding box center [560, 602] width 380 height 214
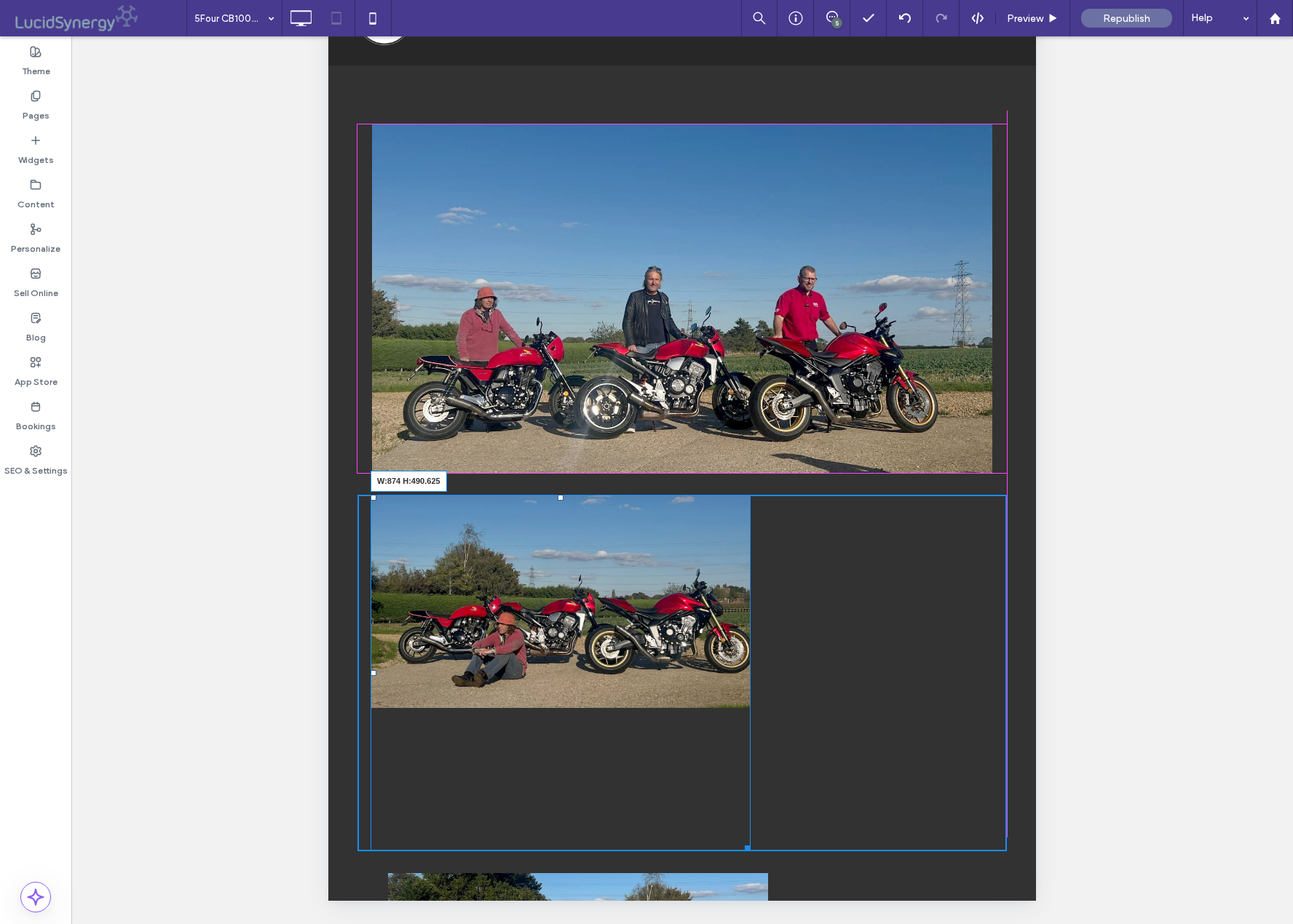
drag, startPoint x: 748, startPoint y: 694, endPoint x: 971, endPoint y: 837, distance: 264.9
click at [750, 837] on div "W:874 H:490.625" at bounding box center [560, 673] width 380 height 357
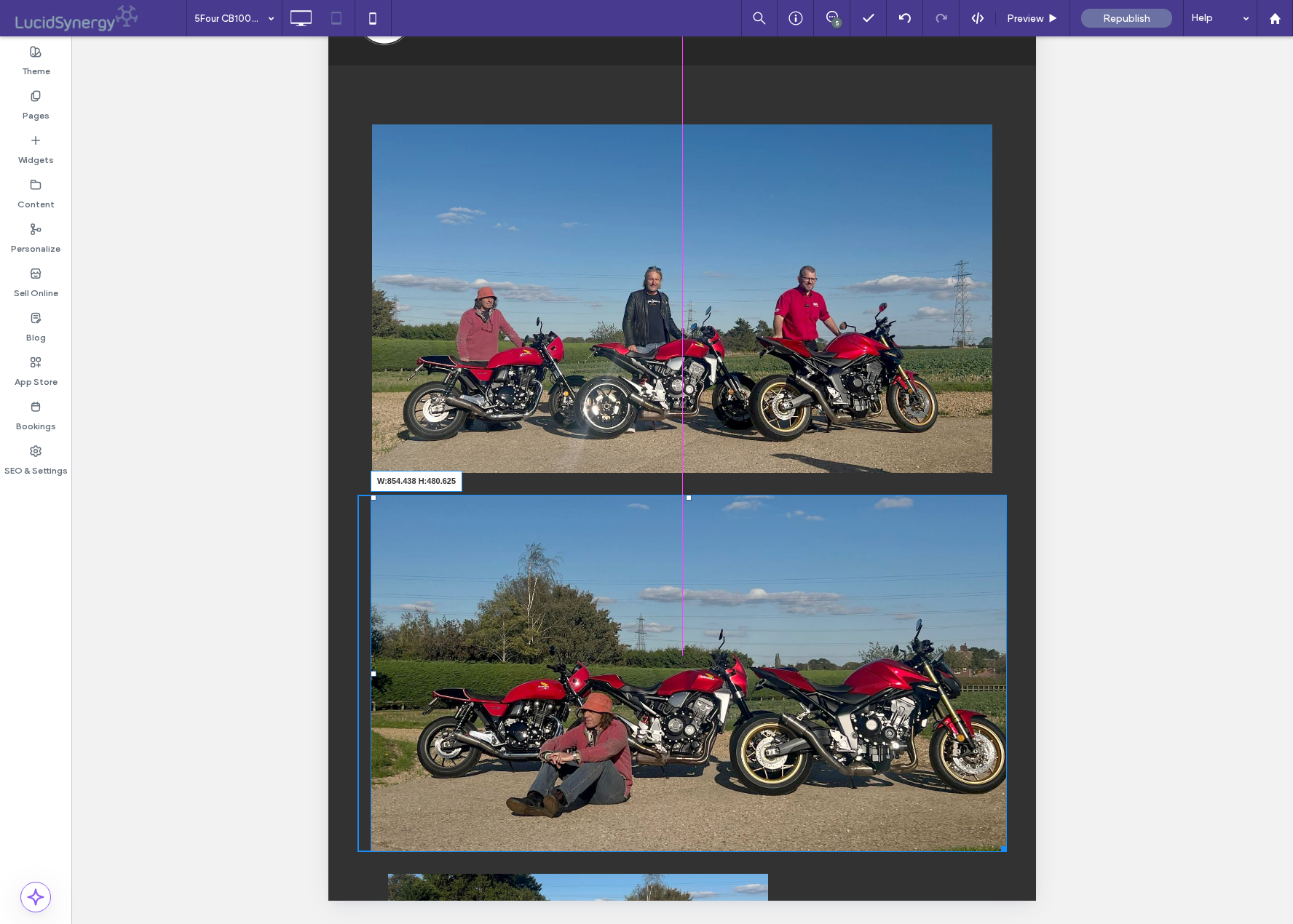
click at [1003, 830] on div "W:854.438 H:480.625 Click To Paste" at bounding box center [682, 674] width 650 height 358
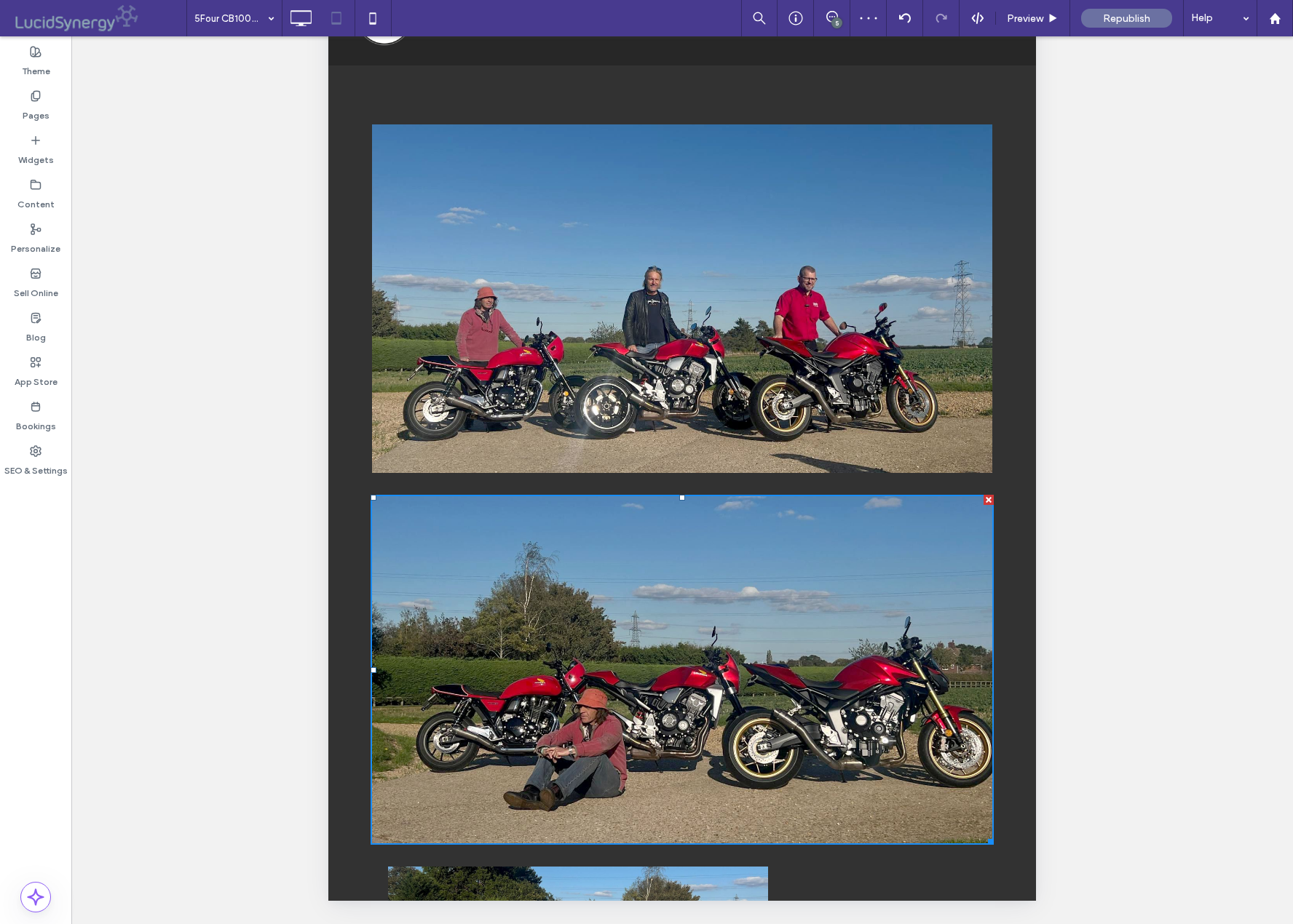
click at [392, 436] on img at bounding box center [681, 298] width 620 height 349
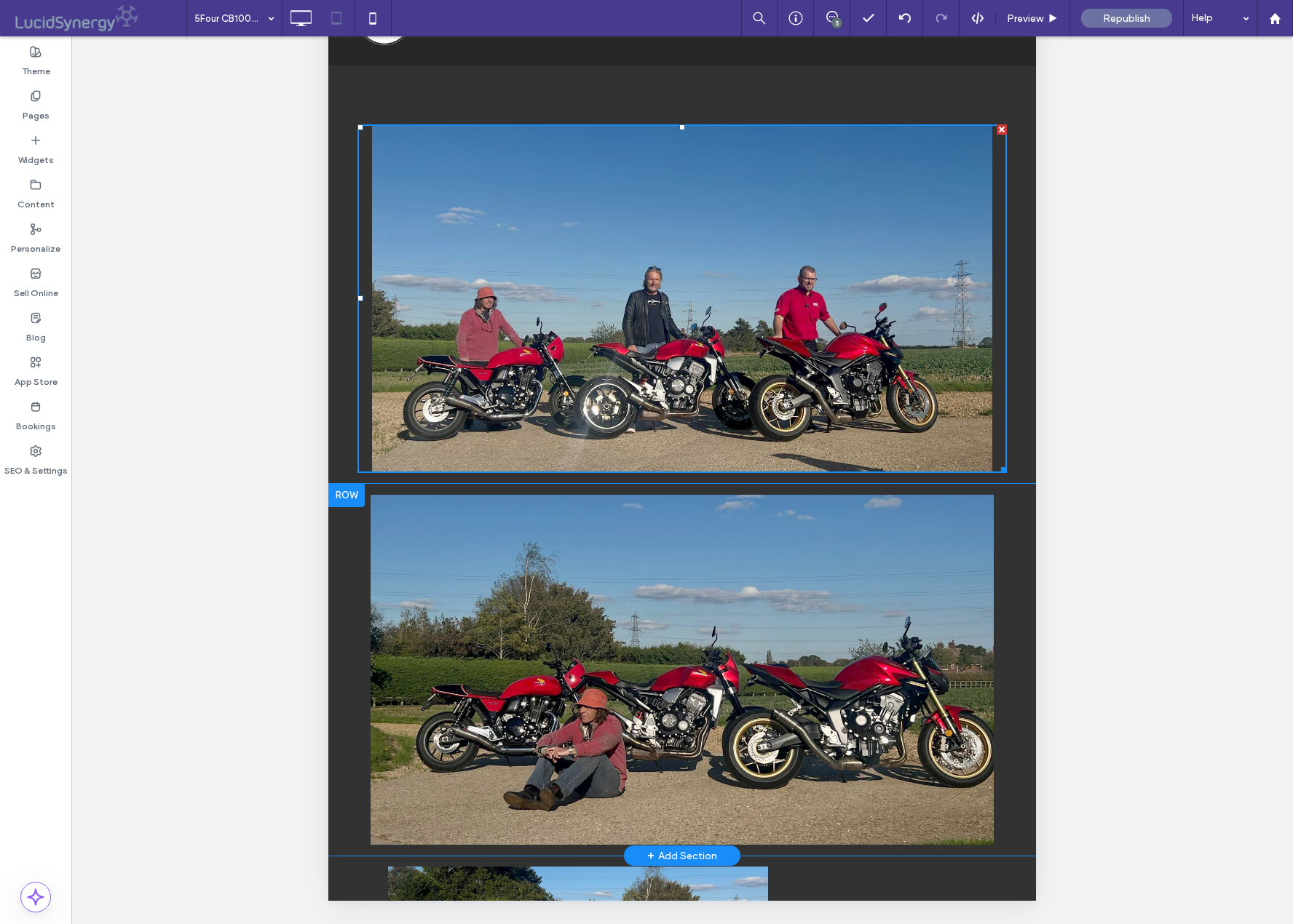
click at [341, 485] on div at bounding box center [346, 495] width 36 height 23
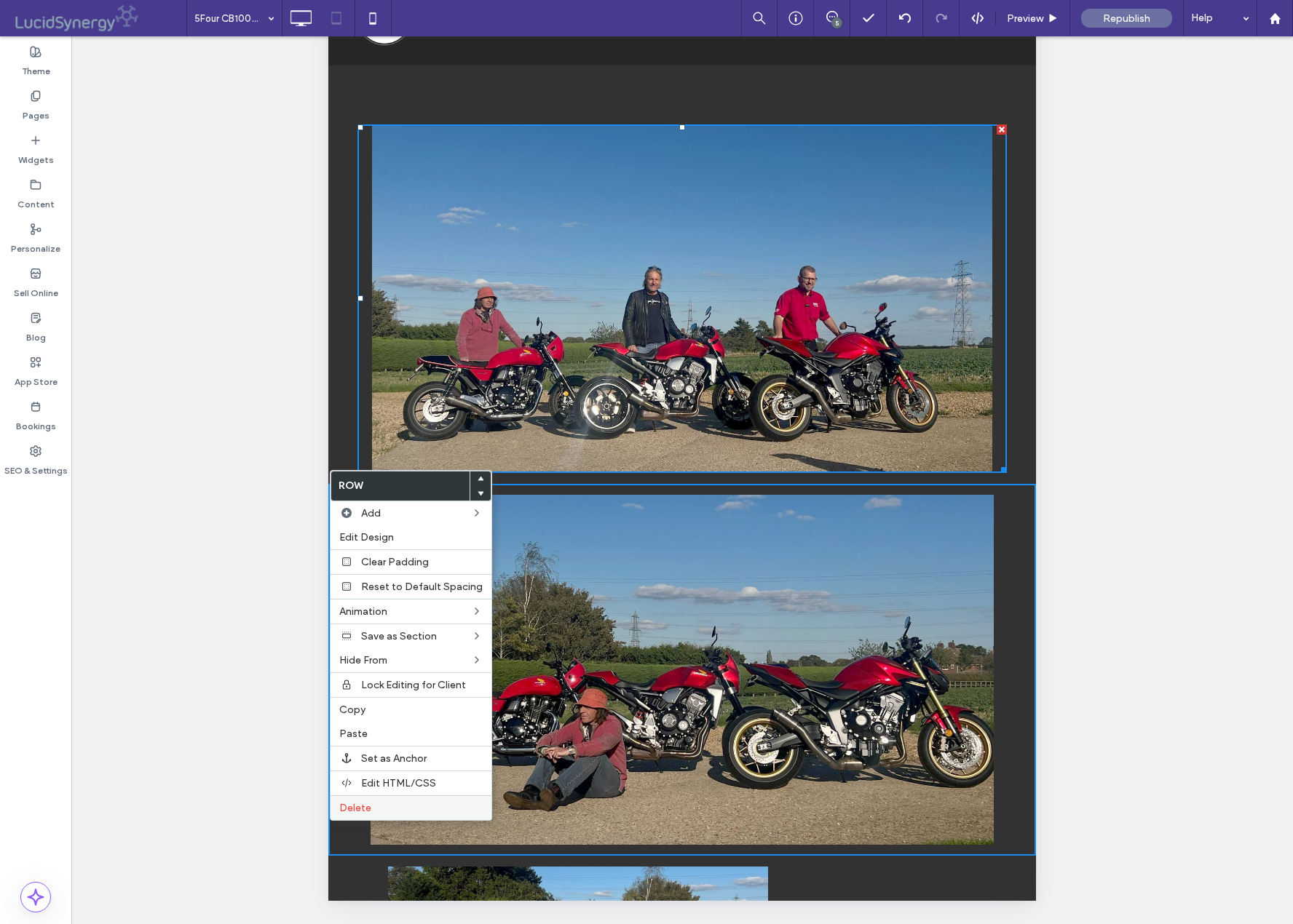
click at [355, 806] on span "Delete" at bounding box center [355, 808] width 32 height 12
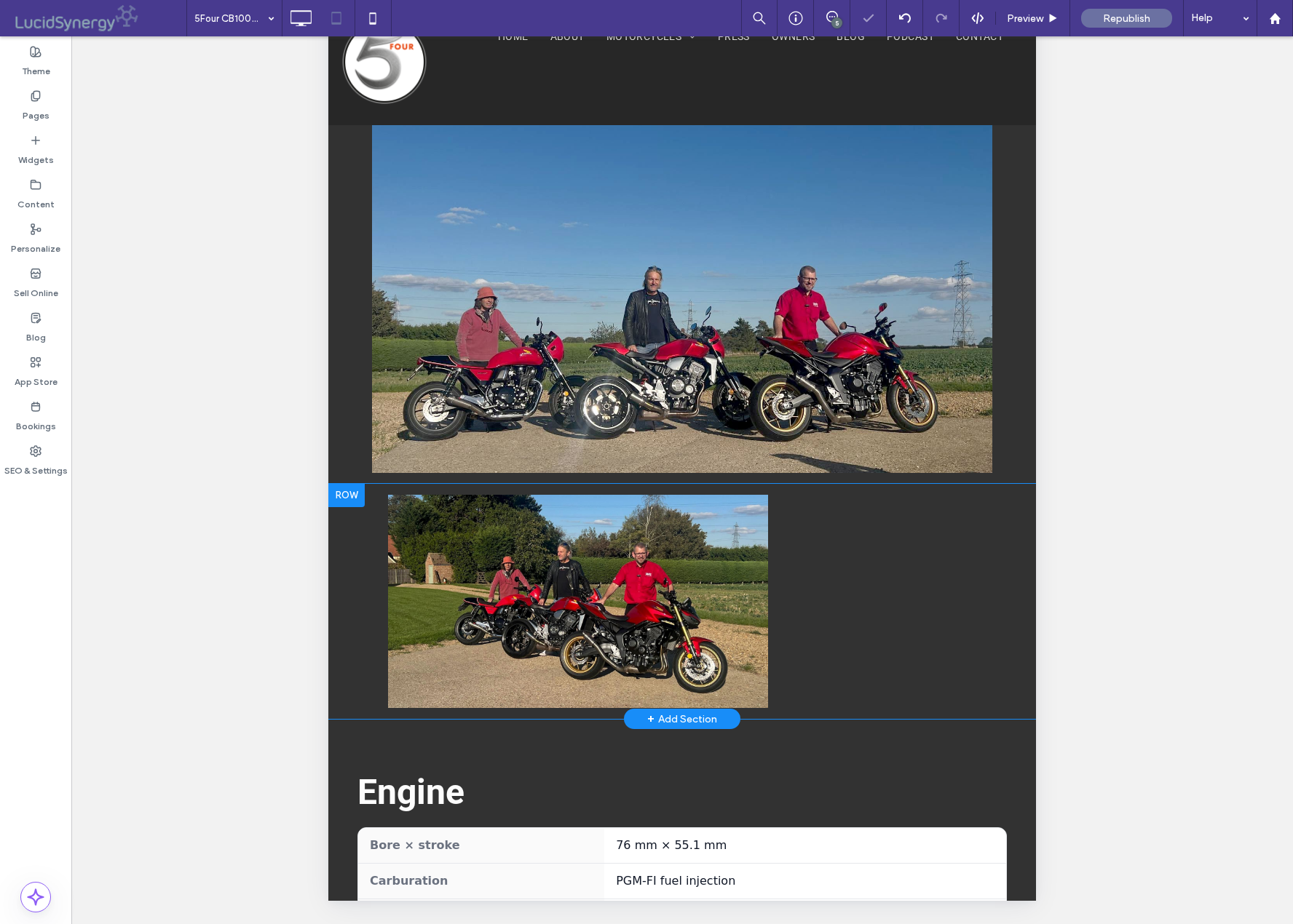
click at [348, 484] on div at bounding box center [346, 495] width 36 height 23
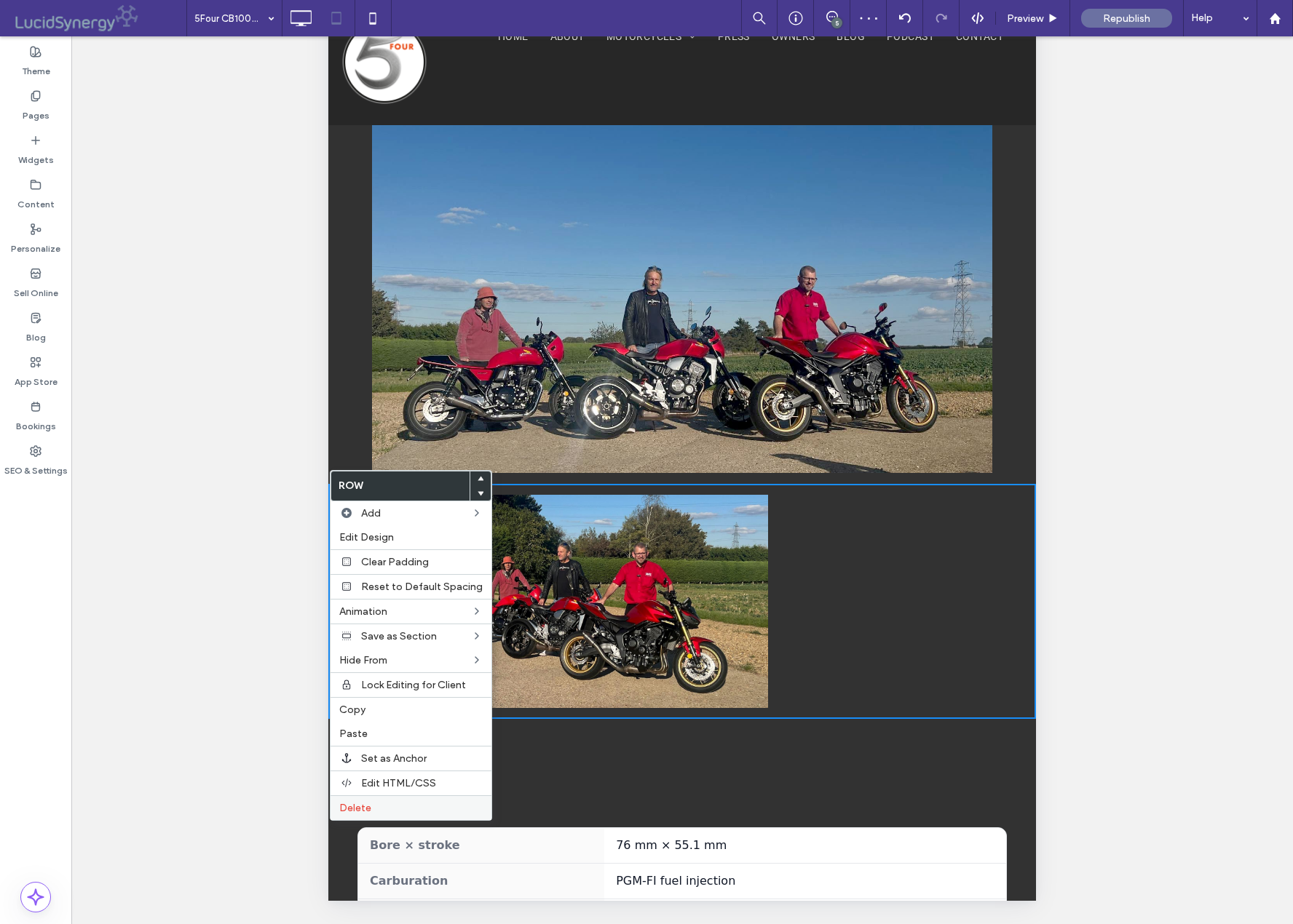
click at [355, 806] on span "Delete" at bounding box center [355, 808] width 32 height 12
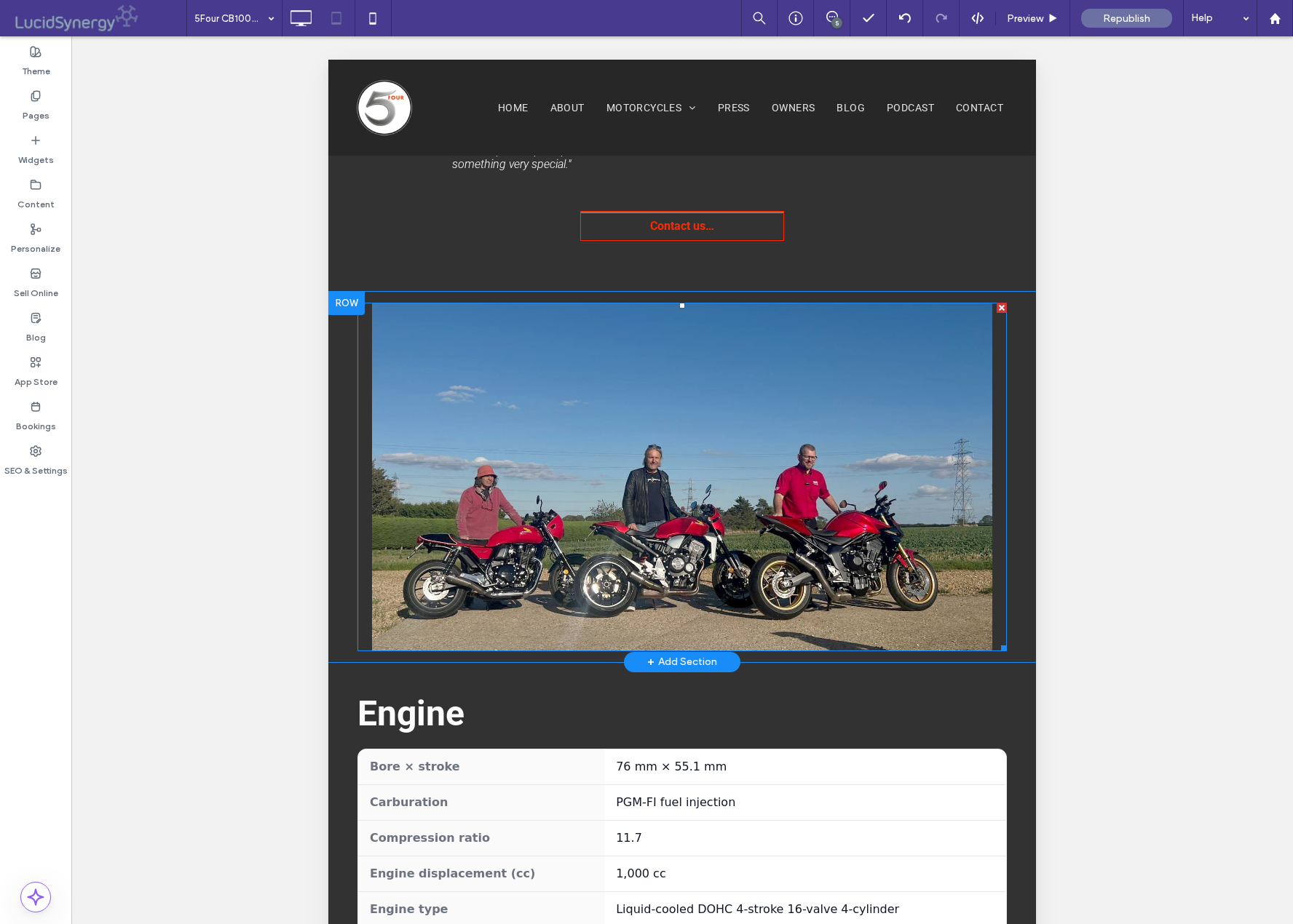
scroll to position [1450, 0]
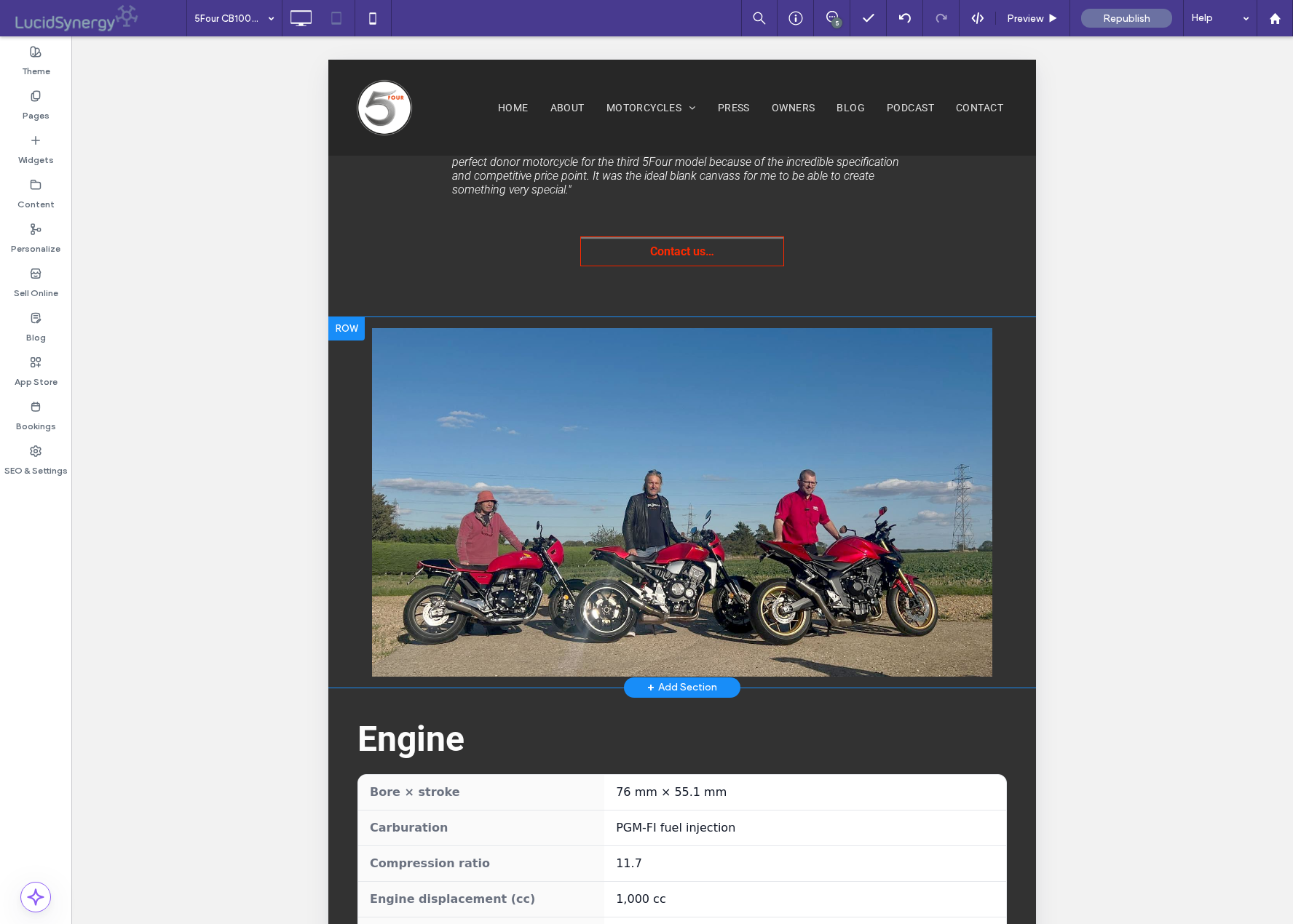
click at [337, 318] on div at bounding box center [346, 329] width 36 height 23
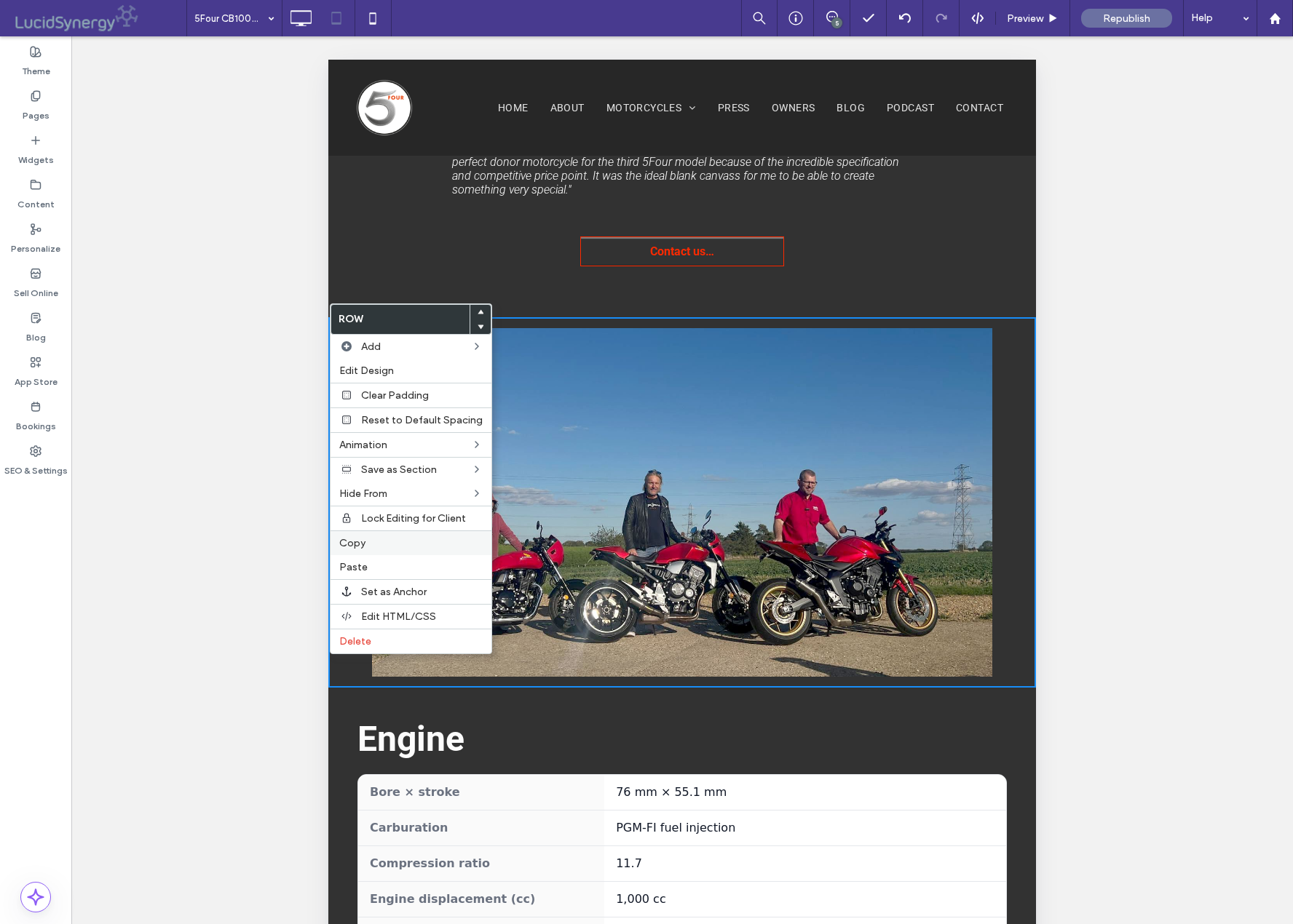
click at [351, 546] on span "Copy" at bounding box center [352, 544] width 26 height 12
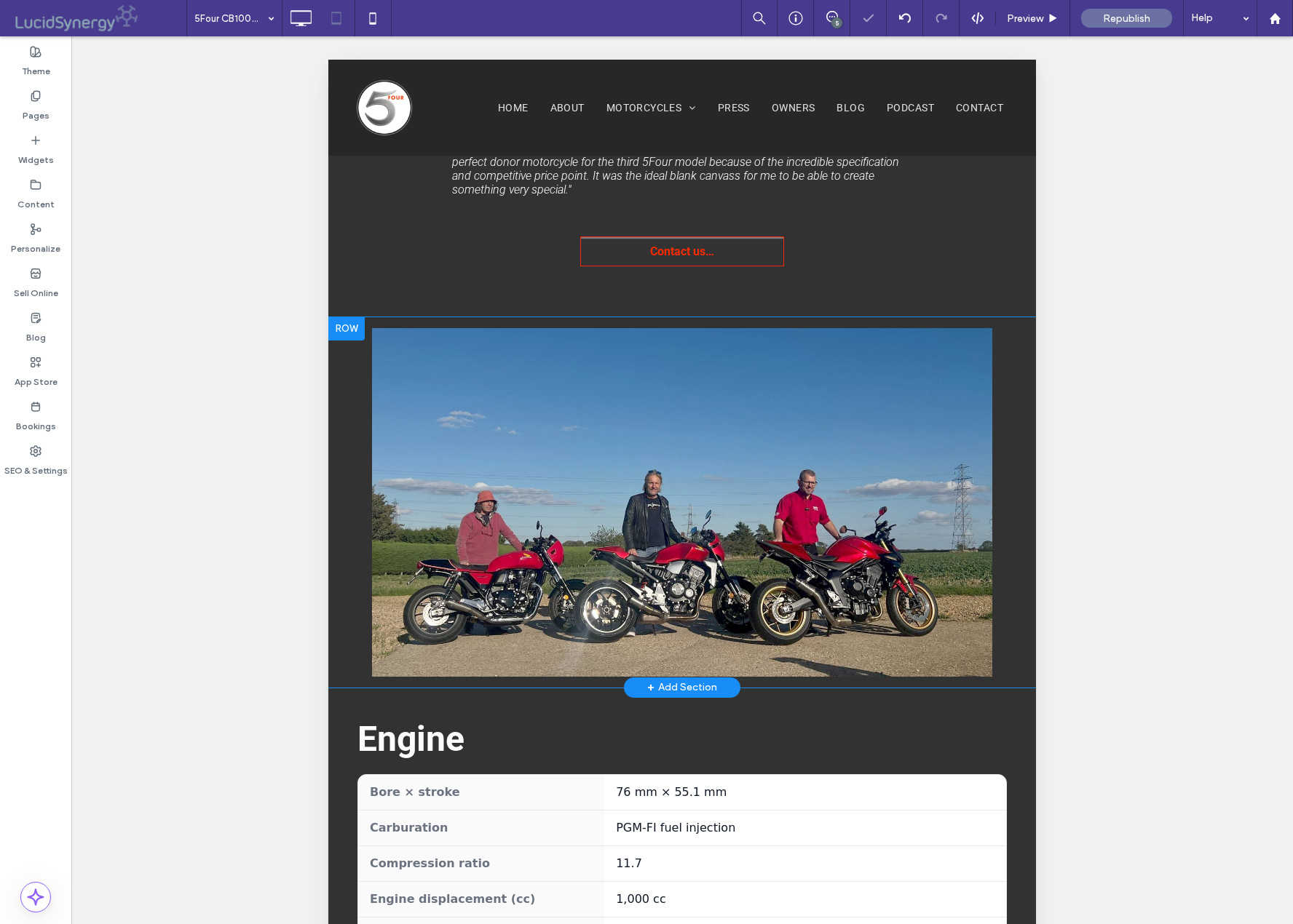
click at [340, 318] on div at bounding box center [346, 329] width 36 height 23
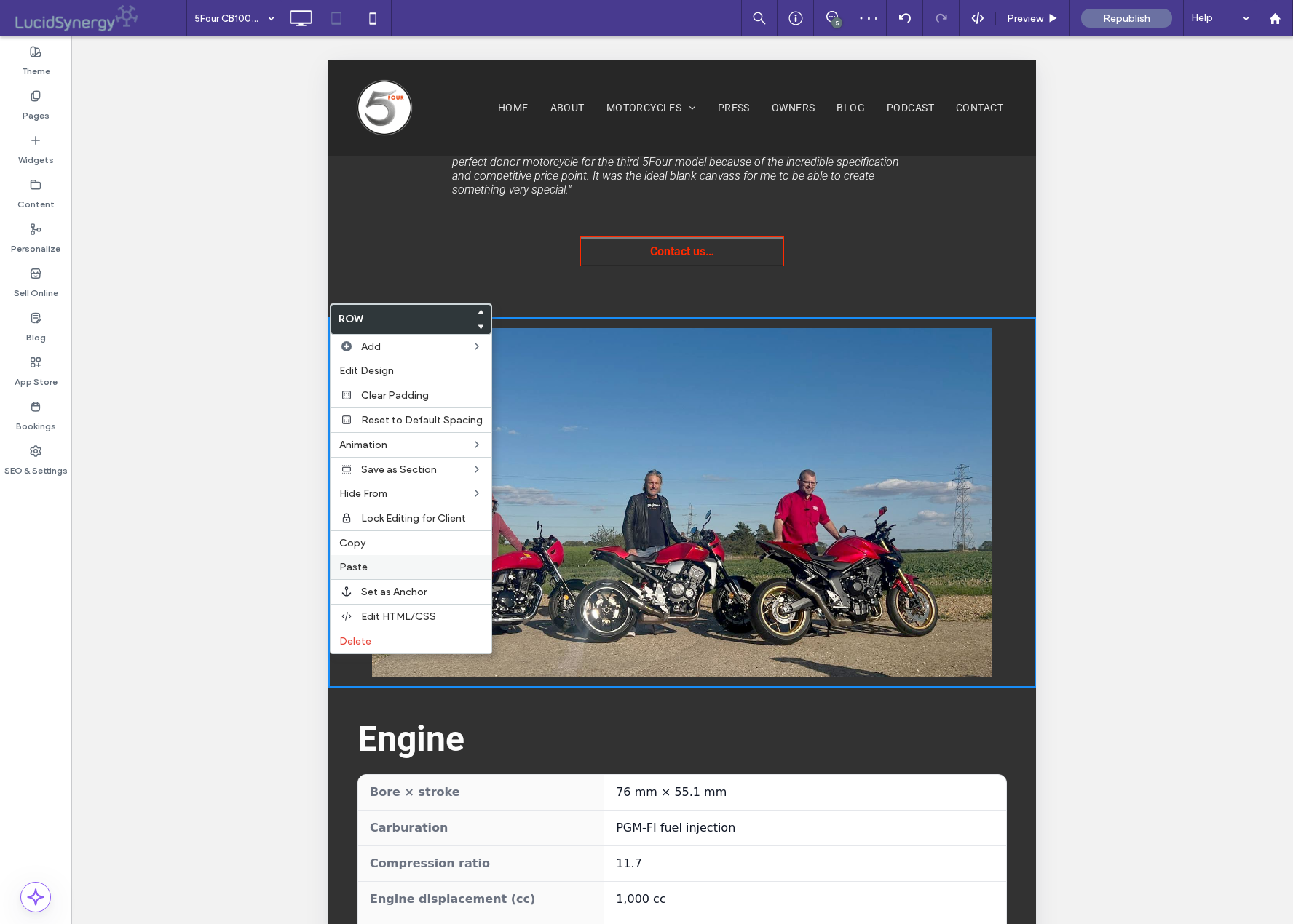
click at [350, 568] on span "Paste" at bounding box center [353, 567] width 28 height 12
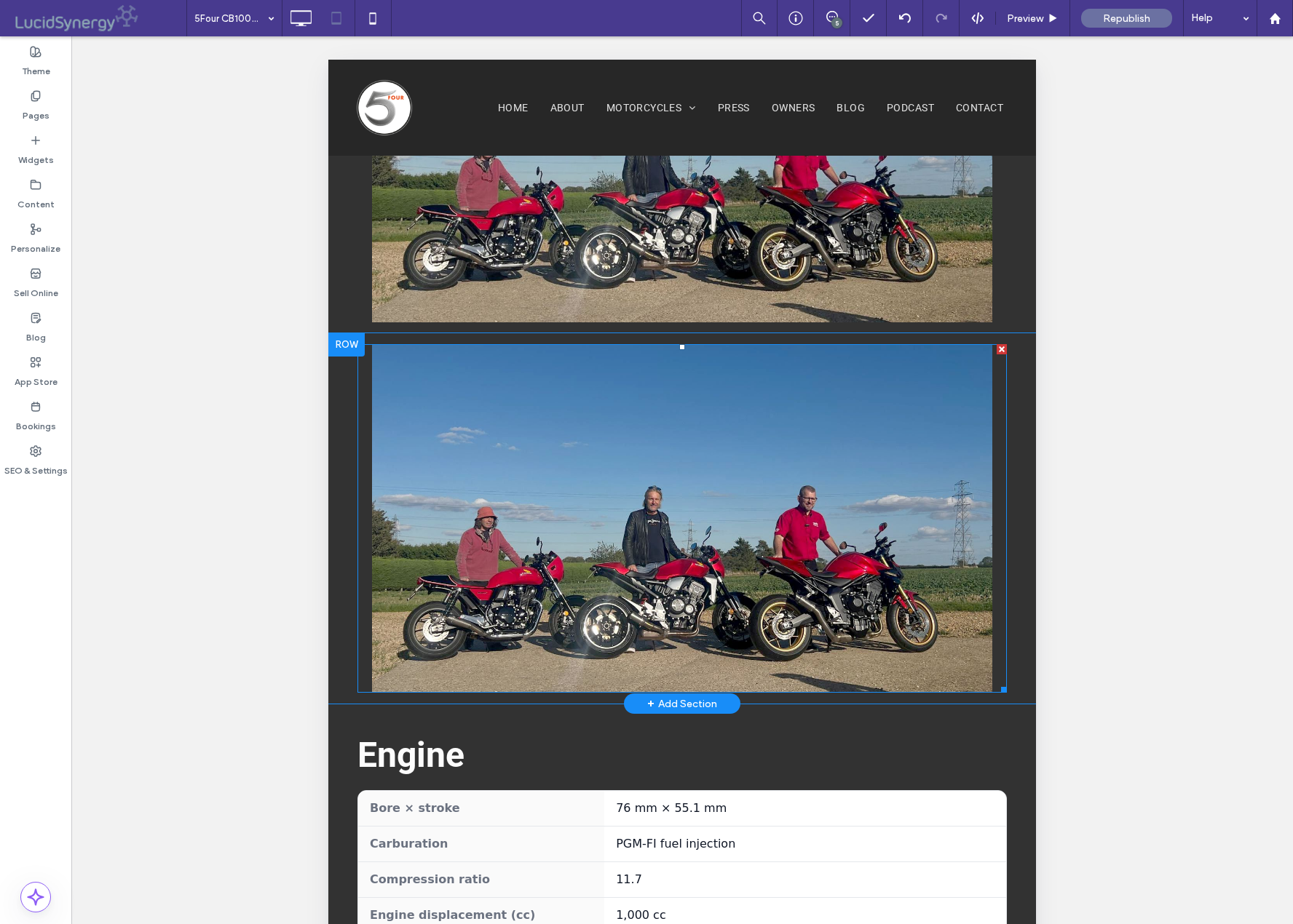
scroll to position [1808, 0]
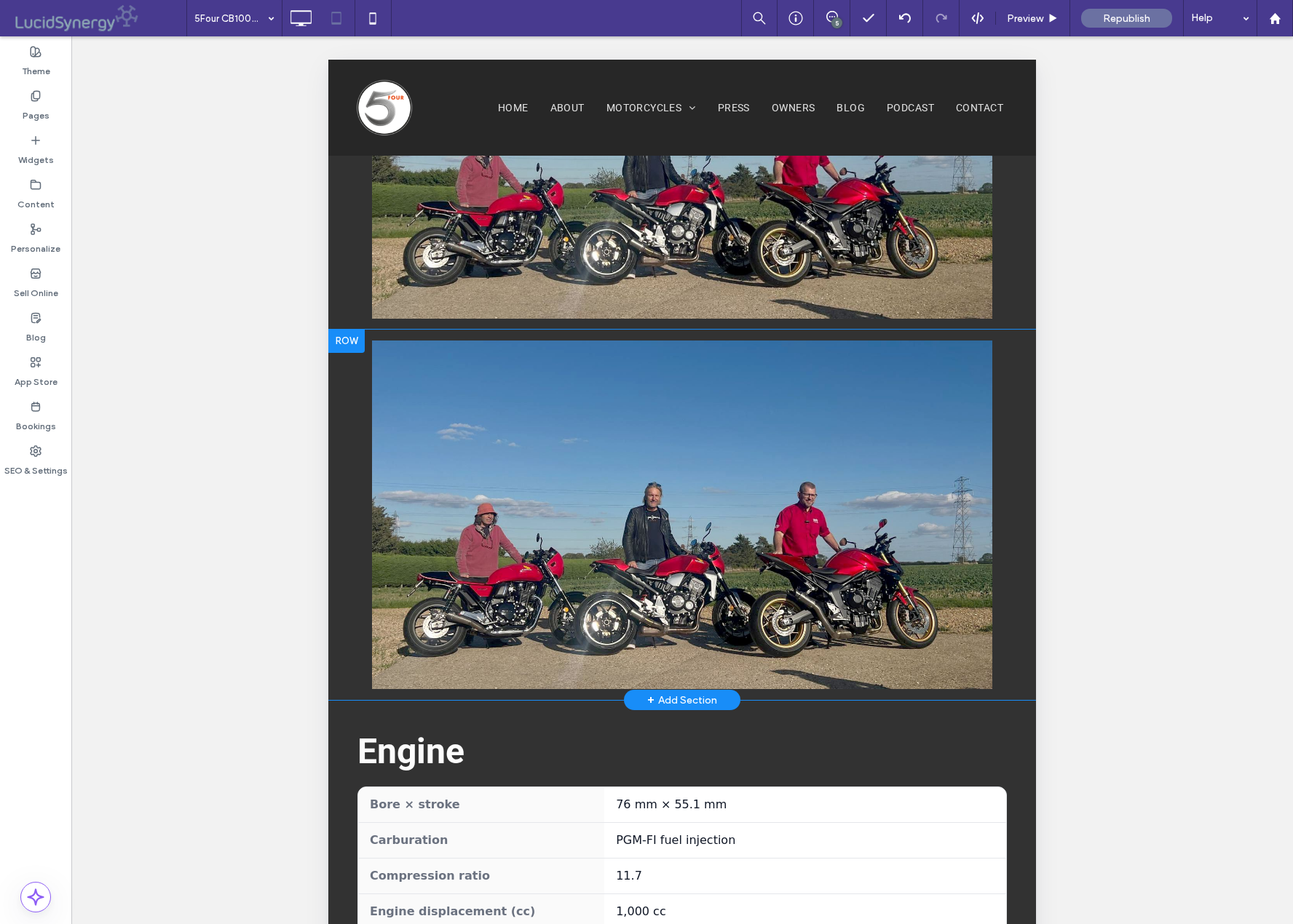
click at [343, 330] on div at bounding box center [346, 342] width 36 height 23
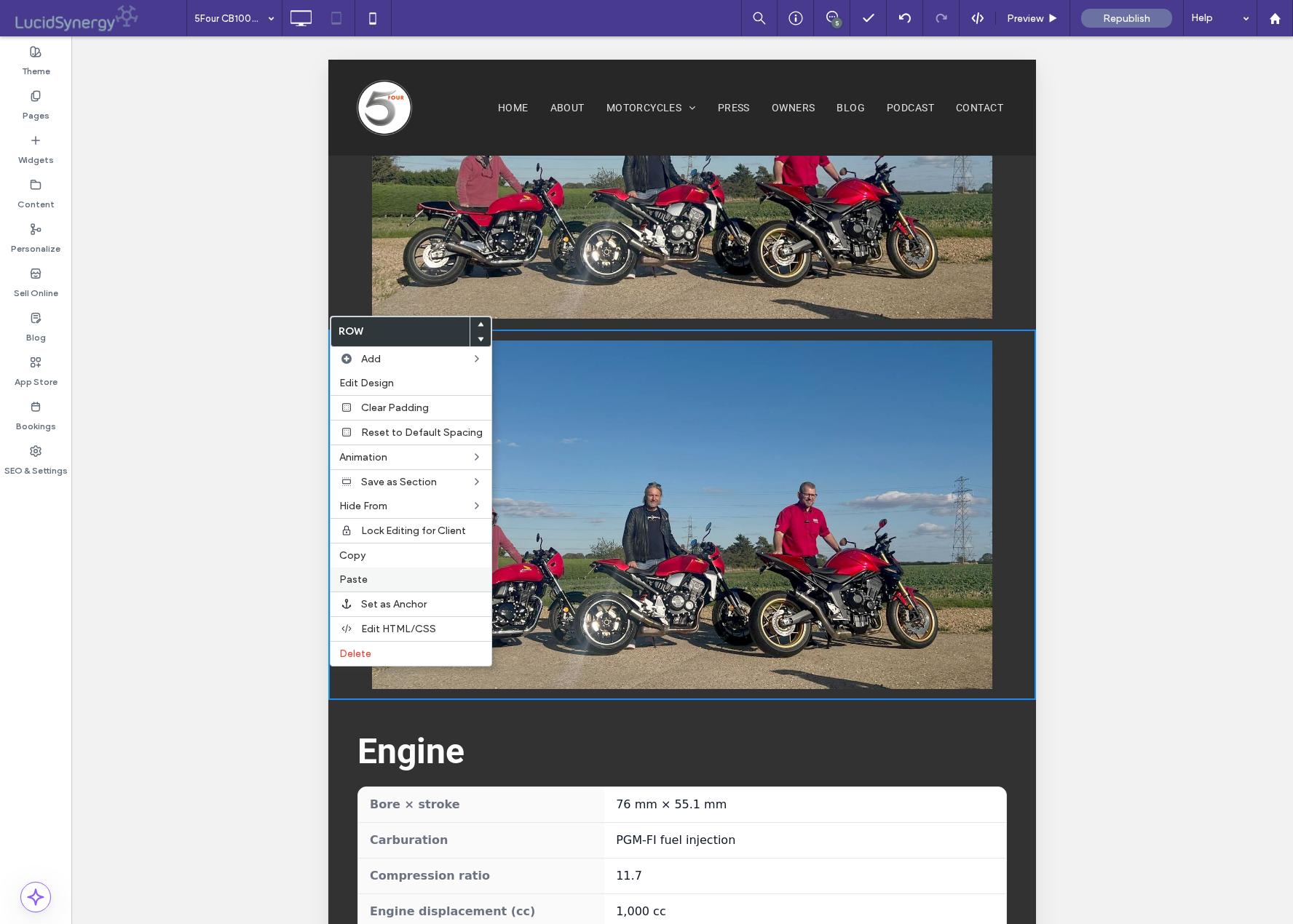
click at [350, 581] on span "Paste" at bounding box center [353, 580] width 28 height 12
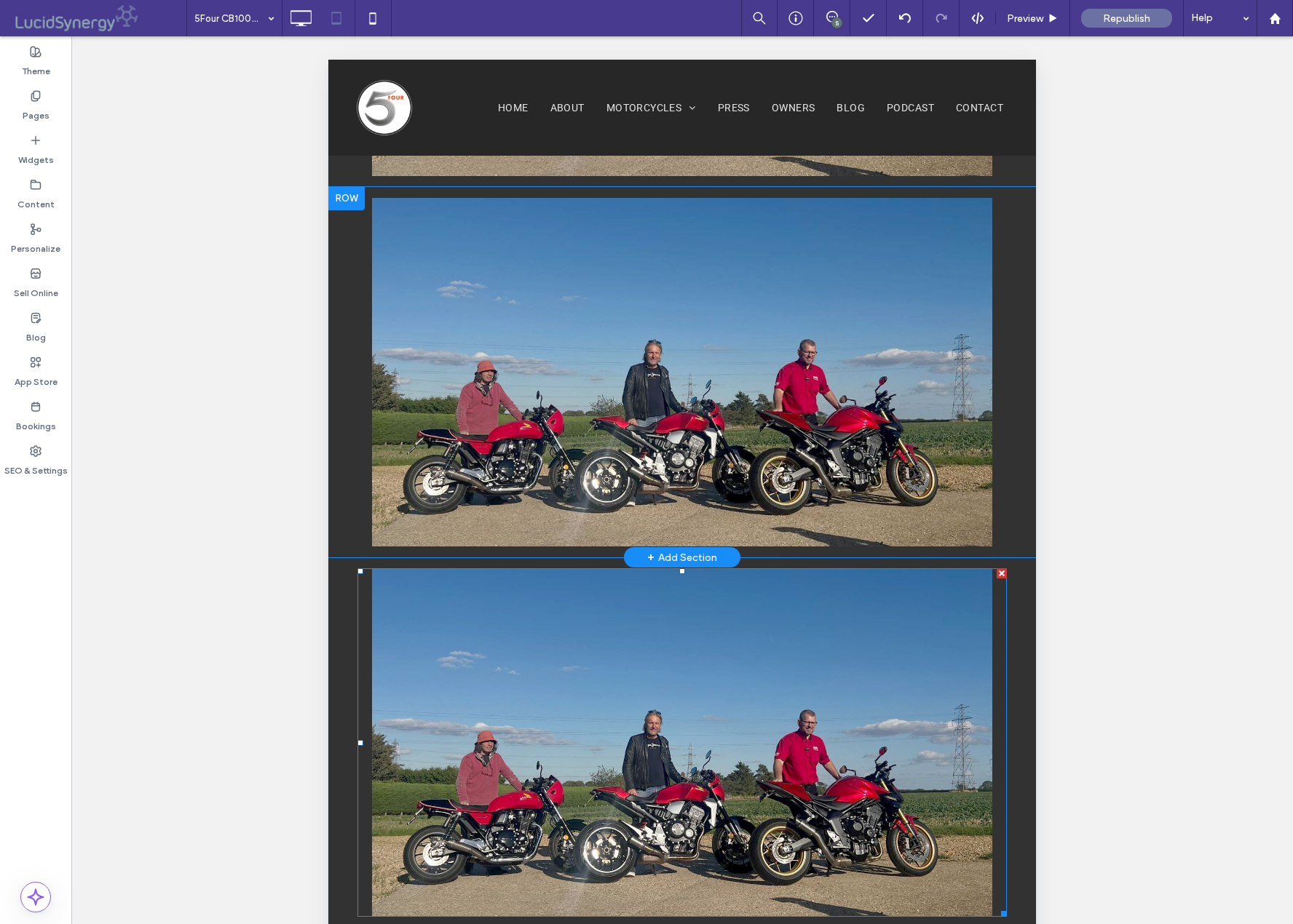
scroll to position [1948, 0]
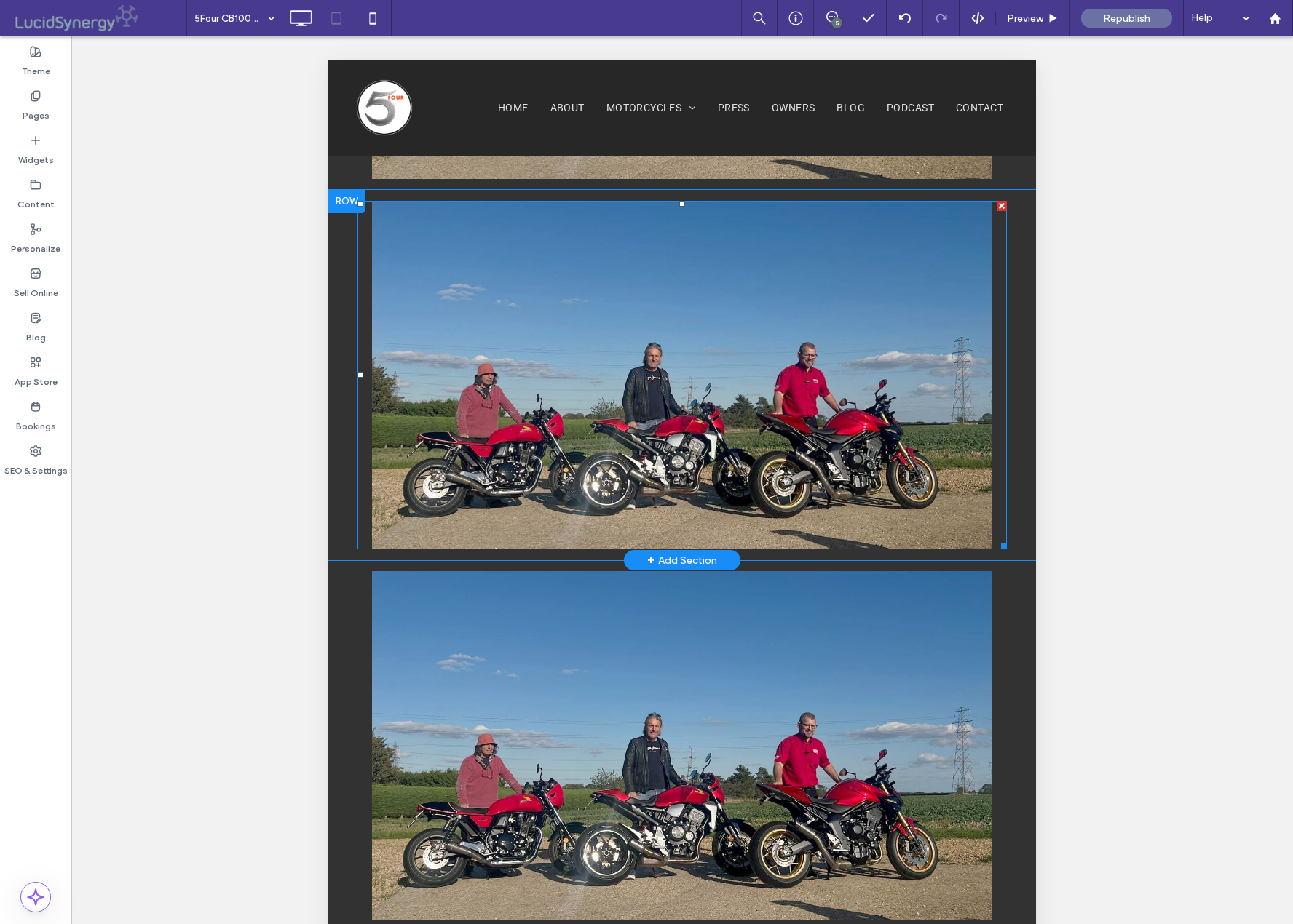
click at [652, 417] on img at bounding box center [681, 375] width 620 height 349
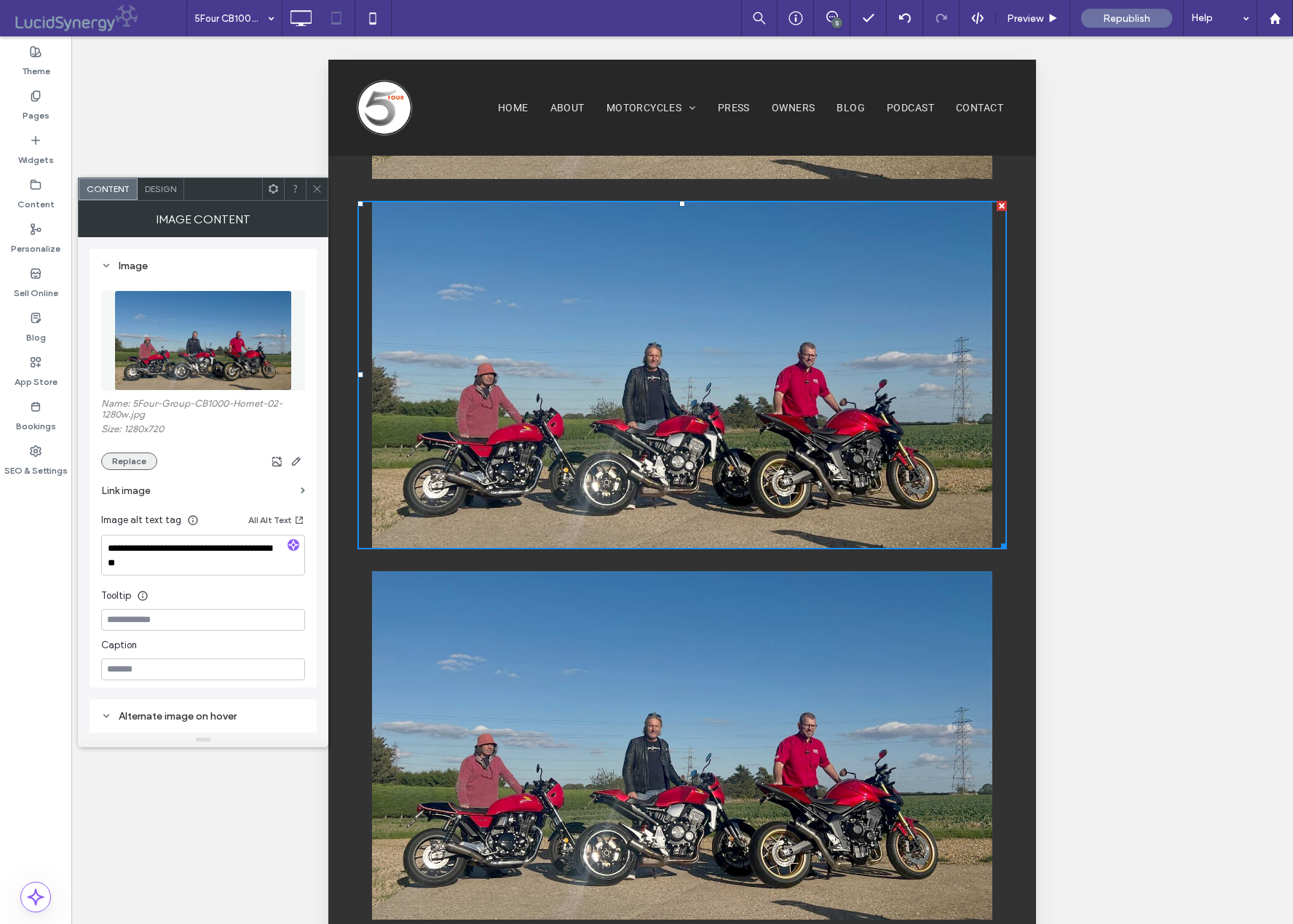
click at [126, 461] on button "Replace" at bounding box center [130, 462] width 56 height 18
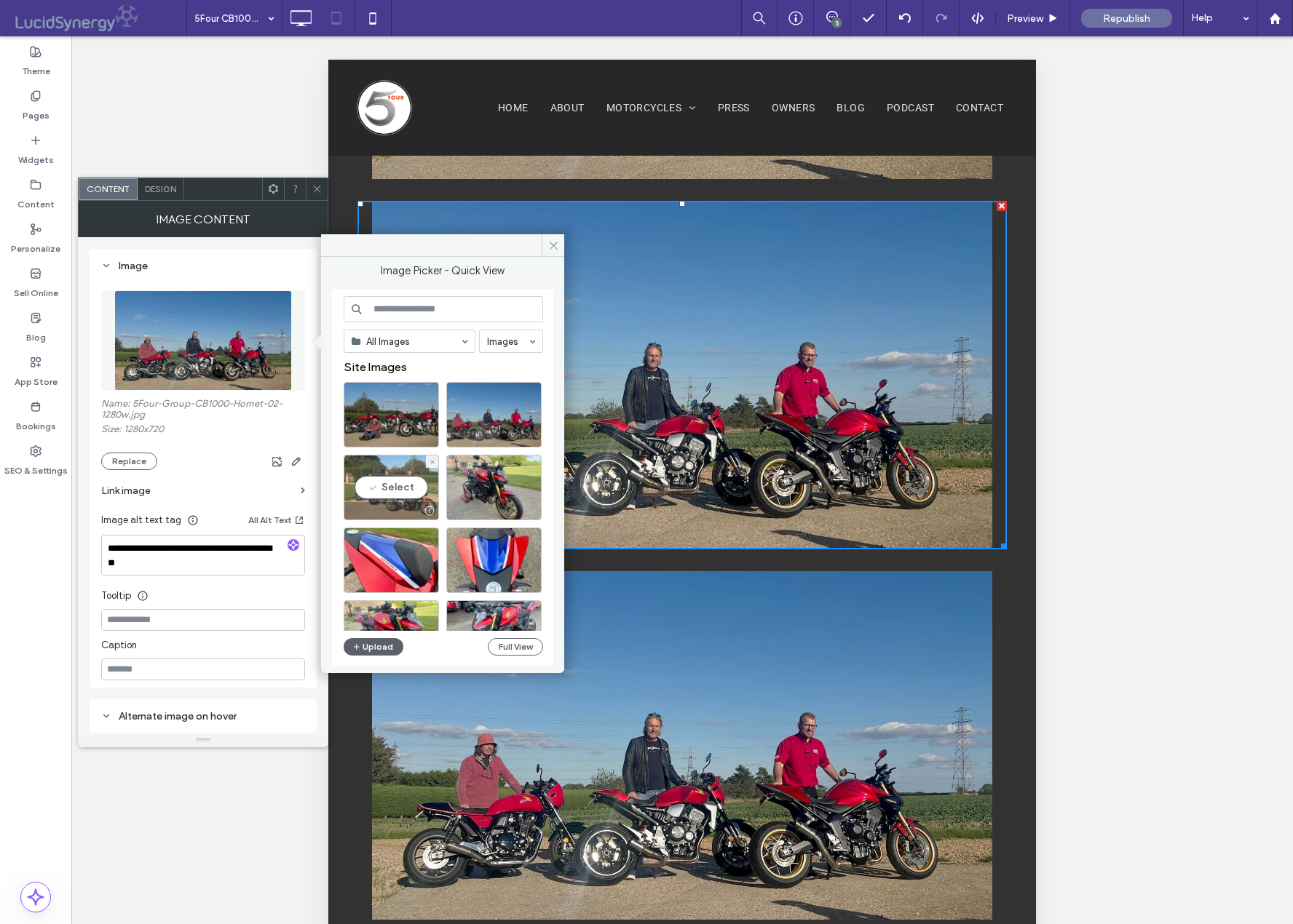
click at [391, 491] on div "Select" at bounding box center [391, 487] width 95 height 65
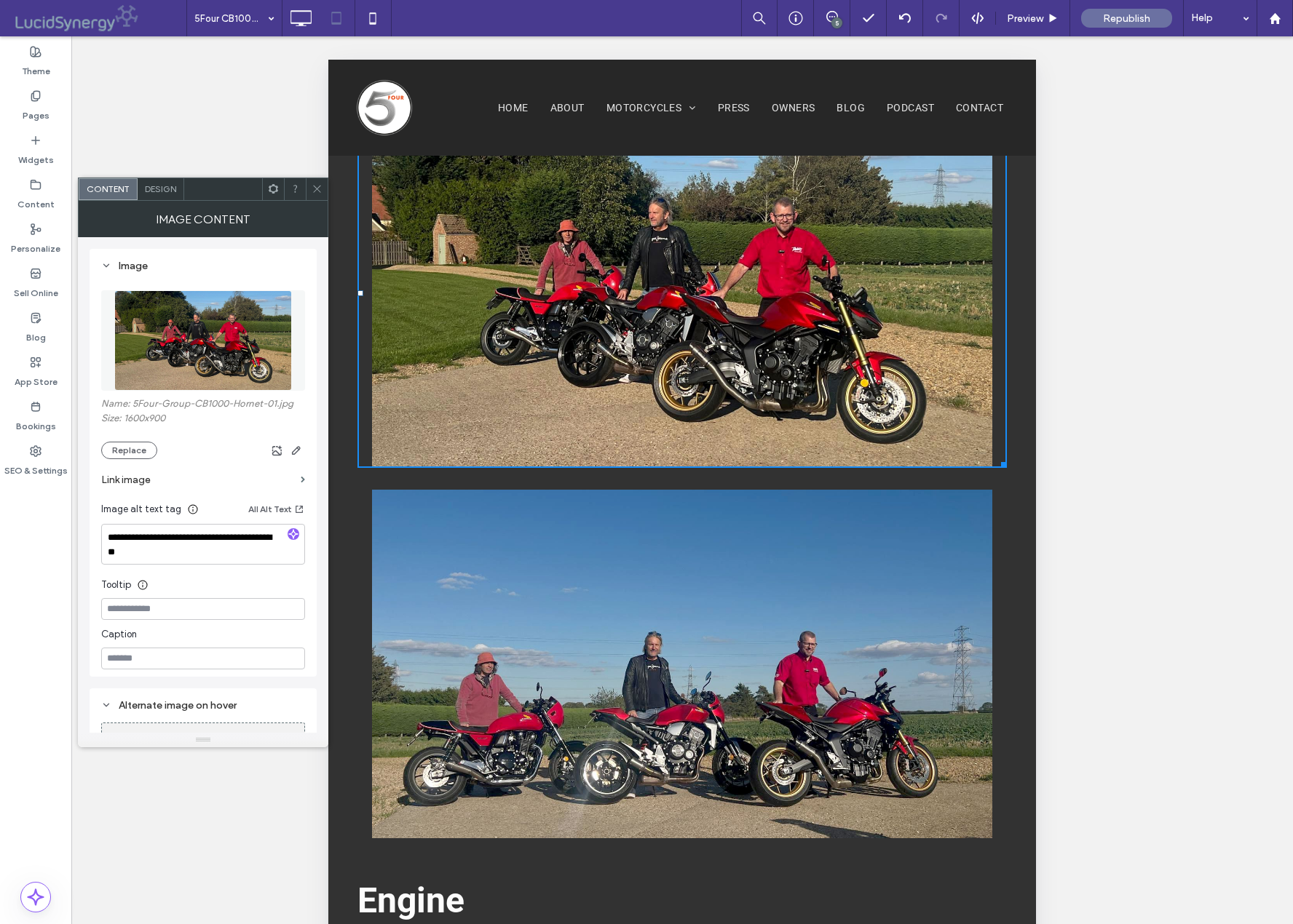
scroll to position [2044, 0]
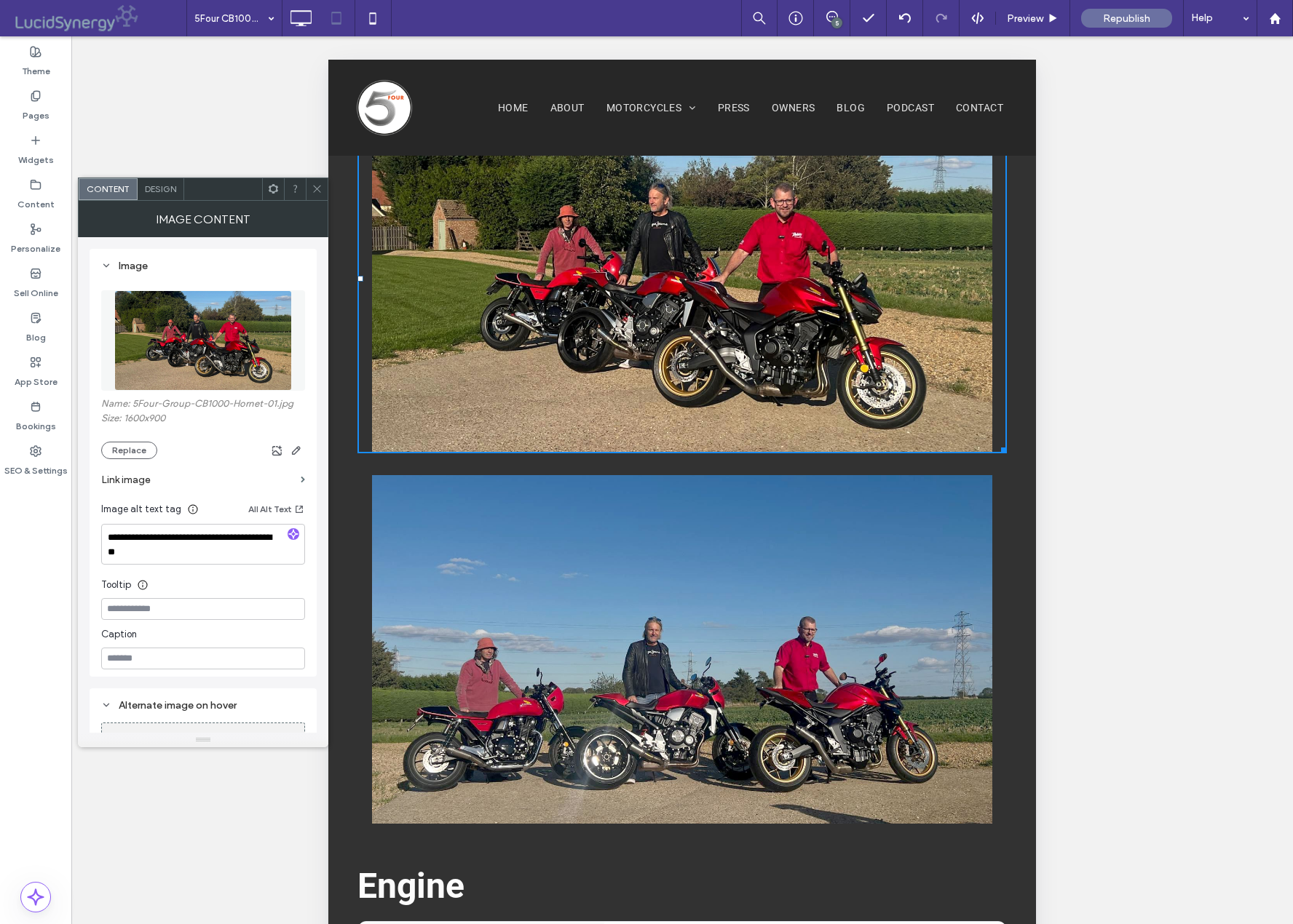
click at [695, 665] on img at bounding box center [681, 650] width 620 height 349
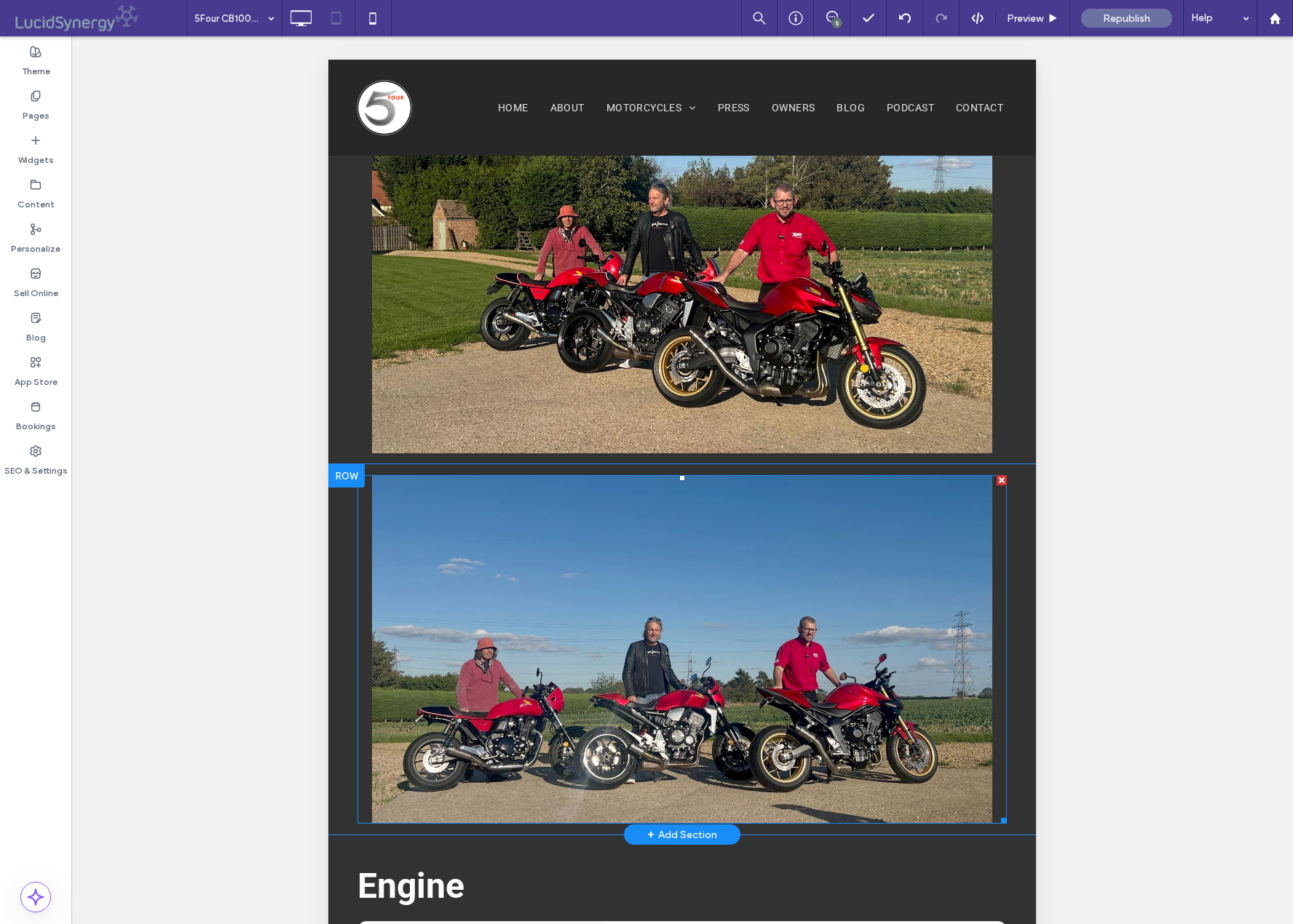
click at [706, 650] on img at bounding box center [681, 650] width 620 height 349
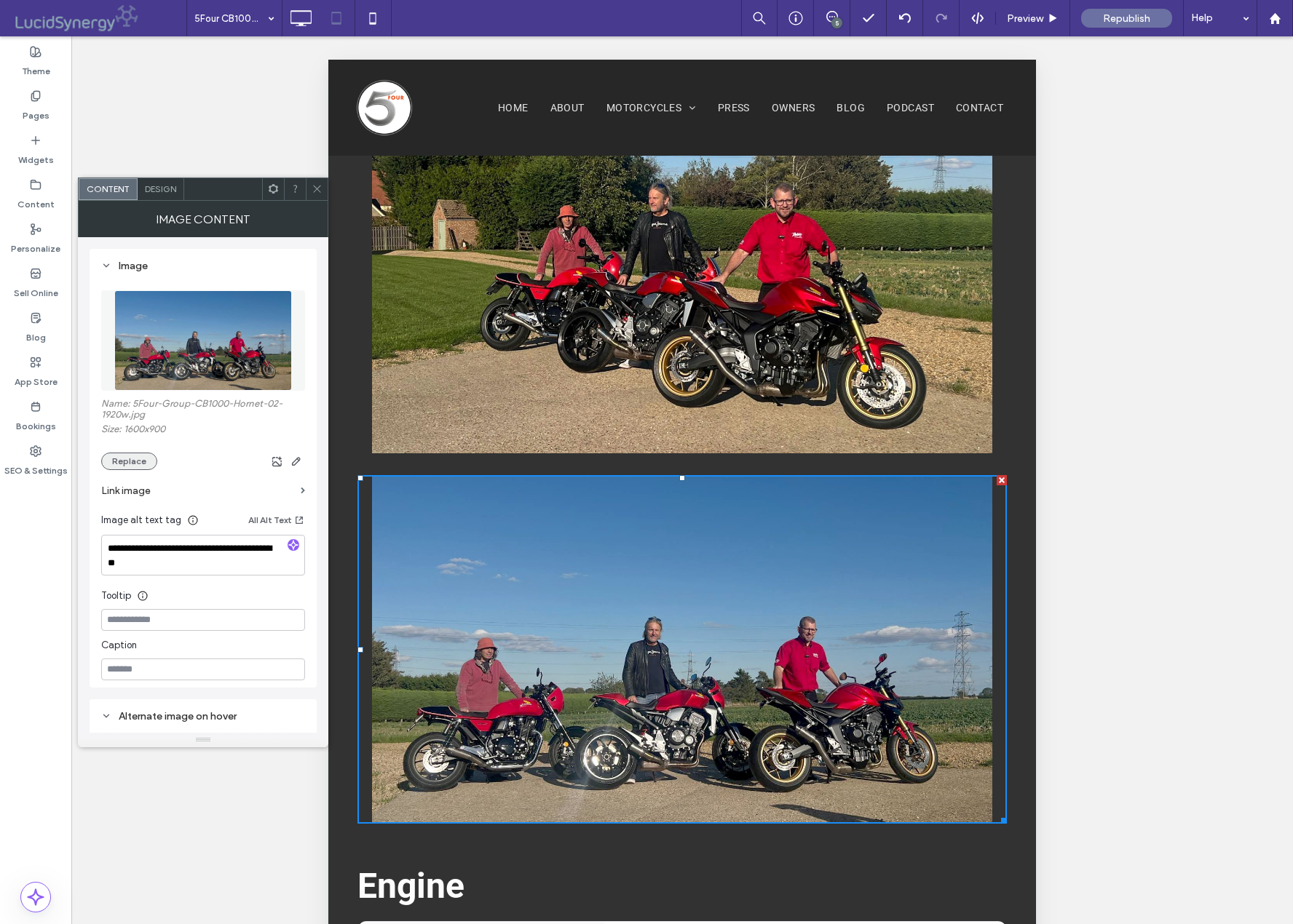
click at [114, 459] on button "Replace" at bounding box center [130, 462] width 56 height 18
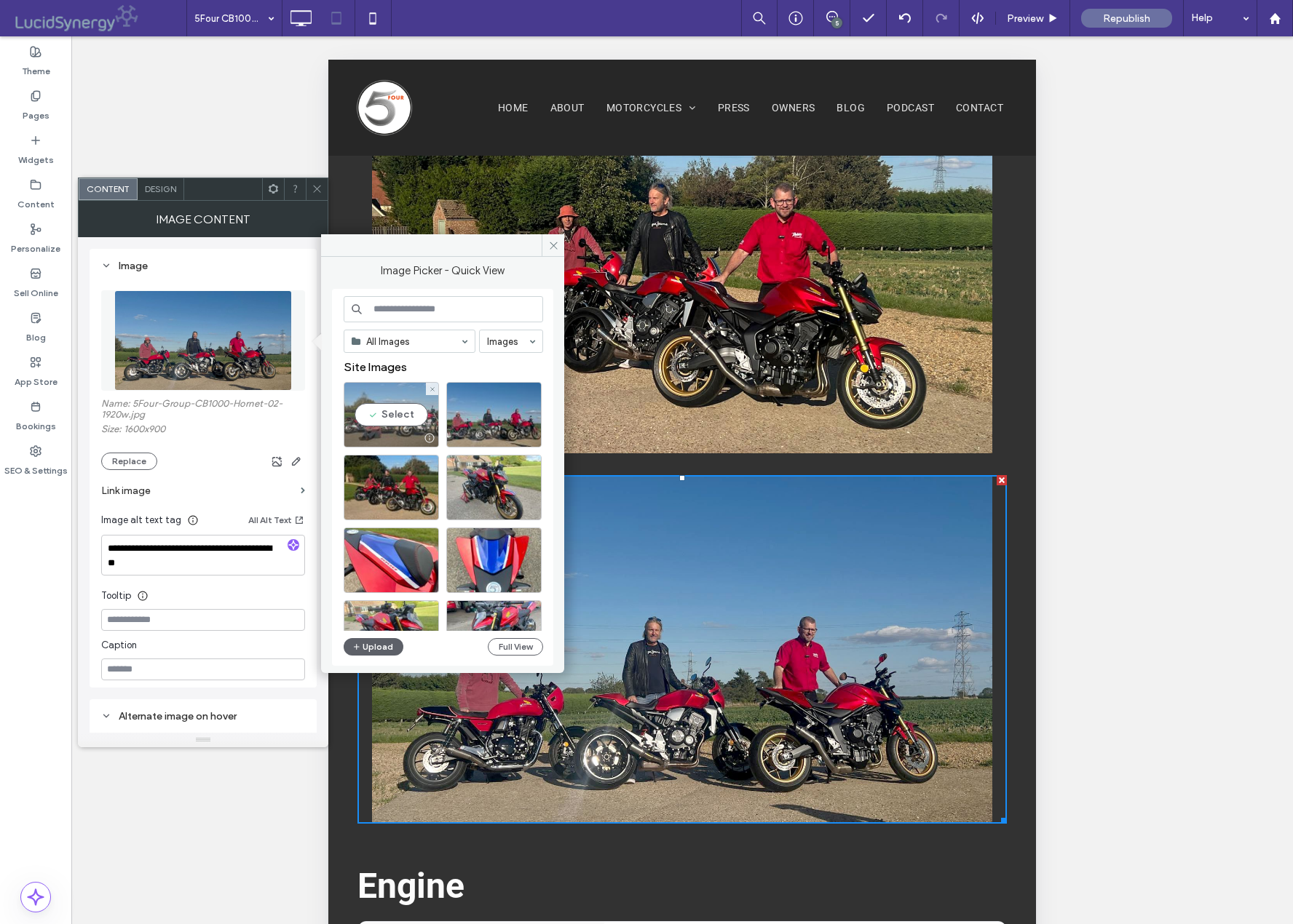
click at [391, 413] on div "Select" at bounding box center [391, 415] width 95 height 65
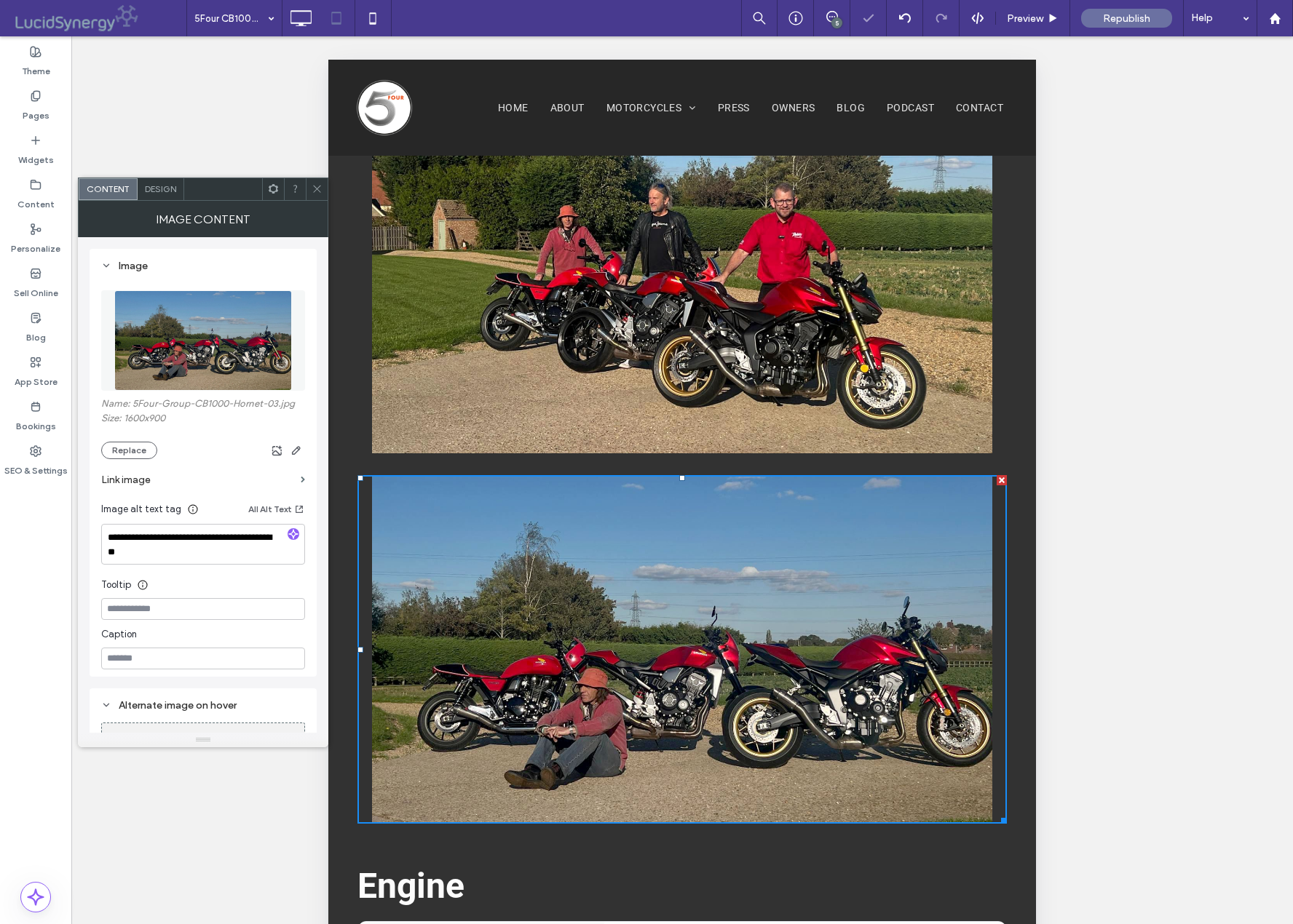
click at [313, 187] on icon at bounding box center [317, 189] width 11 height 11
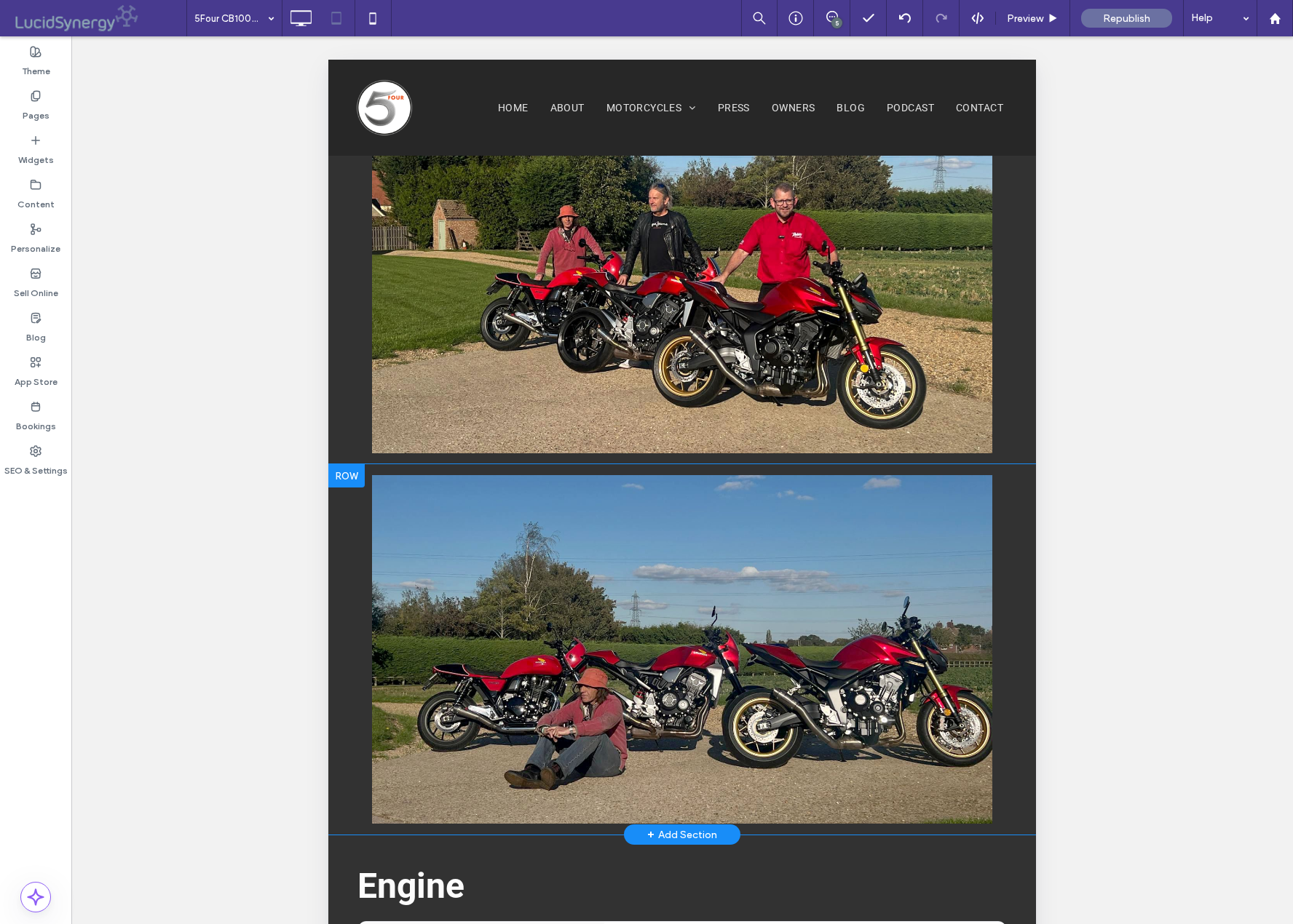
click at [346, 464] on div at bounding box center [346, 476] width 36 height 23
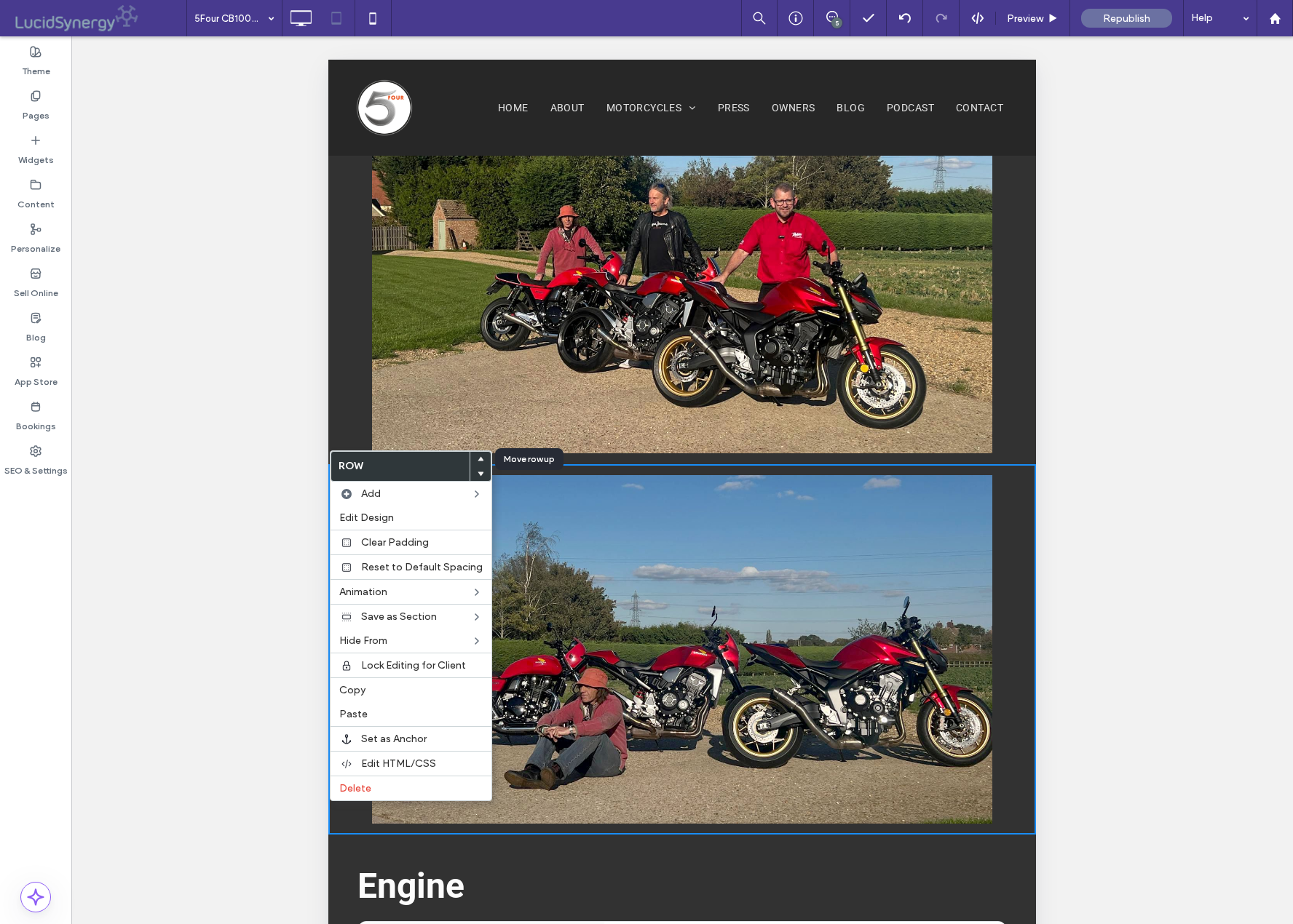
click at [477, 458] on icon at bounding box center [480, 459] width 6 height 6
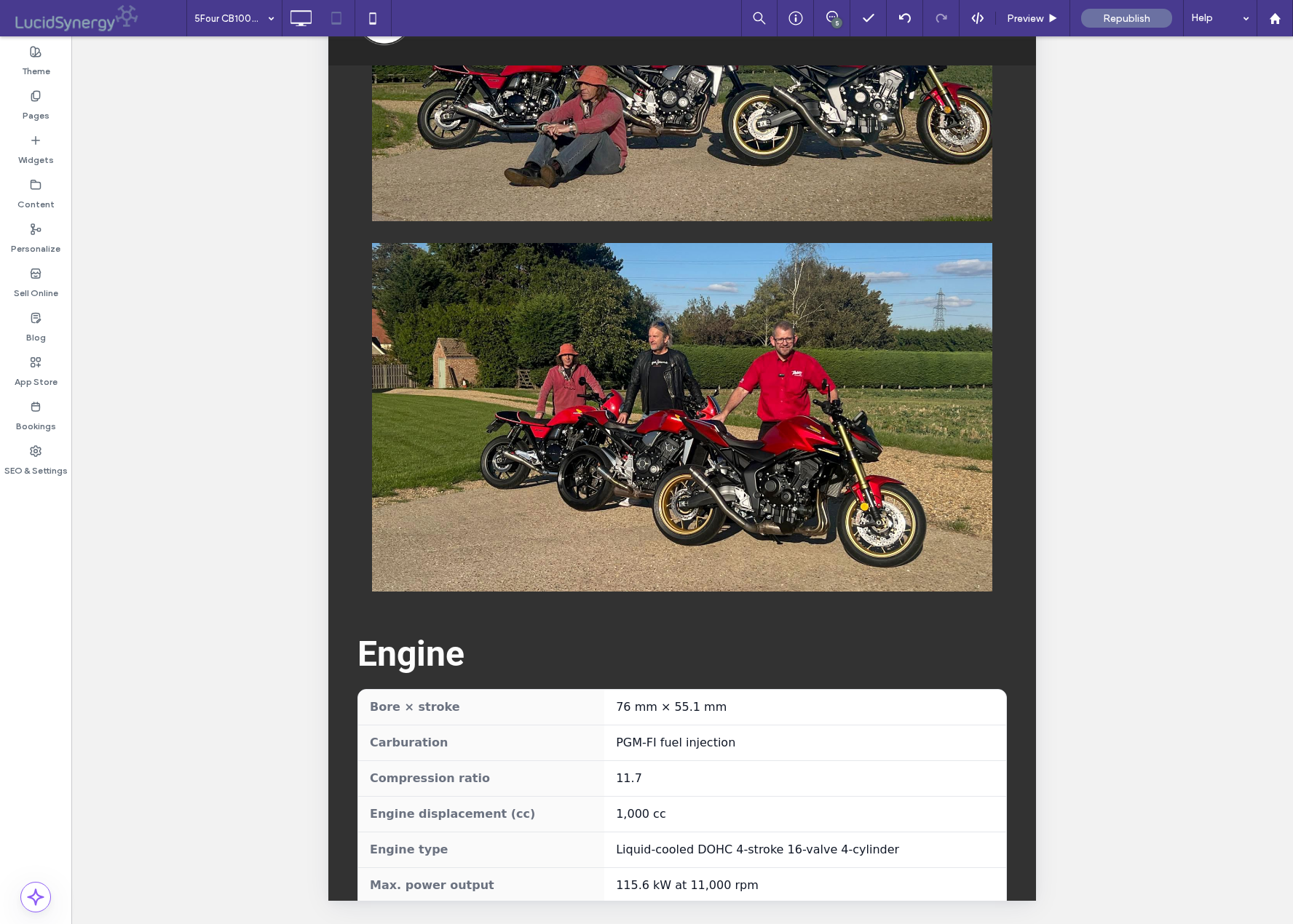
scroll to position [2244, 0]
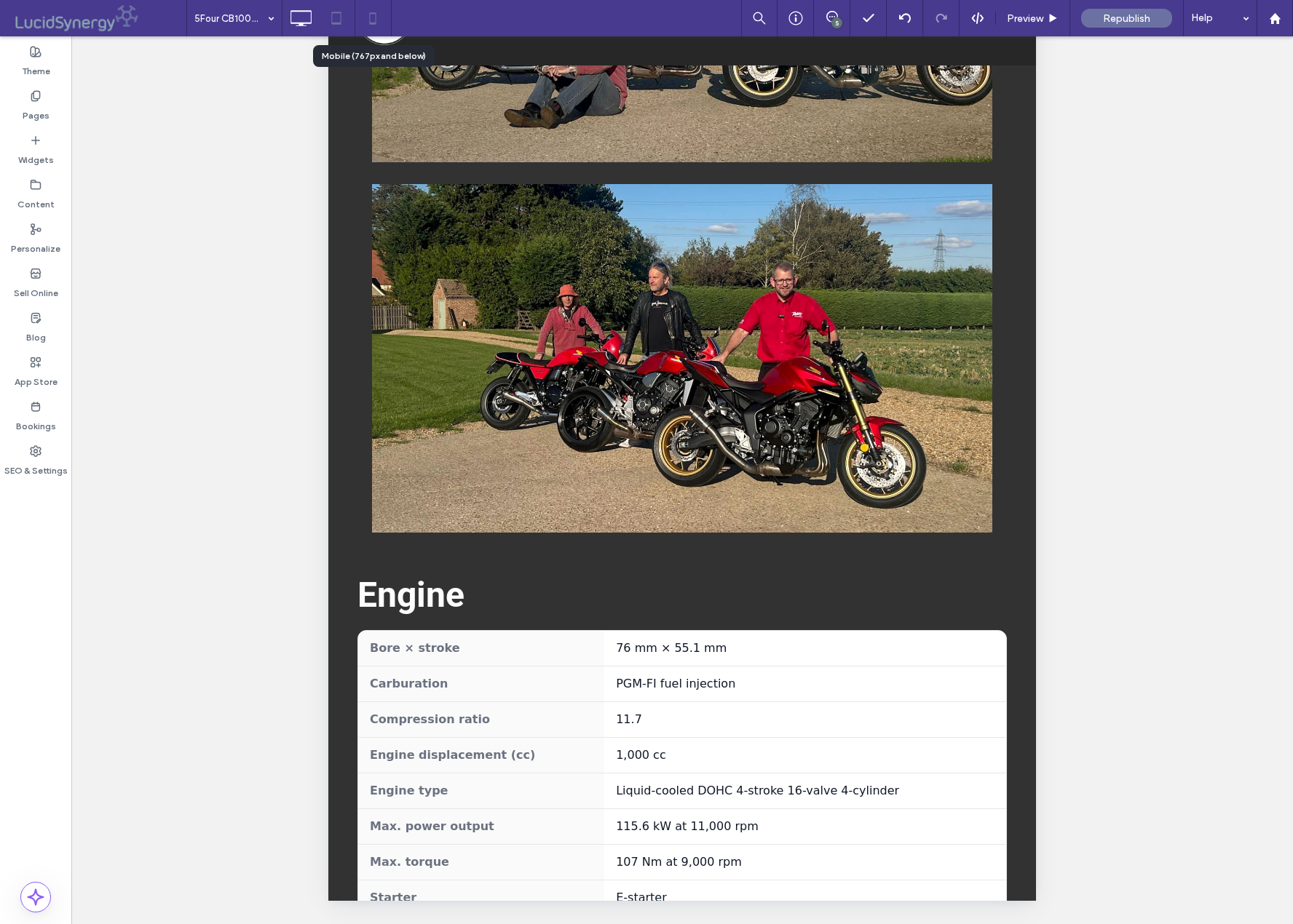
click at [370, 19] on use at bounding box center [372, 18] width 6 height 11
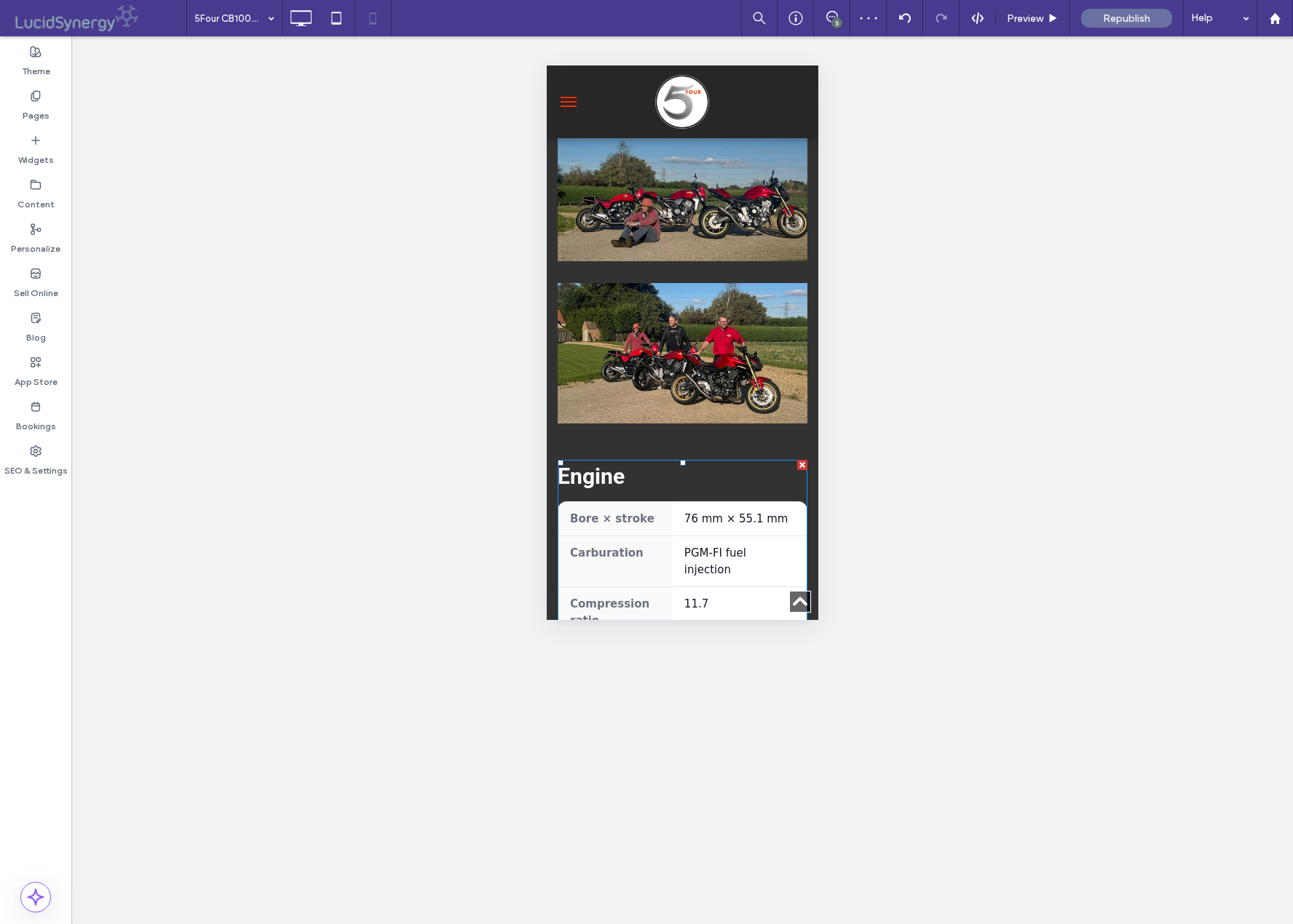
scroll to position [1144, 0]
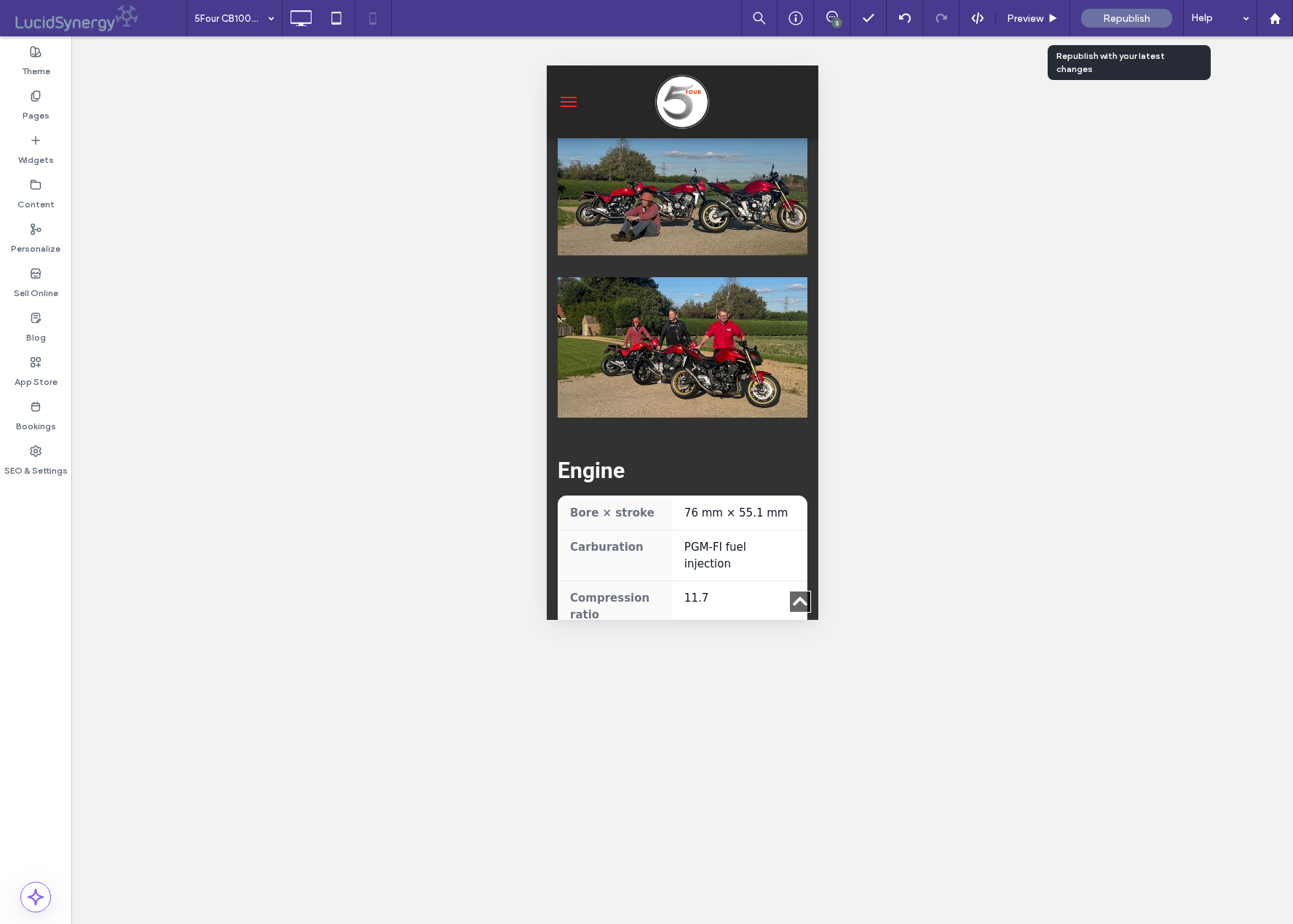
click at [1120, 17] on span "Republish" at bounding box center [1126, 19] width 48 height 12
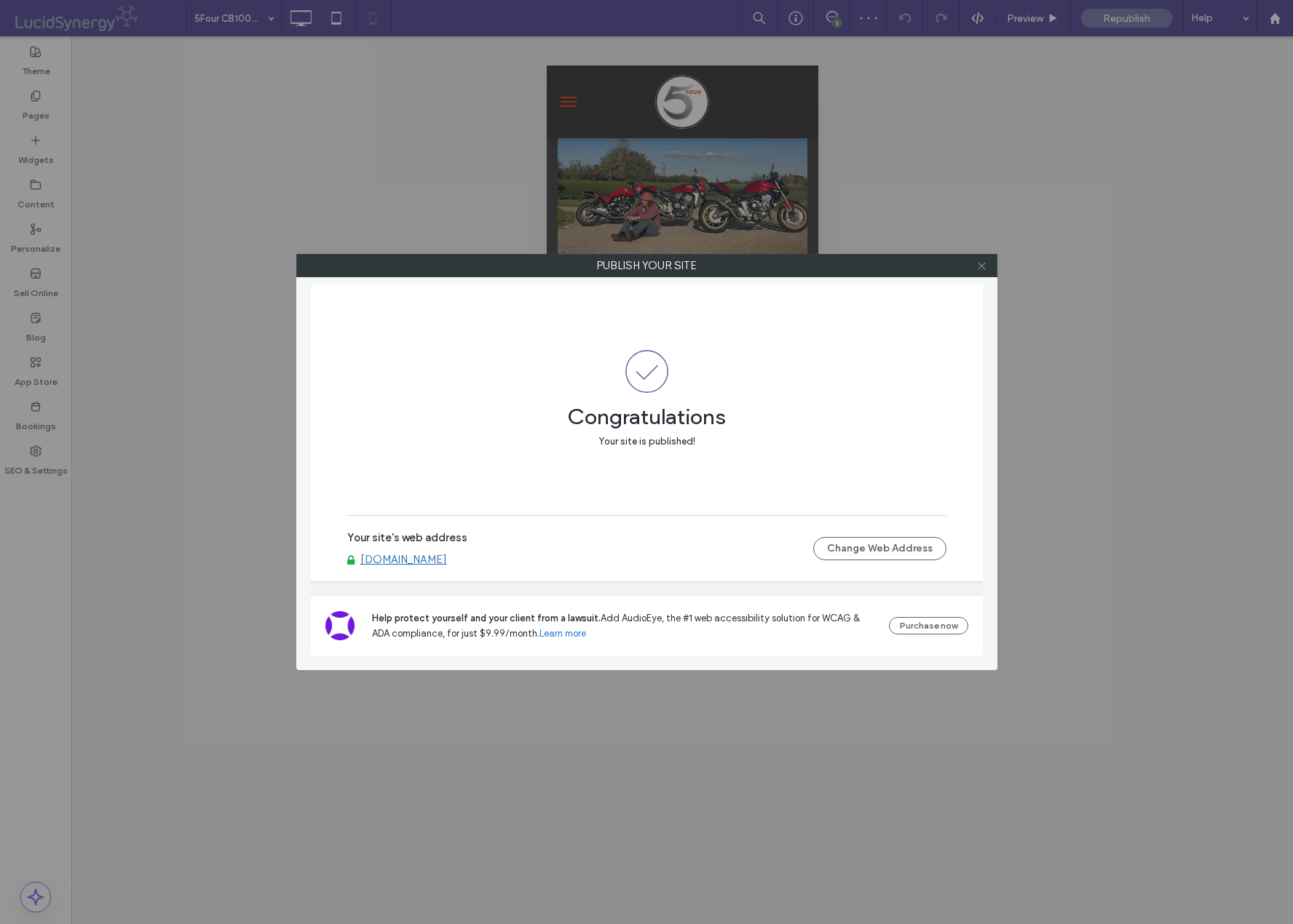
click at [985, 263] on icon at bounding box center [981, 266] width 11 height 11
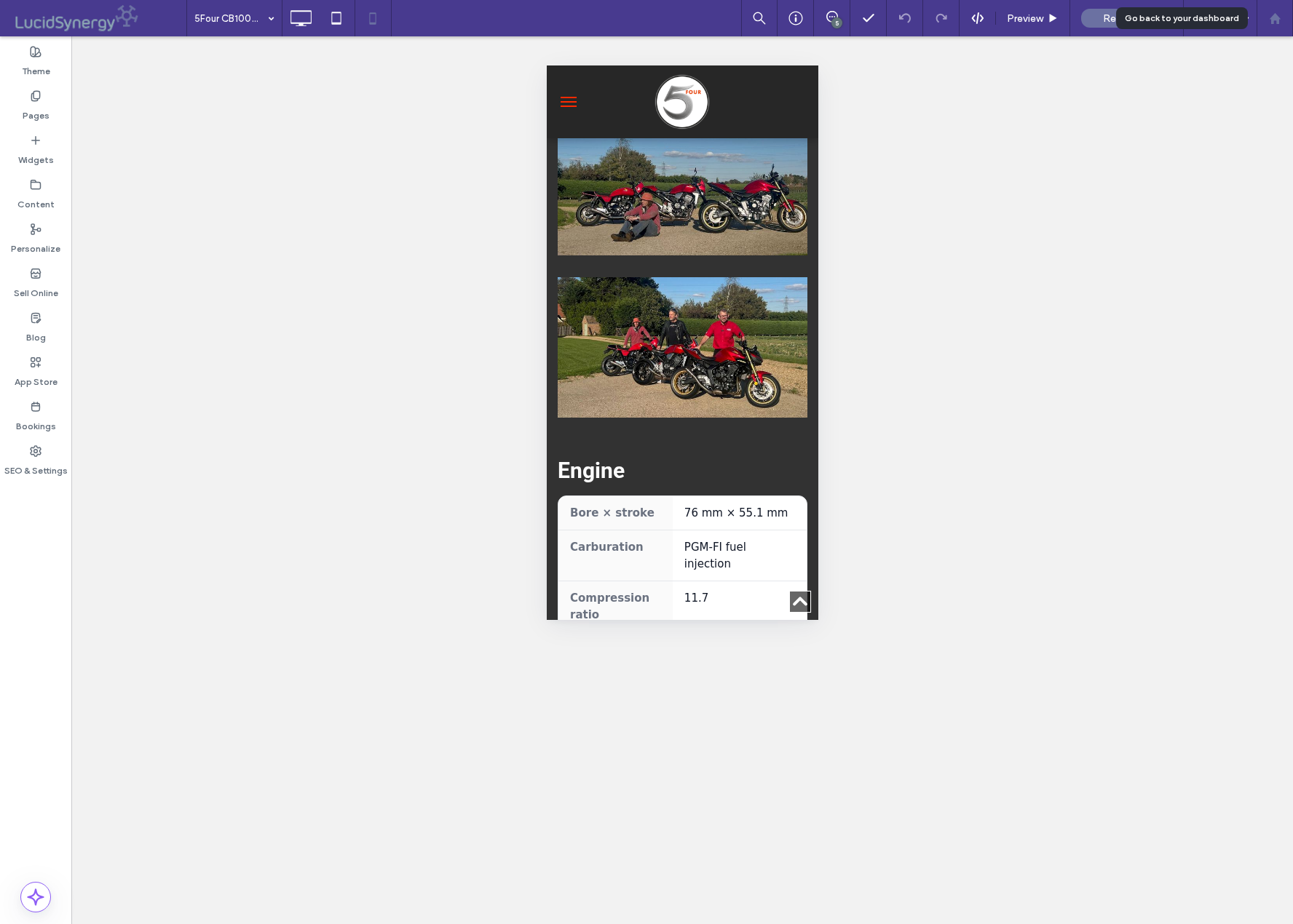
click at [1275, 18] on use at bounding box center [1274, 18] width 11 height 11
